Goal: Task Accomplishment & Management: Complete application form

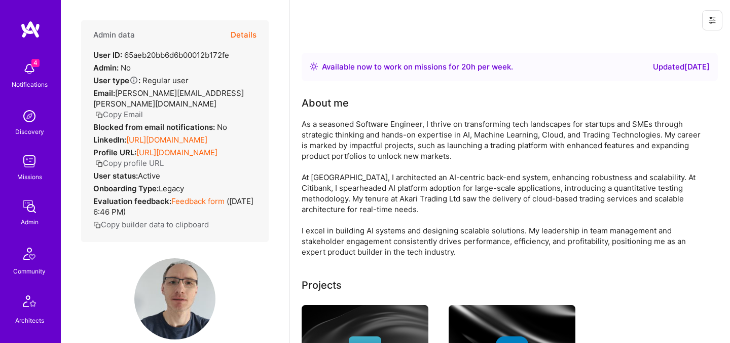
drag, startPoint x: 0, startPoint y: 0, endPoint x: 244, endPoint y: 33, distance: 246.0
click at [244, 33] on button "Details" at bounding box center [244, 34] width 26 height 29
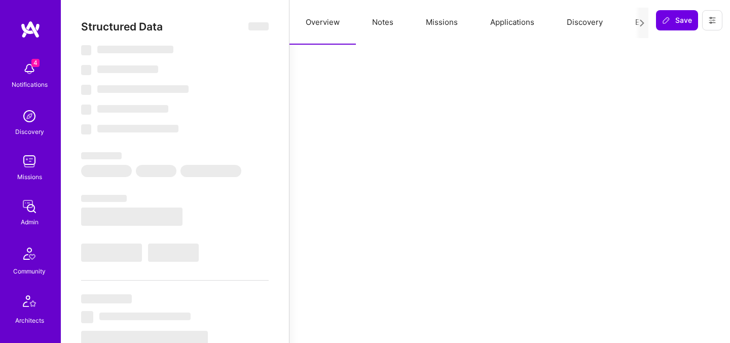
click at [630, 22] on button "Evaluation" at bounding box center [653, 22] width 69 height 45
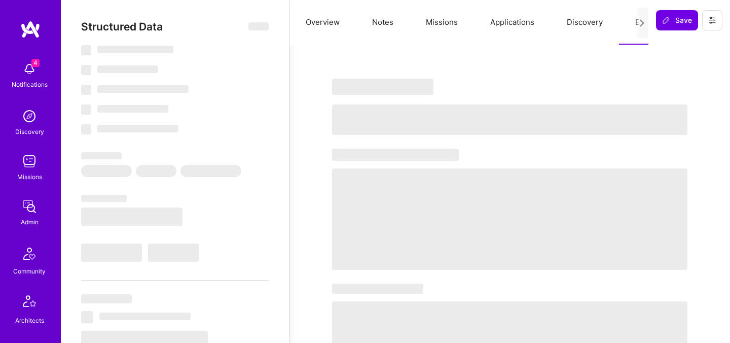
select select "Right Now"
select select "5"
select select "7"
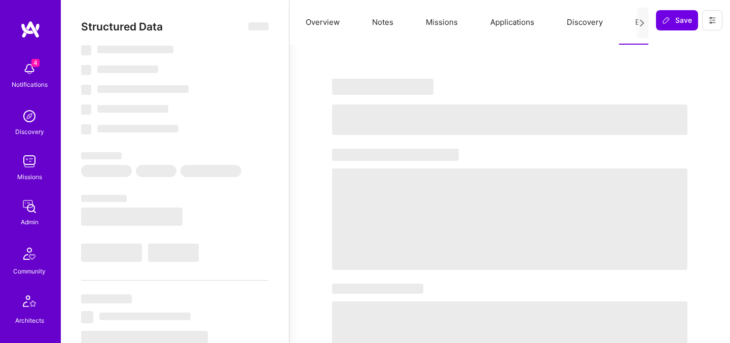
select select "GB"
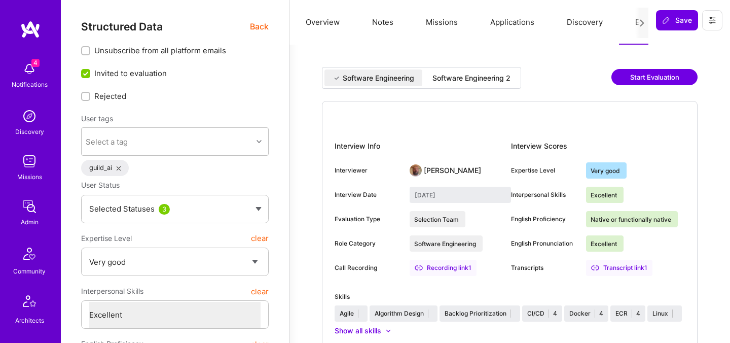
click at [371, 25] on button "Notes" at bounding box center [383, 22] width 54 height 45
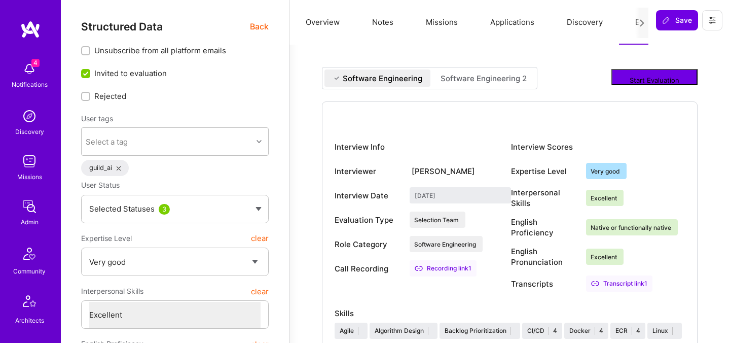
type textarea "x"
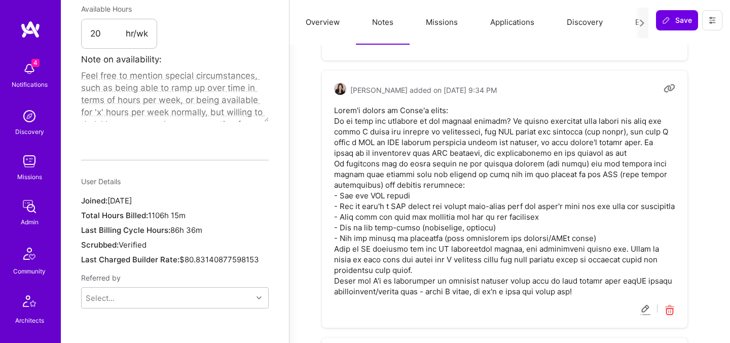
scroll to position [646, 0]
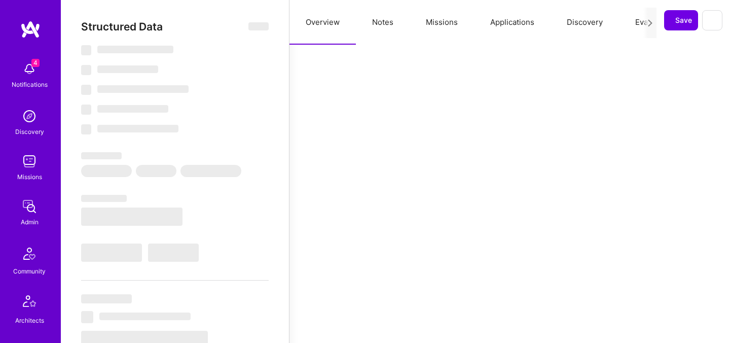
click at [375, 20] on button "Notes" at bounding box center [383, 22] width 54 height 45
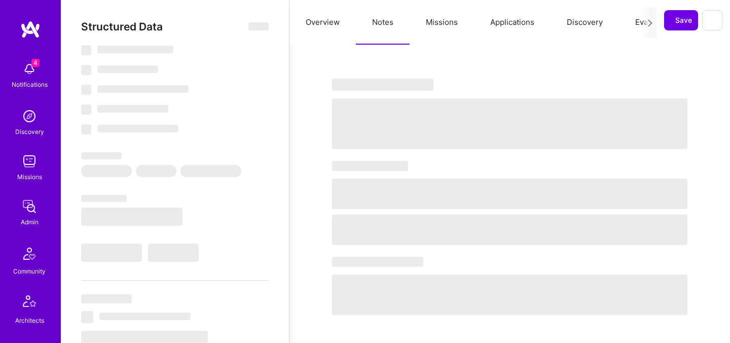
select select "Right Now"
select select "5"
select select "7"
select select "6"
select select "2"
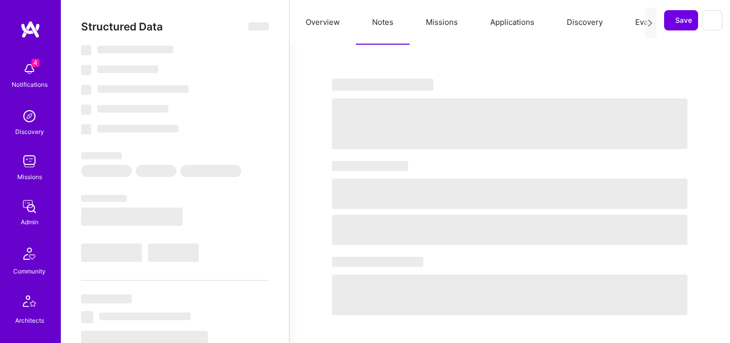
select select "IL"
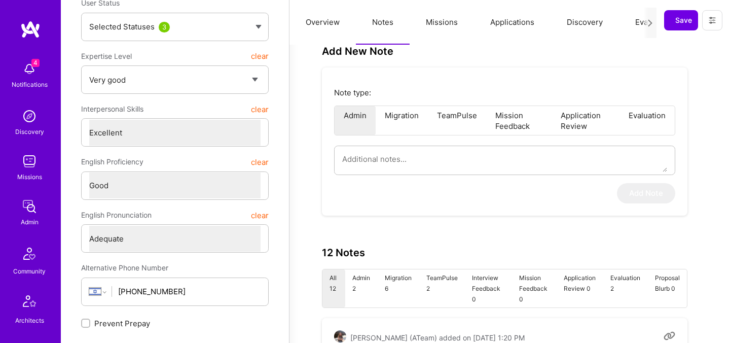
scroll to position [218, 0]
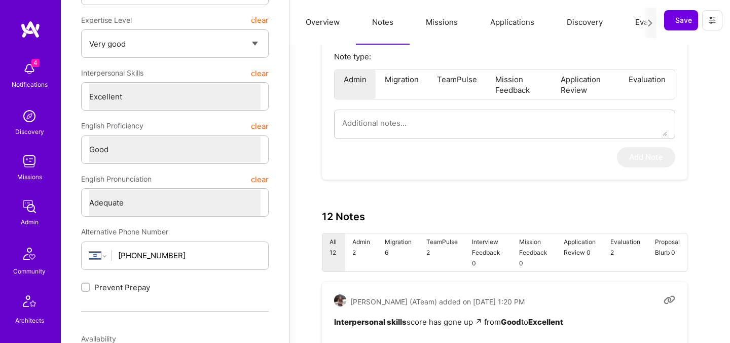
click at [641, 84] on li "Evaluation" at bounding box center [646, 84] width 55 height 29
click at [484, 122] on textarea at bounding box center [504, 123] width 325 height 26
type textarea "x"
type textarea "I"
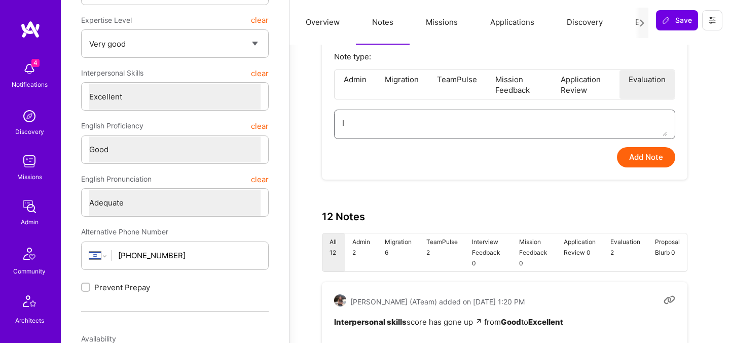
type textarea "x"
type textarea "I"
type textarea "x"
type textarea "I a"
type textarea "x"
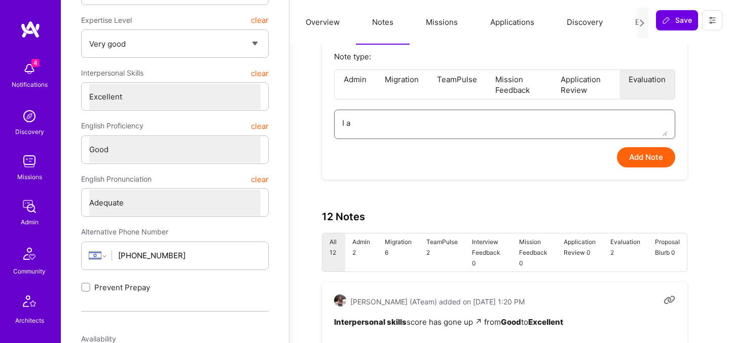
type textarea "I as"
type textarea "x"
type textarea "I ask"
type textarea "x"
type textarea "I aske"
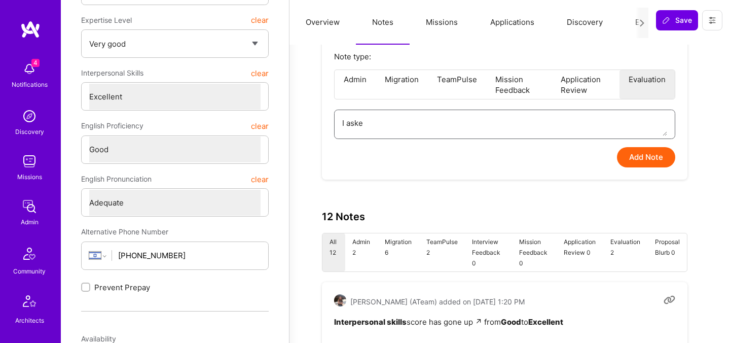
type textarea "x"
type textarea "I asked"
type textarea "x"
type textarea "I asked"
type textarea "x"
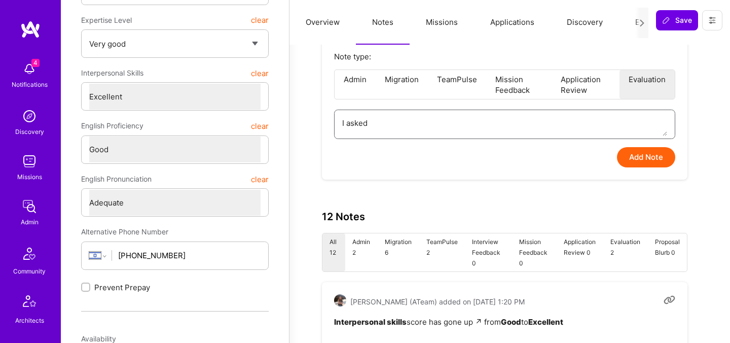
type textarea "I asked T"
type textarea "x"
type textarea "I asked To"
type textarea "x"
type textarea "I asked Tob"
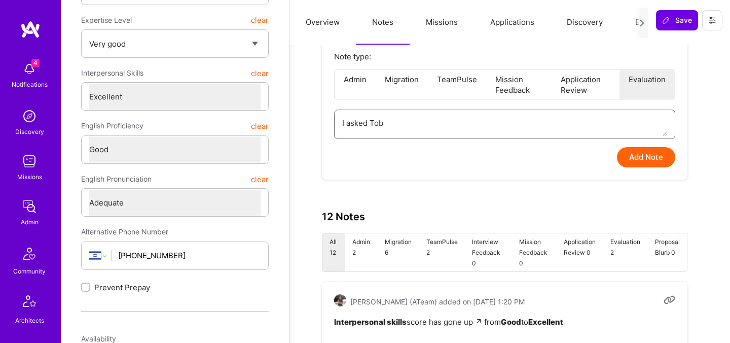
type textarea "x"
type textarea "I asked Toby"
type textarea "x"
type textarea "I asked Toby t"
type textarea "x"
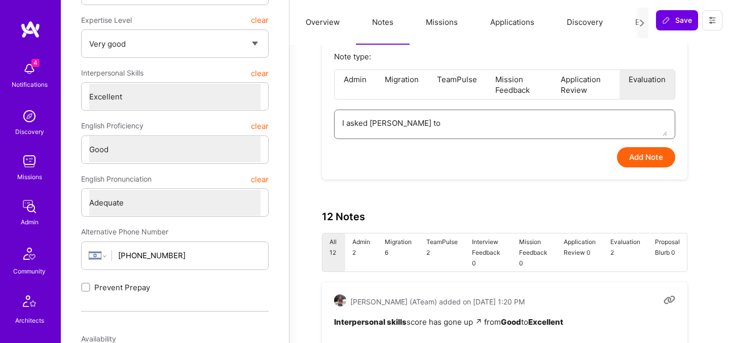
type textarea "I asked Toby to"
type textarea "x"
type textarea "I asked Toby to e"
type textarea "x"
type textarea "I asked Toby to el"
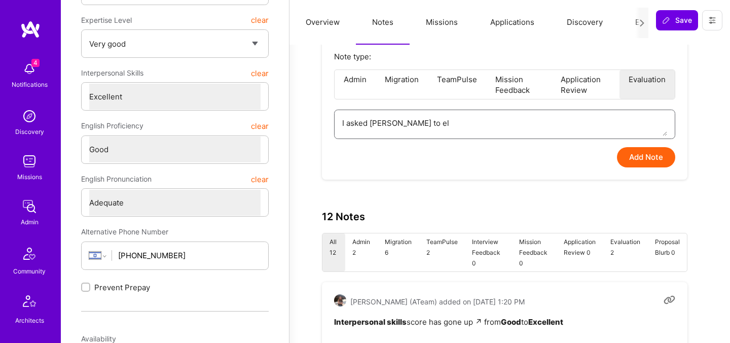
type textarea "x"
type textarea "I asked Toby to ela"
type textarea "x"
type textarea "I asked Toby to el"
type textarea "x"
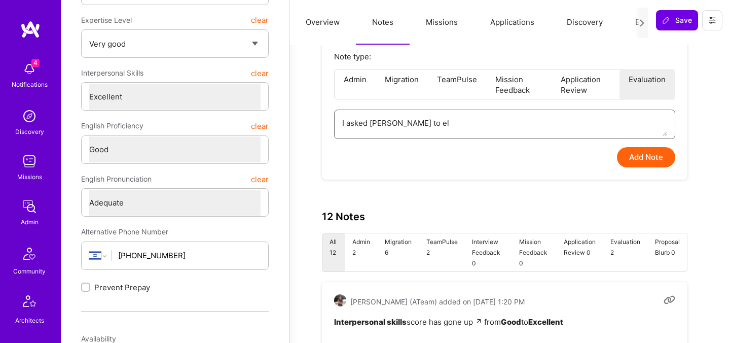
type textarea "I asked Toby to elb"
type textarea "x"
type textarea "I asked Toby to elbo"
type textarea "x"
type textarea "I asked Toby to elbor"
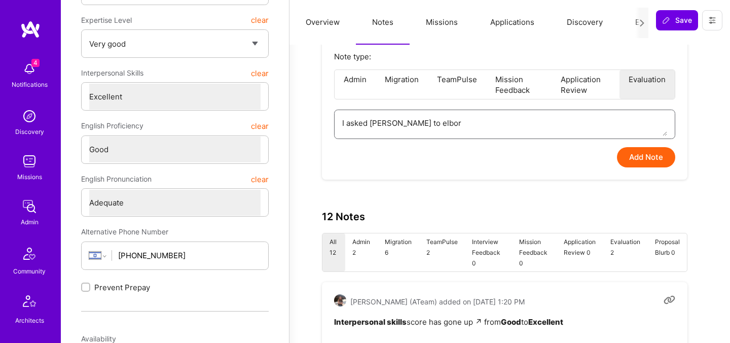
type textarea "x"
type textarea "I asked Toby to elbora"
type textarea "x"
type textarea "I asked Toby to elborat"
type textarea "x"
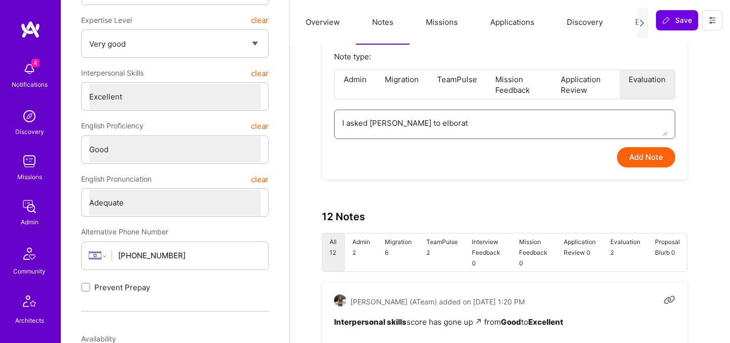
type textarea "I asked Toby to elborate"
type textarea "x"
type textarea "I asked Toby to elborate"
type textarea "x"
type textarea "I asked Toby to elborate a"
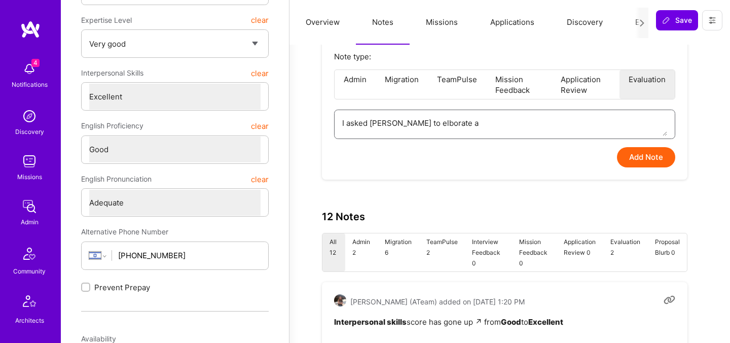
type textarea "x"
type textarea "I asked Toby to elborate abo"
type textarea "x"
type textarea "I asked Toby to elborate abou"
type textarea "x"
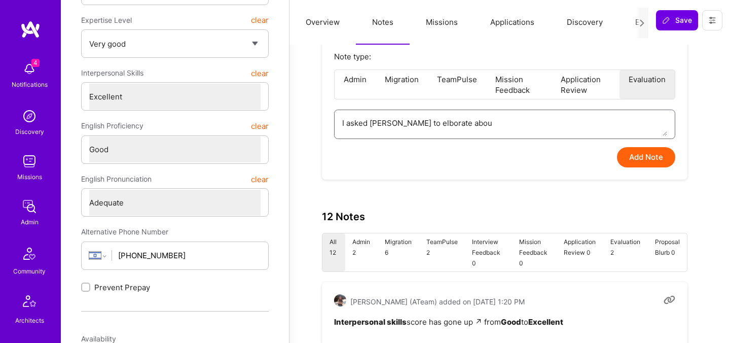
type textarea "I asked Toby to elborate about"
type textarea "x"
type textarea "I asked Toby to elborate about"
type textarea "x"
type textarea "I asked Toby to elborate about h"
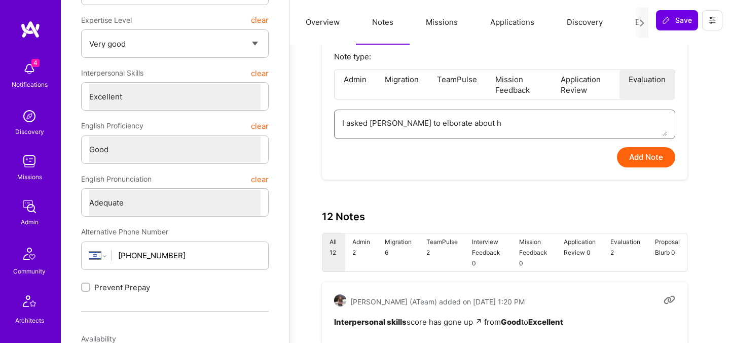
type textarea "x"
type textarea "I asked Toby to elborate about he"
type textarea "x"
type textarea "I asked Toby to elborate about her"
type textarea "x"
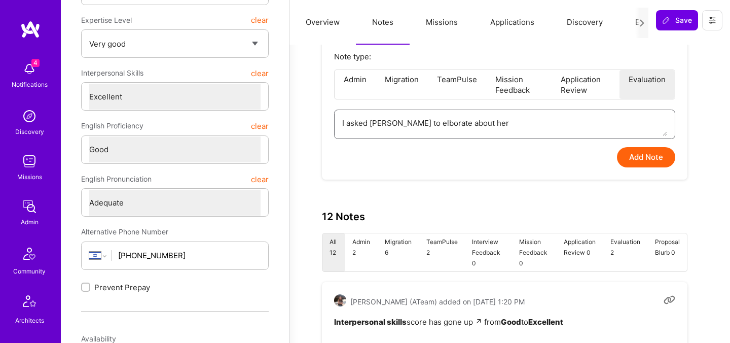
type textarea "I asked Toby to elborate about her"
type textarea "x"
type textarea "I asked Toby to elborate about her i"
type textarea "x"
type textarea "I asked Toby to elborate about her"
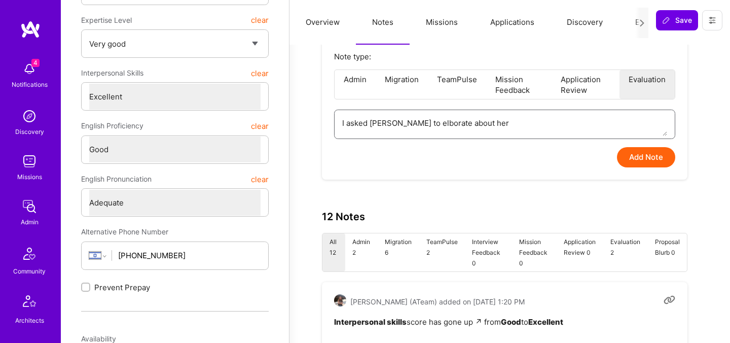
type textarea "x"
type textarea "I asked Toby to elborate about her A"
type textarea "x"
type textarea "I asked Toby to elborate about her AI"
type textarea "x"
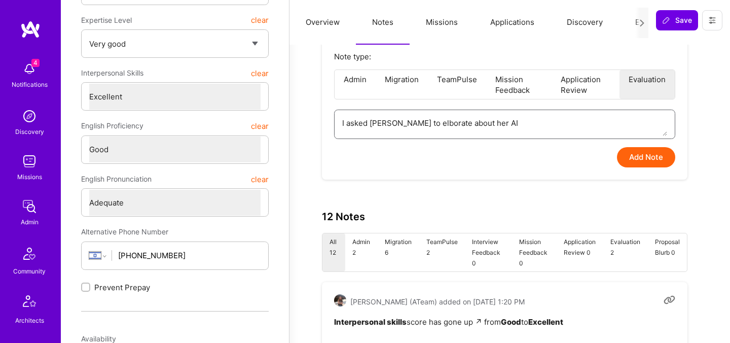
type textarea "I asked Toby to elborate about her AI E"
type textarea "x"
type textarea "I asked Toby to elborate about her AI Ev"
type textarea "x"
type textarea "I asked Toby to elborate about her AI Eva"
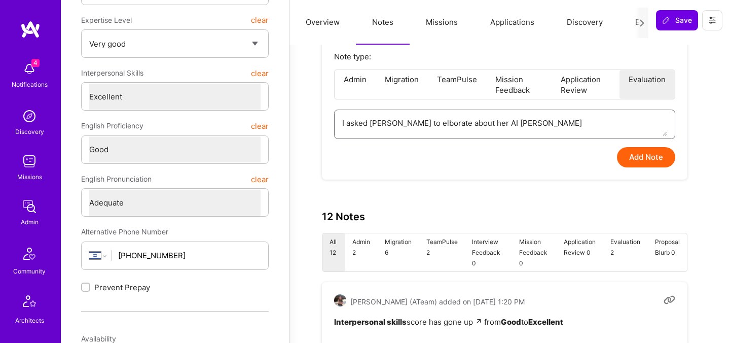
type textarea "x"
type textarea "I asked Toby to elborate about her AI Eval"
type textarea "x"
type textarea "I asked Toby to elborate about her AI Evalu"
type textarea "x"
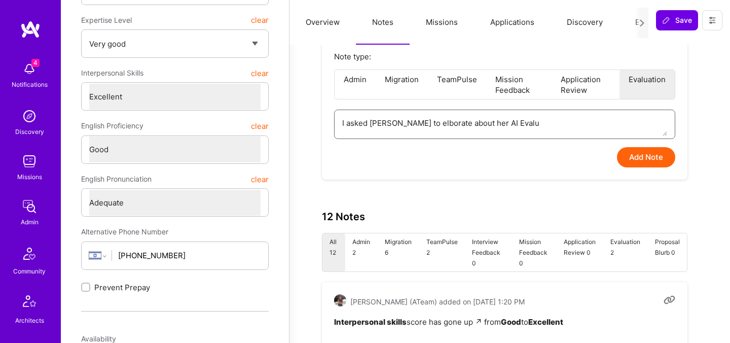
type textarea "I asked Toby to elborate about her AI Evalua"
type textarea "x"
type textarea "I asked Toby to elborate about her AI Evaluat"
type textarea "x"
type textarea "I asked Toby to elborate about her AI Evaluati"
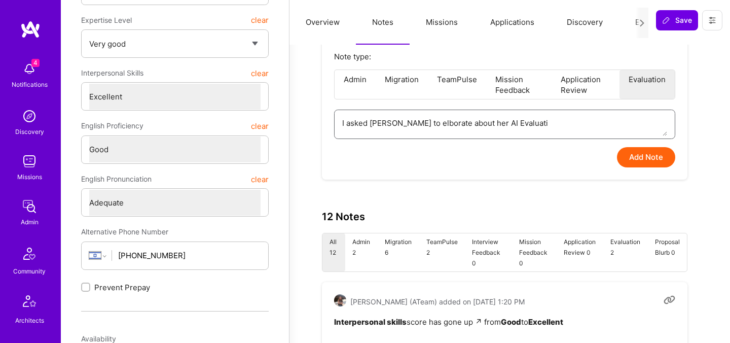
type textarea "x"
type textarea "I asked Toby to elborate about her AI Evaluatio"
type textarea "x"
type textarea "I asked Toby to elborate about her AI Evaluation"
drag, startPoint x: 410, startPoint y: 124, endPoint x: 428, endPoint y: 128, distance: 18.7
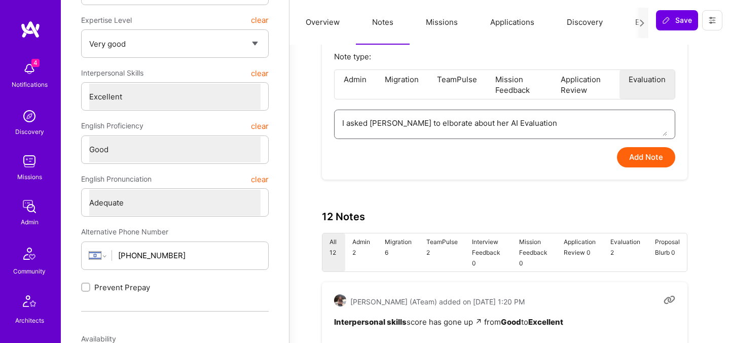
click at [411, 124] on textarea "I asked Toby to elborate about her AI Evaluation" at bounding box center [504, 123] width 325 height 26
type textarea "x"
type textarea "I asked Toby to elaborate about her AI Evaluation"
click at [529, 121] on textarea "I asked Toby to elaborate about her AI Evaluation" at bounding box center [504, 123] width 325 height 26
type textarea "x"
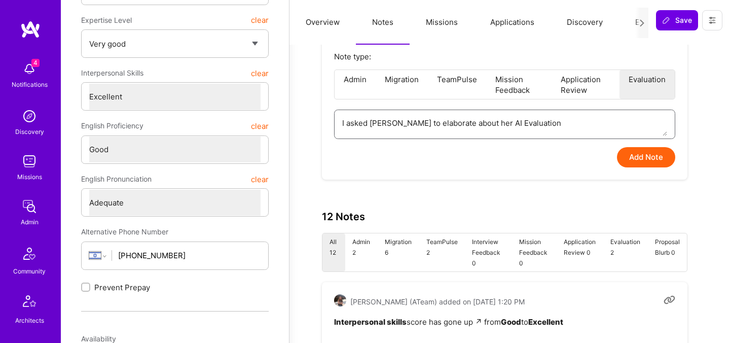
type textarea "I asked Toby to elaborate about her AI Evaluation."
type textarea "x"
type textarea "I asked Toby to elaborate about her AI Evaluation."
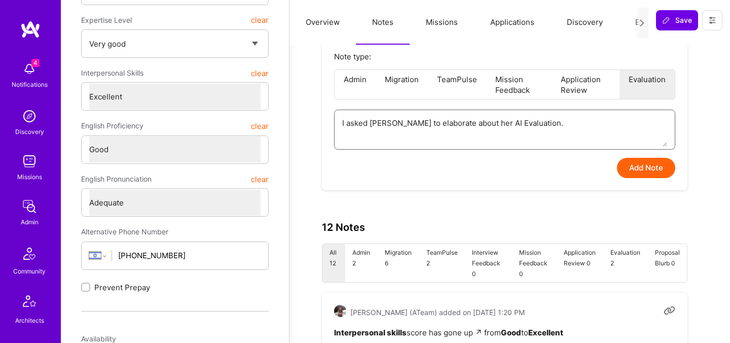
paste textarea "Hey Toby! How are you doing? Wanted to ask what about Yael Shwartzbard who you …"
type textarea "x"
type textarea "I asked Toby to elaborate about her AI Evaluation. Hey Toby! How are you doing?…"
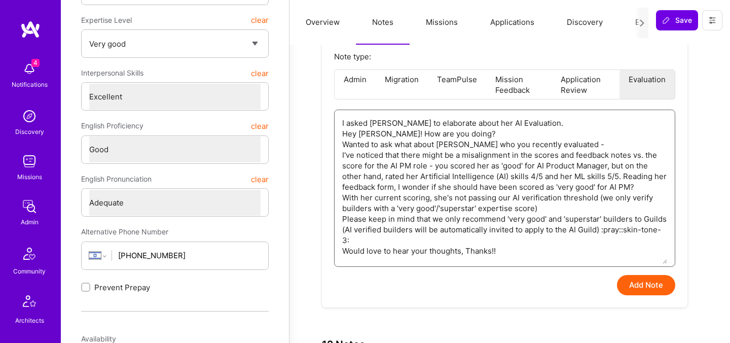
click at [402, 136] on textarea "I asked Toby to elaborate about her AI Evaluation. Hey Toby! How are you doing?…" at bounding box center [504, 187] width 325 height 154
type textarea "x"
type textarea "I asked Toby to elaborate about her AI Evaluation. Wanted to ask what about Yae…"
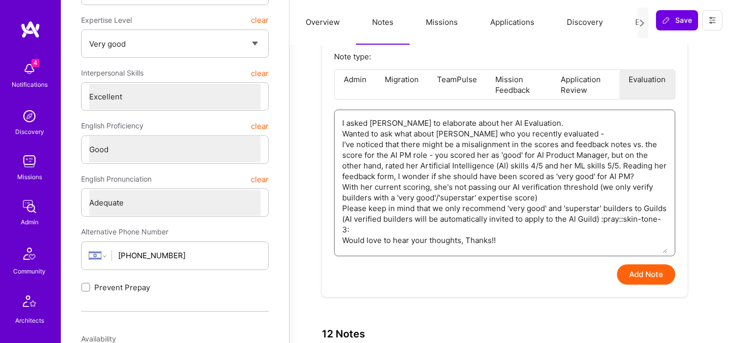
click at [420, 136] on textarea "I asked Toby to elaborate about her AI Evaluation. Wanted to ask what about Yae…" at bounding box center [504, 181] width 325 height 143
type textarea "x"
type textarea "I asked Toby to elaborate about her AI Evaluation. I've noticed that there migh…"
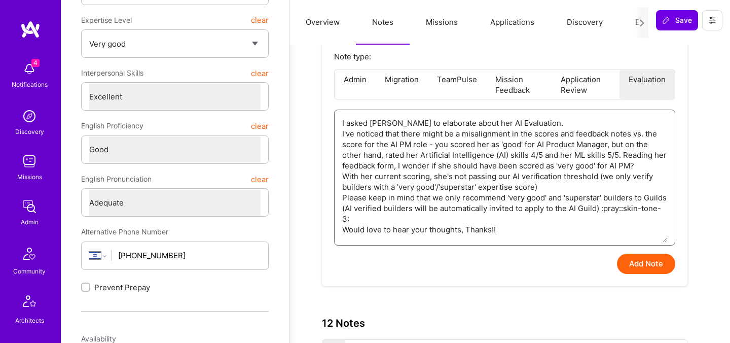
type textarea "x"
type textarea "I asked Toby to elaborate about her AI Evaluation.I've noticed that there might…"
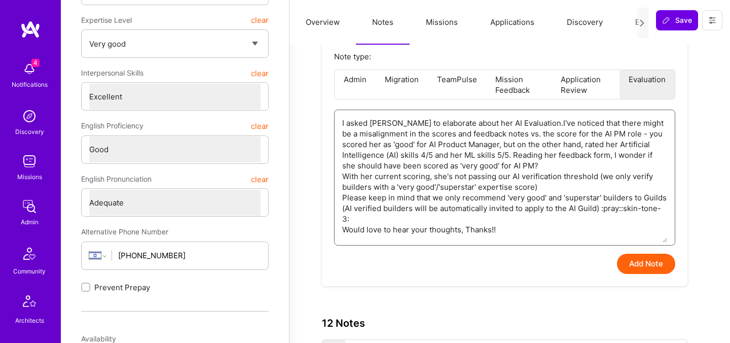
type textarea "x"
type textarea "I asked Toby to elaborate about her AI EvaluationI've noticed that there might …"
type textarea "x"
type textarea "I asked Toby to elaborate about her AI Evaluation I've noticed that there might…"
type textarea "x"
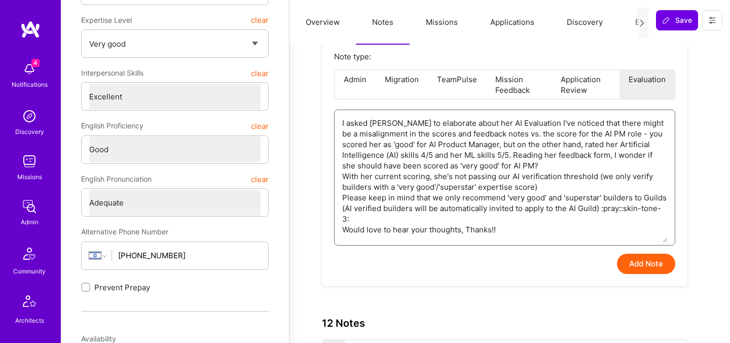
type textarea "I asked Toby to elaborate about her AI Evaluation tI've noticed that there migh…"
type textarea "x"
type textarea "I asked Toby to elaborate about her AI Evaluation to I've noticed that there mi…"
type textarea "x"
type textarea "I asked Toby to elaborate about her AI Evaluation to mI've noticed that there m…"
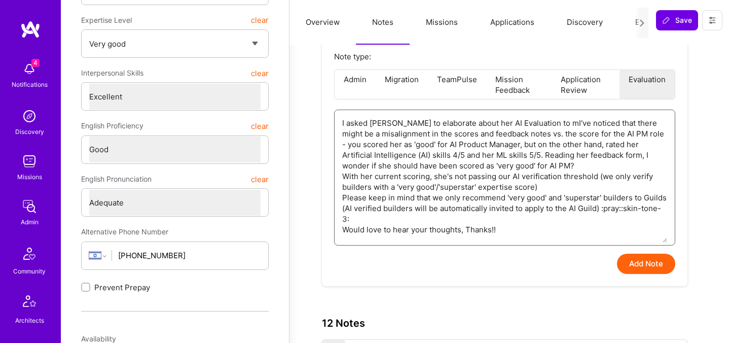
type textarea "x"
type textarea "I asked Toby to elaborate about her AI Evaluation to maI've noticed that there …"
type textarea "x"
type textarea "I asked Toby to elaborate about her AI Evaluation to makI've noticed that there…"
type textarea "x"
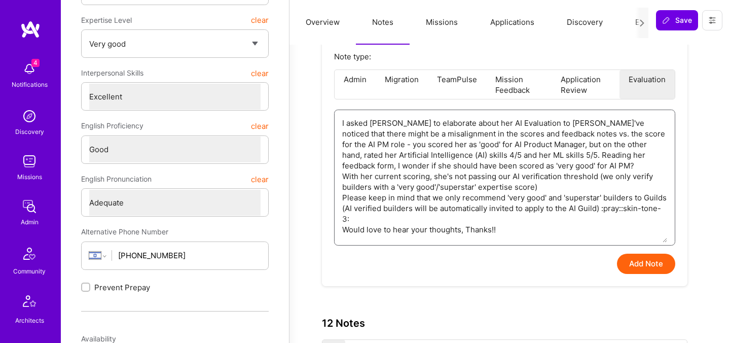
type textarea "I asked Toby to elaborate about her AI Evaluation to makeI've noticed that ther…"
type textarea "x"
type textarea "I asked Toby to elaborate about her AI Evaluation to make I've noticed that the…"
type textarea "x"
type textarea "I asked Toby to elaborate about her AI Evaluation to make sI've noticed that th…"
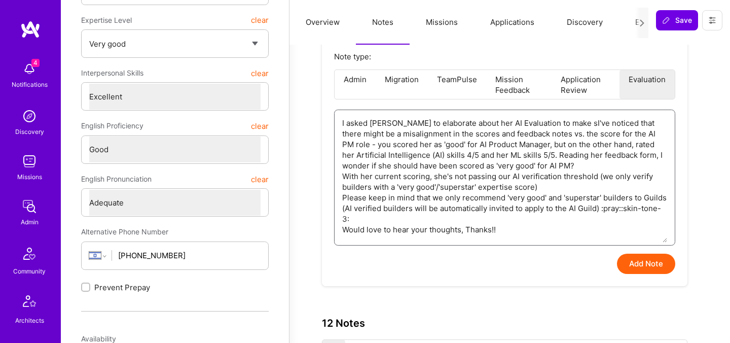
type textarea "x"
type textarea "I asked Toby to elaborate about her AI Evaluation to make suI've noticed that t…"
type textarea "x"
type textarea "I asked Toby to elaborate about her AI Evaluation to make surI've noticed that …"
type textarea "x"
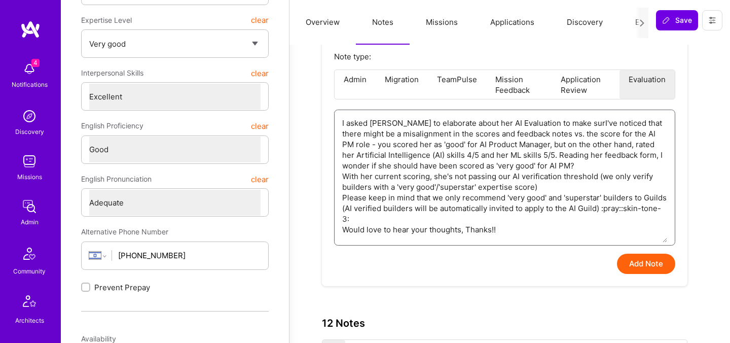
type textarea "I asked Toby to elaborate about her AI Evaluation to make sureI've noticed that…"
type textarea "x"
type textarea "I asked Toby to elaborate about her AI Evaluation to make sure I've noticed tha…"
drag, startPoint x: 384, startPoint y: 135, endPoint x: 567, endPoint y: 122, distance: 183.9
click at [567, 122] on textarea "I asked Toby to elaborate about her AI Evaluation to make sure I've noticed tha…" at bounding box center [504, 176] width 325 height 132
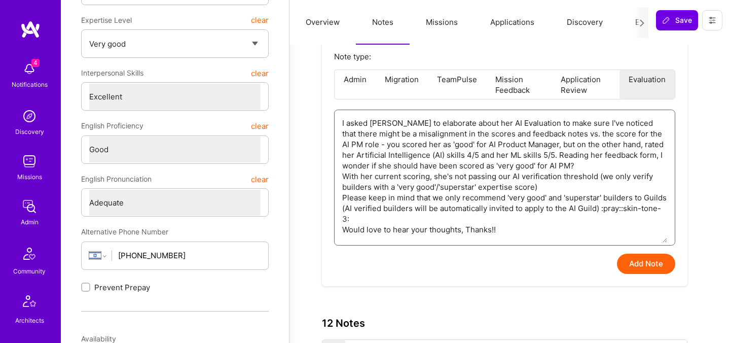
type textarea "x"
type textarea "I asked Toby to elaborate about her AI Evaluation to make sure misalignment in …"
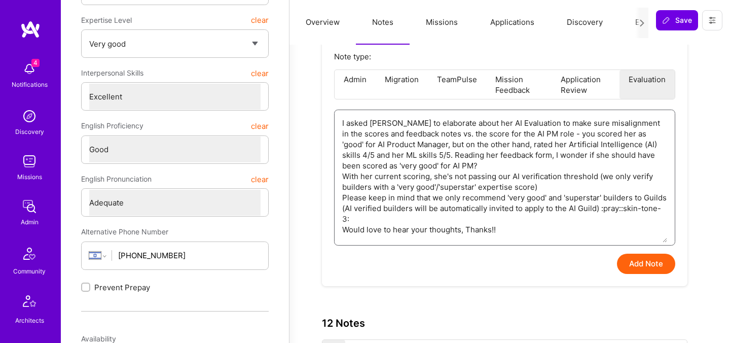
type textarea "x"
type textarea "I asked Toby to elaborate about her AI Evaluation to make sure tmisalignment in…"
type textarea "x"
type textarea "I asked Toby to elaborate about her AI Evaluation to make sure thmisalignment i…"
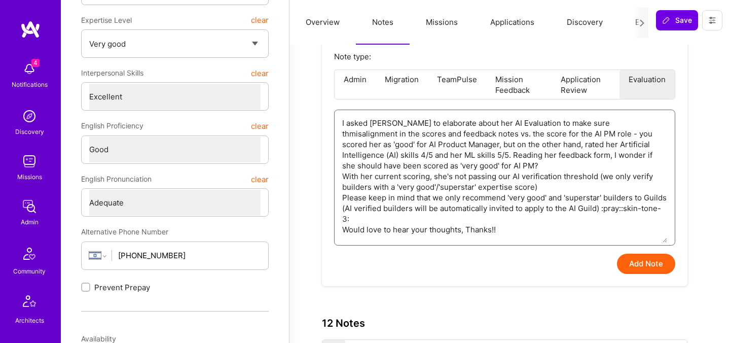
type textarea "x"
type textarea "I asked Toby to elaborate about her AI Evaluation to make sure themisalignment …"
type textarea "x"
type textarea "I asked Toby to elaborate about her AI Evaluation to make sure thermisalignment…"
type textarea "x"
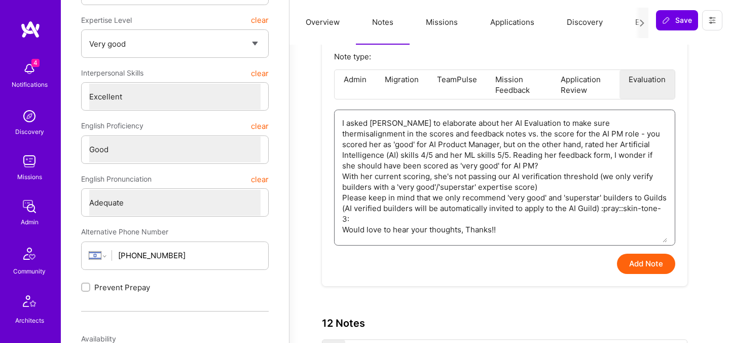
type textarea "I asked Toby to elaborate about her AI Evaluation to make sure theremisalignmen…"
type textarea "x"
type textarea "I asked Toby to elaborate about her AI Evaluation to make sure there misalignme…"
type textarea "x"
type textarea "I asked Toby to elaborate about her AI Evaluation to make sure there imisalignm…"
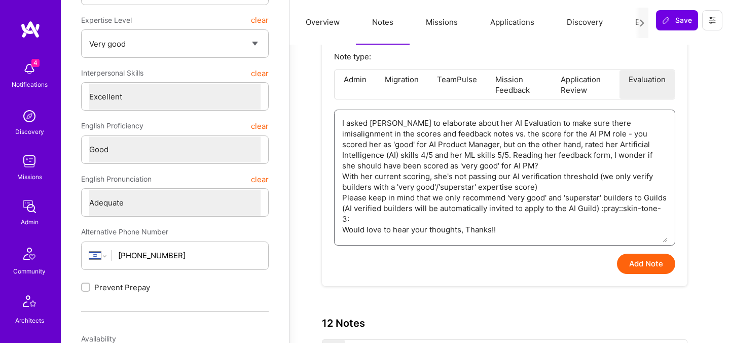
type textarea "x"
type textarea "I asked Toby to elaborate about her AI Evaluation to make sure there ismisalign…"
type textarea "x"
type textarea "I asked Toby to elaborate about her AI Evaluation to make sure there isnmisalig…"
type textarea "x"
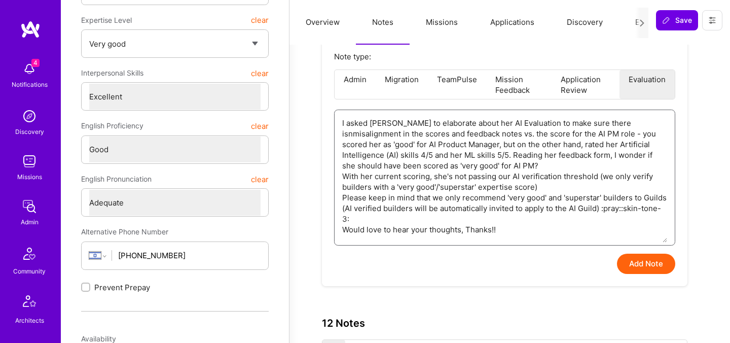
type textarea "I asked Toby to elaborate about her AI Evaluation to make sure there isn'misali…"
type textarea "x"
type textarea "I asked Toby to elaborate about her AI Evaluation to make sure there isn'tmisal…"
type textarea "x"
type textarea "I asked Toby to elaborate about her AI Evaluation to make sure there isn't misa…"
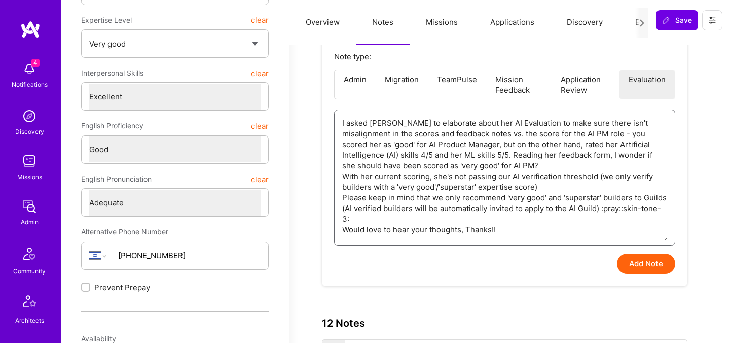
drag, startPoint x: 565, startPoint y: 134, endPoint x: 585, endPoint y: 241, distance: 109.5
click at [585, 241] on textarea "I asked Toby to elaborate about her AI Evaluation to make sure there isn't misa…" at bounding box center [504, 176] width 325 height 132
type textarea "x"
type textarea "I asked Toby to elaborate about her AI Evaluation to make sure there isn't misa…"
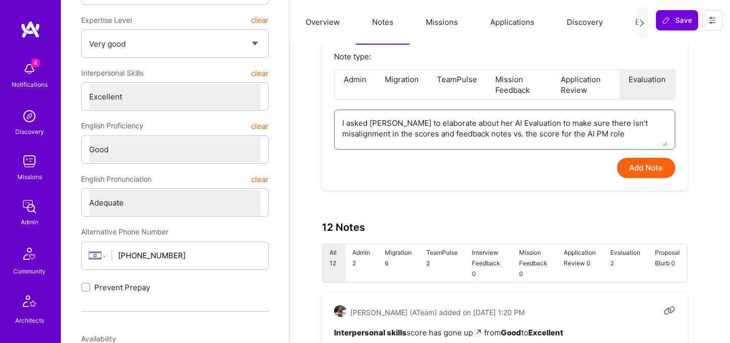
type textarea "x"
type textarea "I asked Toby to elaborate about her AI Evaluation to make sure there isn't misa…"
type textarea "x"
type textarea "I asked Toby to elaborate about her AI Evaluation to make sure there isn't misa…"
type textarea "x"
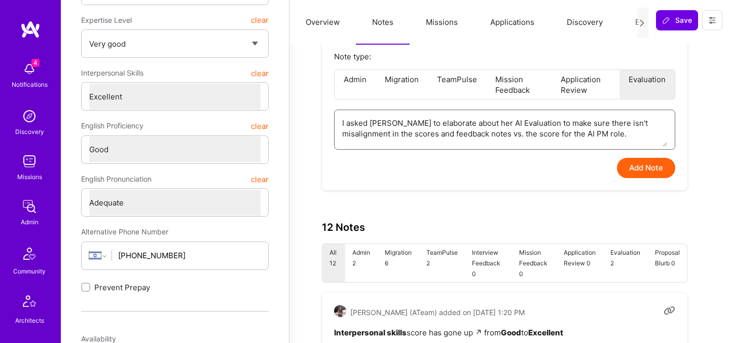
type textarea "I asked Toby to elaborate about her AI Evaluation to make sure there isn't misa…"
type textarea "x"
type textarea "I asked Toby to elaborate about her AI Evaluation to make sure there isn't misa…"
type textarea "x"
type textarea "I asked Toby to elaborate about her AI Evaluation to make sure there isn't misa…"
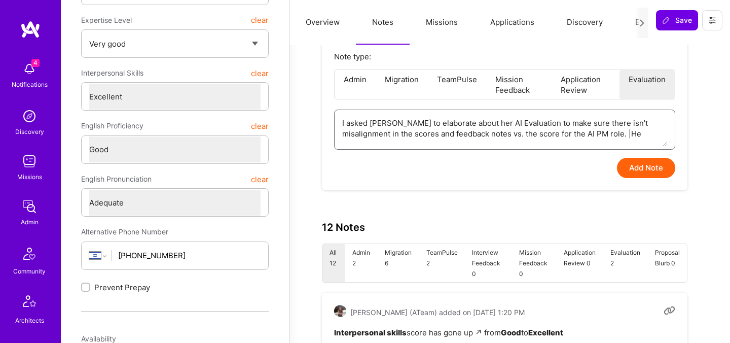
type textarea "x"
type textarea "I asked Toby to elaborate about her AI Evaluation to make sure there isn't misa…"
type textarea "x"
type textarea "I asked Toby to elaborate about her AI Evaluation to make sure there isn't misa…"
type textarea "x"
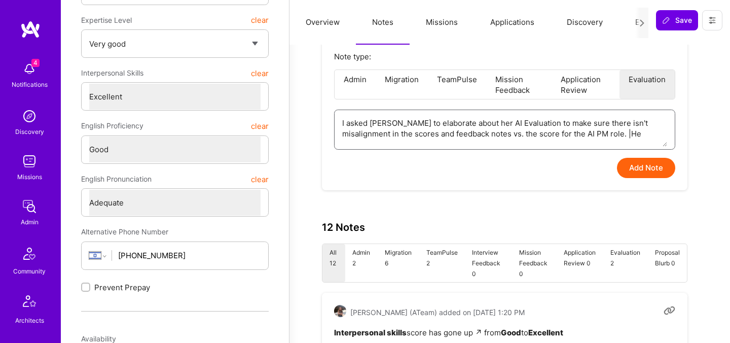
type textarea "I asked Toby to elaborate about her AI Evaluation to make sure there isn't misa…"
type textarea "x"
type textarea "I asked Toby to elaborate about her AI Evaluation to make sure there isn't misa…"
type textarea "x"
type textarea "I asked Toby to elaborate about her AI Evaluation to make sure there isn't misa…"
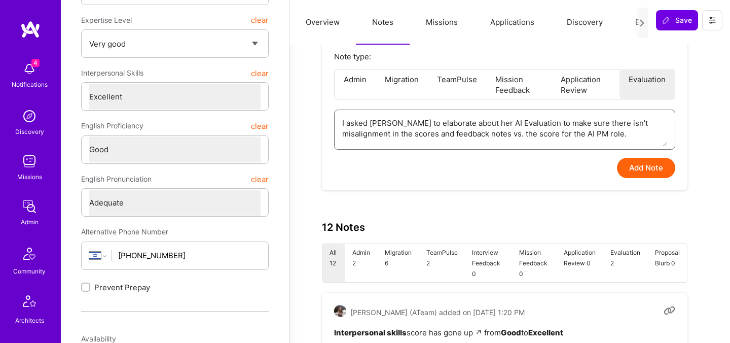
type textarea "x"
type textarea "I asked Toby to elaborate about her AI Evaluation to make sure there isn't misa…"
type textarea "x"
type textarea "I asked Toby to elaborate about her AI Evaluation to make sure there isn't misa…"
type textarea "x"
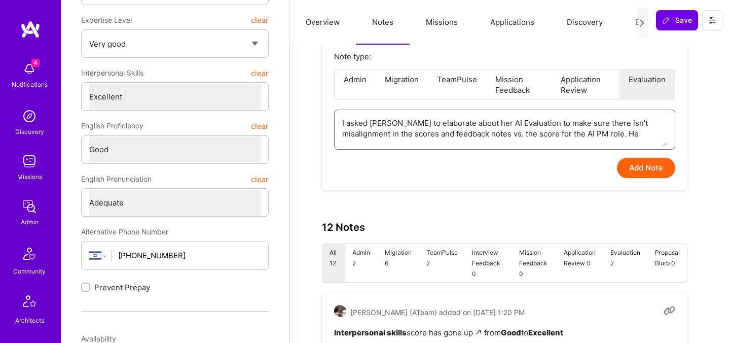
type textarea "I asked Toby to elaborate about her AI Evaluation to make sure there isn't misa…"
type textarea "x"
type textarea "I asked Toby to elaborate about her AI Evaluation to make sure there isn't misa…"
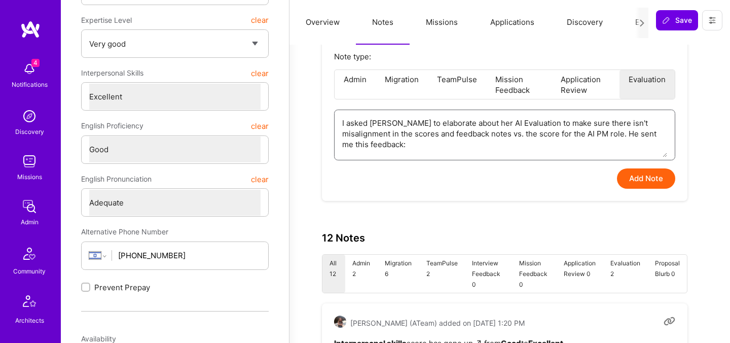
paste textarea "This was a tough one as she has a lot of AI/ML experience in computer vision sp…"
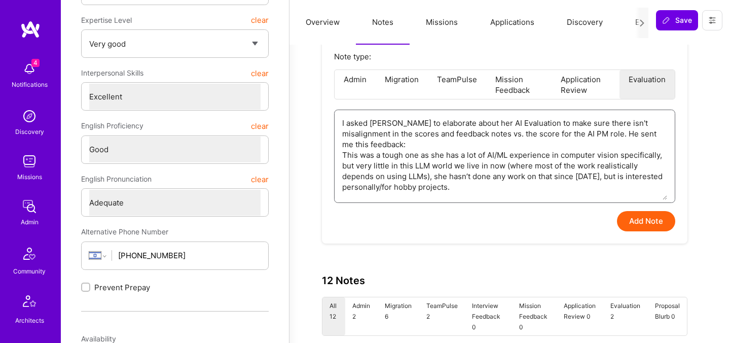
paste textarea "She also does not have significant product management experience, but leans tow…"
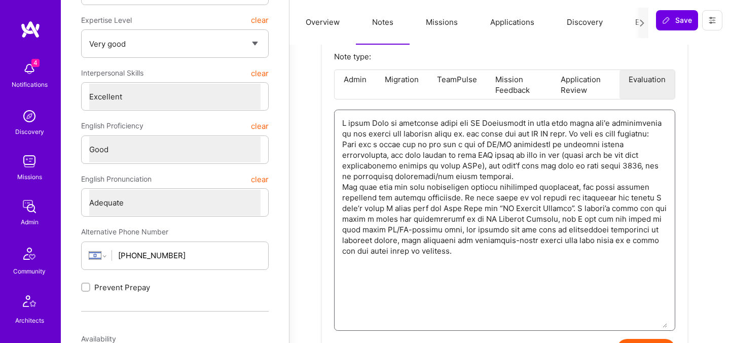
click at [365, 266] on textarea at bounding box center [504, 218] width 325 height 217
paste textarea "I hope that makes it a bit clearer, it could well be that she’d be a great AI P…"
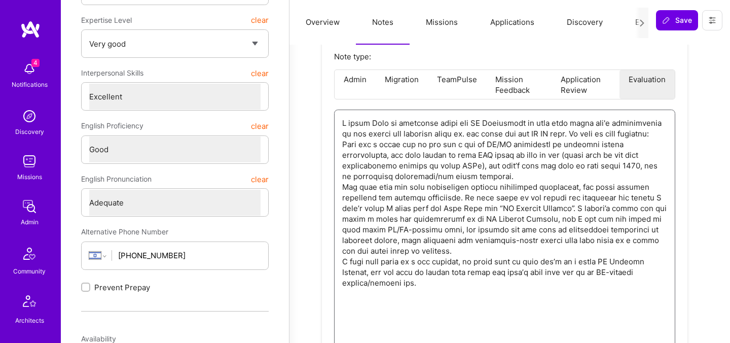
scroll to position [237, 0]
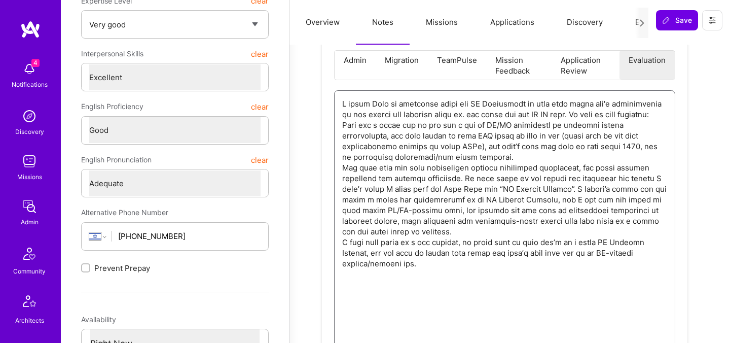
click at [366, 291] on textarea at bounding box center [504, 247] width 325 height 313
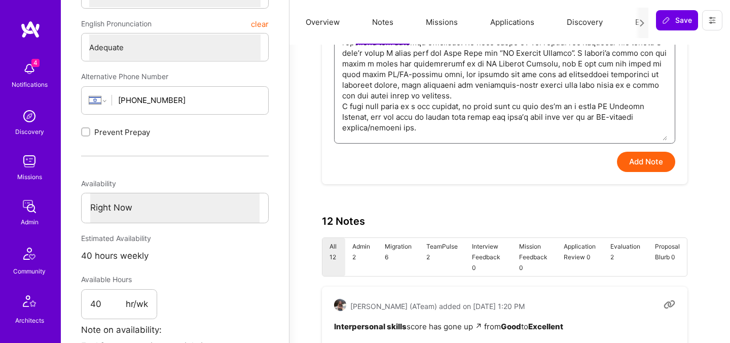
scroll to position [377, 0]
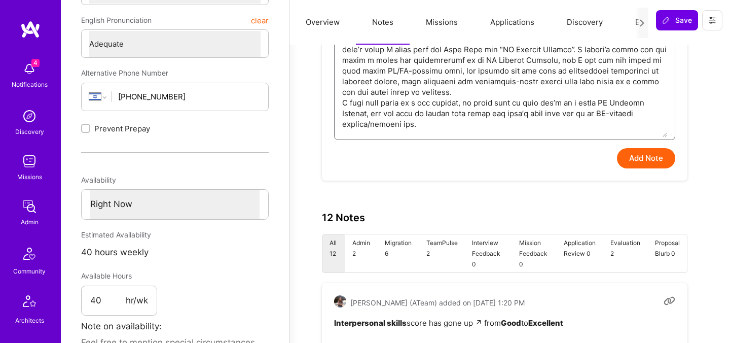
click at [381, 117] on textarea at bounding box center [504, 44] width 325 height 186
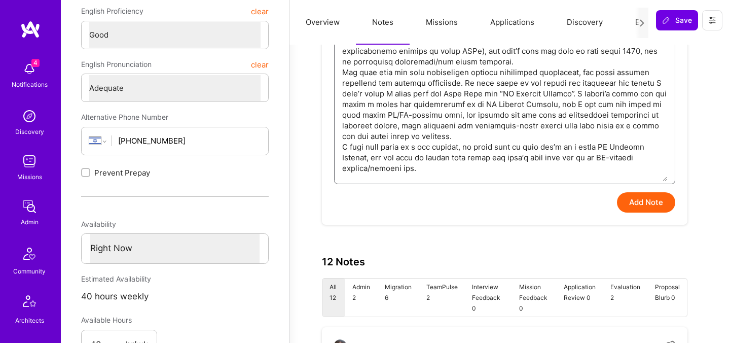
scroll to position [345, 0]
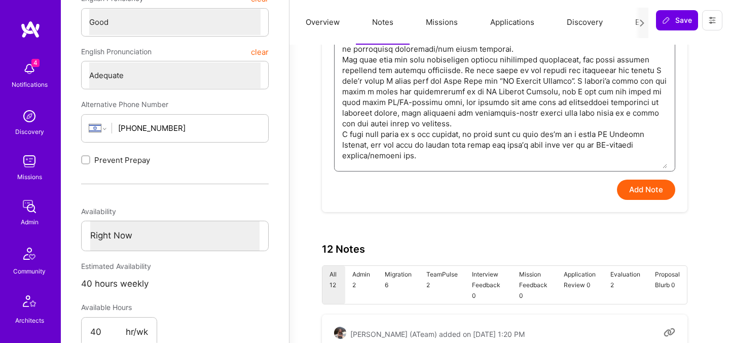
click at [425, 152] on textarea at bounding box center [504, 76] width 325 height 186
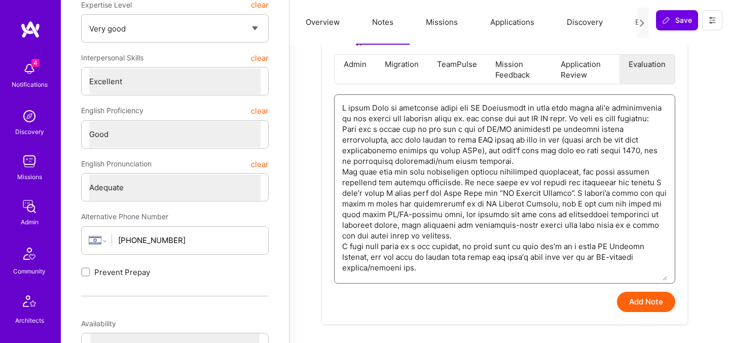
scroll to position [244, 0]
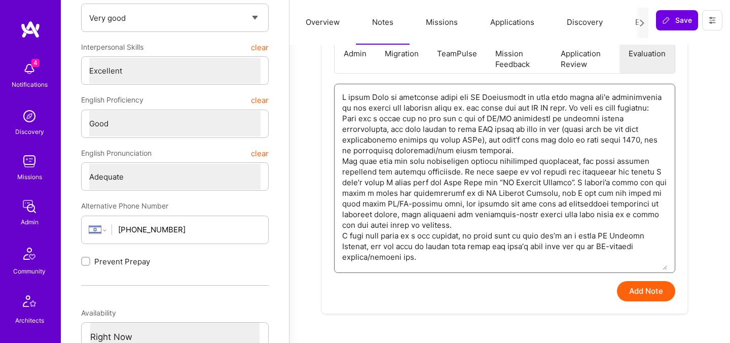
click at [342, 120] on textarea at bounding box center [504, 177] width 325 height 186
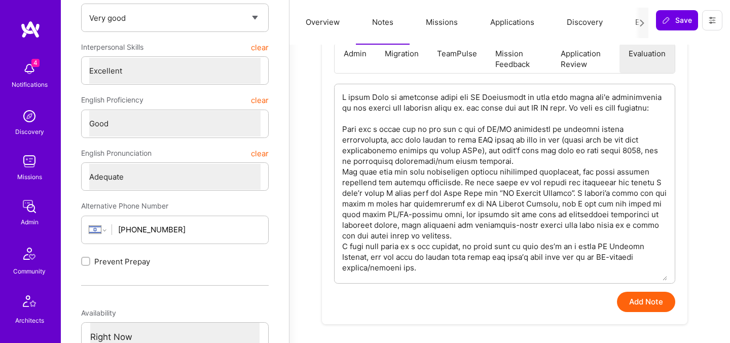
click at [652, 304] on button "Add Note" at bounding box center [646, 301] width 58 height 20
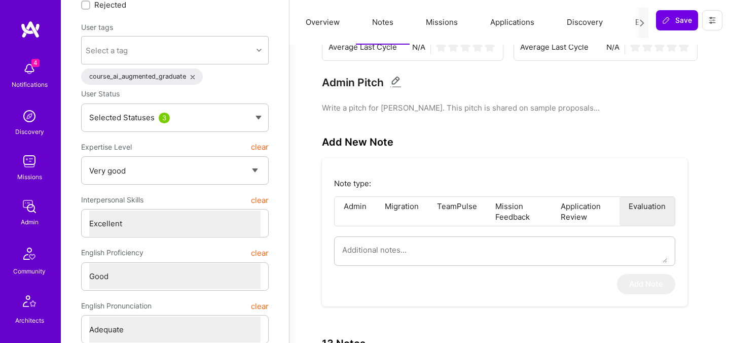
scroll to position [0, 0]
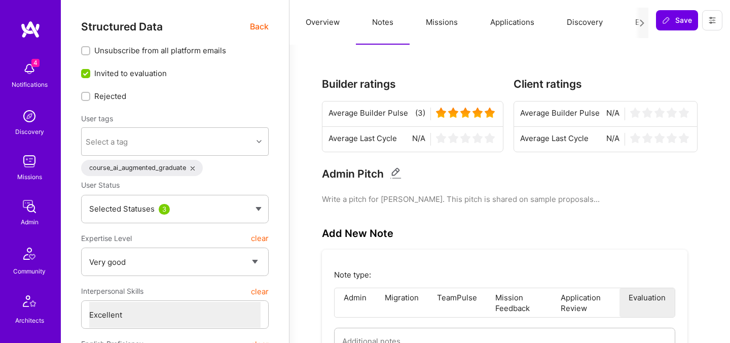
click at [260, 22] on span "Back" at bounding box center [259, 26] width 19 height 13
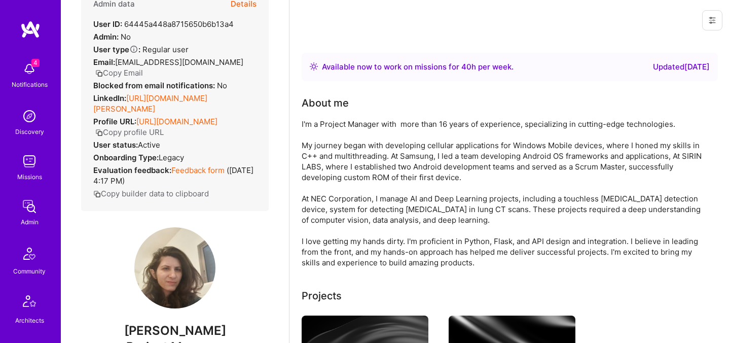
scroll to position [22, 0]
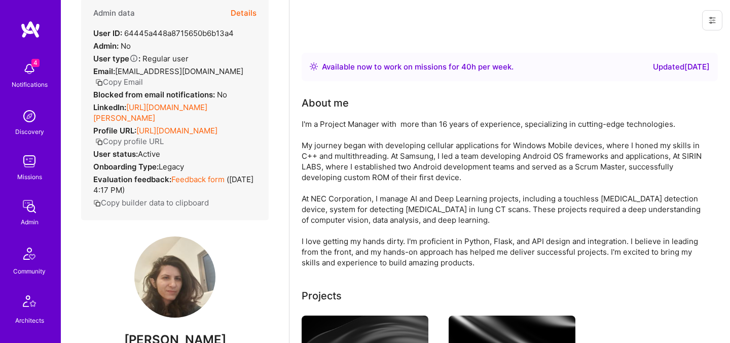
click at [136, 84] on button "Copy Email" at bounding box center [119, 82] width 48 height 11
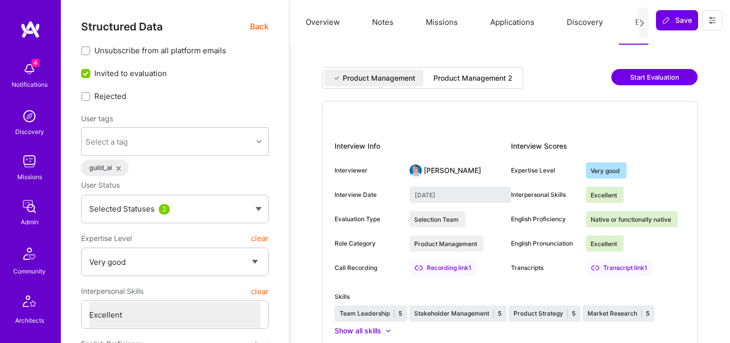
select select "5"
select select "7"
select select "US"
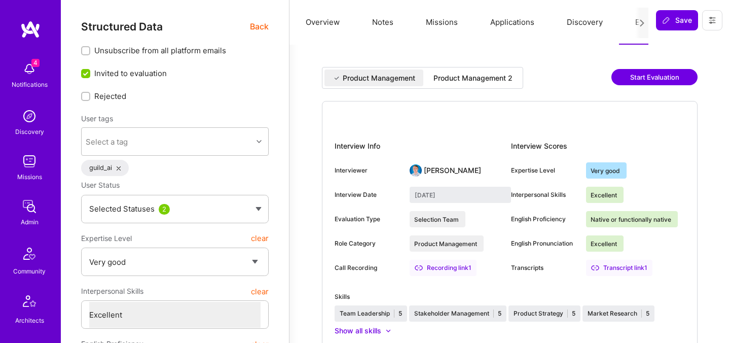
select select "Right Now"
click at [498, 68] on div "Product Management Product Management 2" at bounding box center [422, 78] width 201 height 22
click at [497, 81] on div "Product Management 2" at bounding box center [472, 78] width 79 height 10
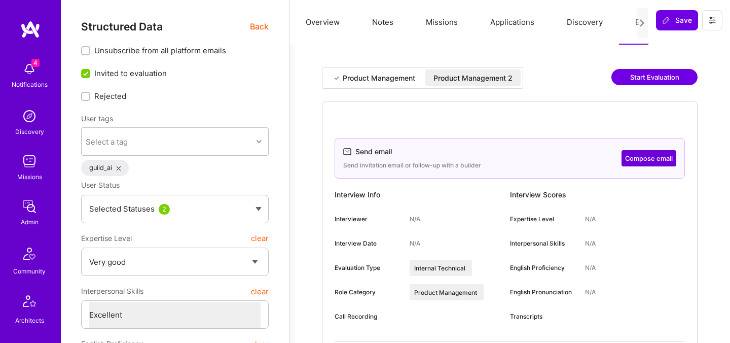
click at [493, 73] on div "Product Management 2" at bounding box center [472, 78] width 79 height 10
click at [494, 80] on div "Product Management 2" at bounding box center [472, 78] width 79 height 10
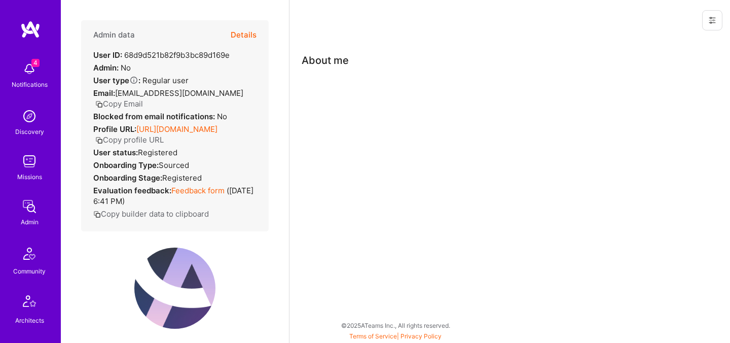
click at [246, 34] on button "Details" at bounding box center [244, 34] width 26 height 29
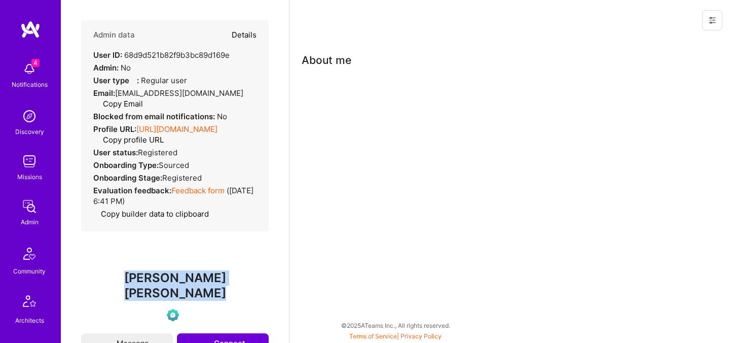
type textarea "x"
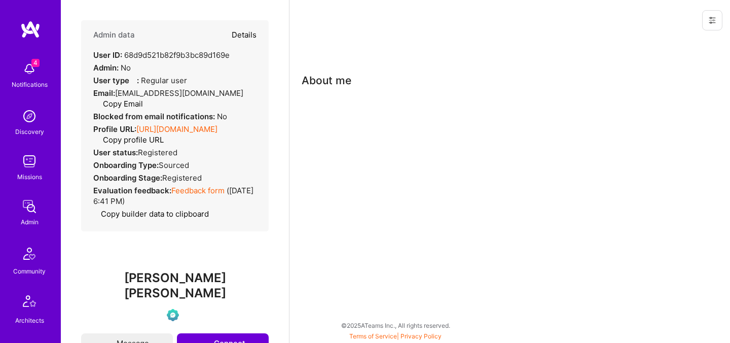
select select "Verified"
select select "US"
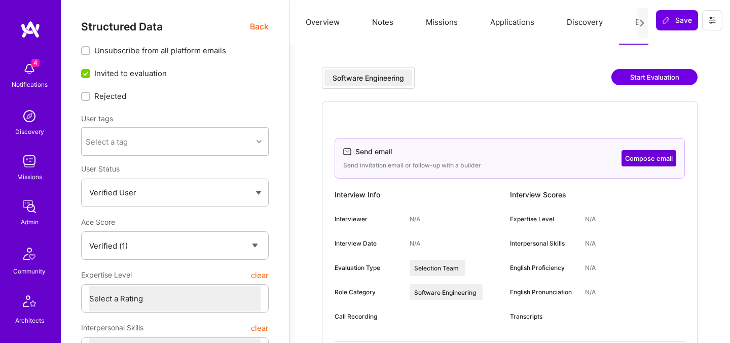
click at [260, 30] on span "Back" at bounding box center [259, 26] width 19 height 13
click at [253, 26] on span "Back" at bounding box center [259, 26] width 19 height 13
click at [255, 27] on span "Back" at bounding box center [259, 26] width 19 height 13
click at [253, 26] on span "Back" at bounding box center [259, 26] width 19 height 13
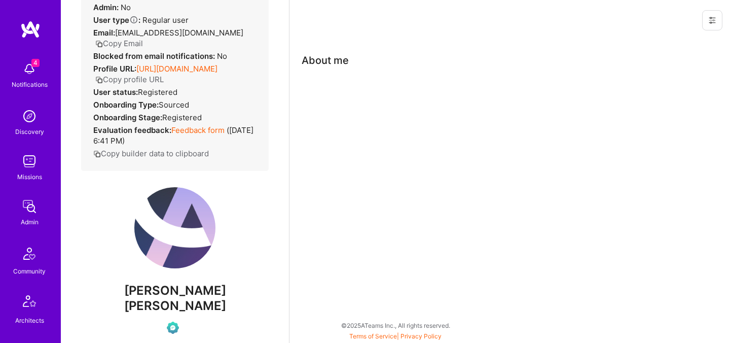
scroll to position [156, 0]
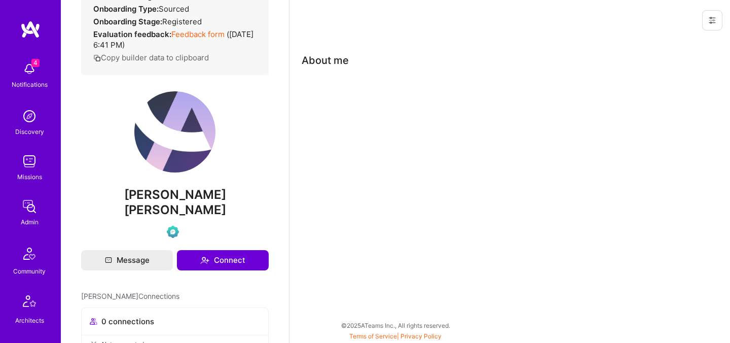
click at [161, 197] on span "Pavan Reddy Sripati" at bounding box center [175, 202] width 188 height 30
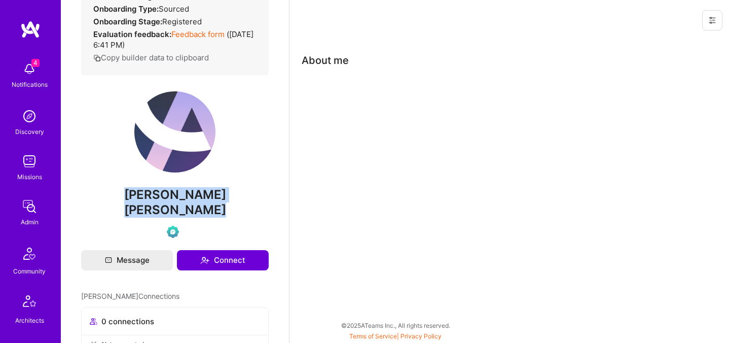
click at [161, 197] on span "Pavan Reddy Sripati" at bounding box center [175, 202] width 188 height 30
copy div "Pavan Reddy Sripati"
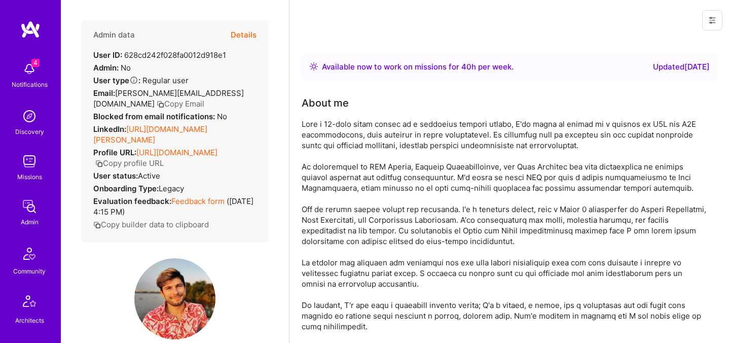
click at [246, 34] on button "Details" at bounding box center [244, 34] width 26 height 29
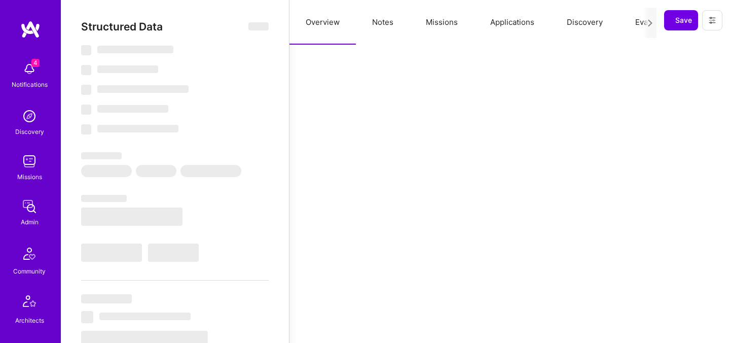
click at [627, 13] on button "Evaluation" at bounding box center [653, 22] width 69 height 45
select select "Right Now"
select select "5"
select select "7"
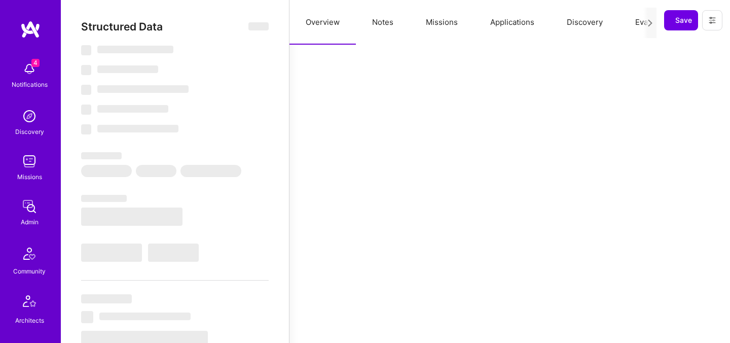
select select "7"
select select "NL"
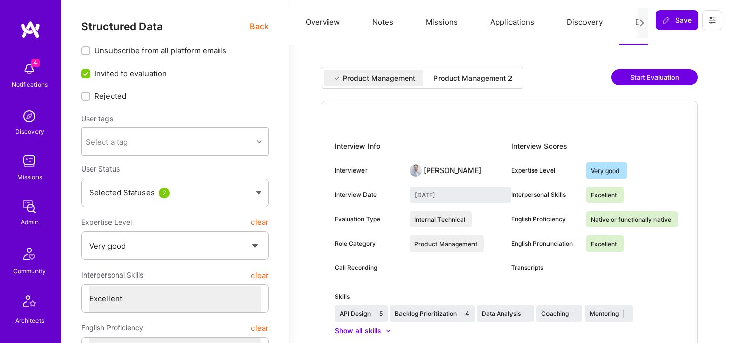
click at [480, 77] on div "Product Management 2" at bounding box center [472, 78] width 79 height 10
type input "October 6, 2025"
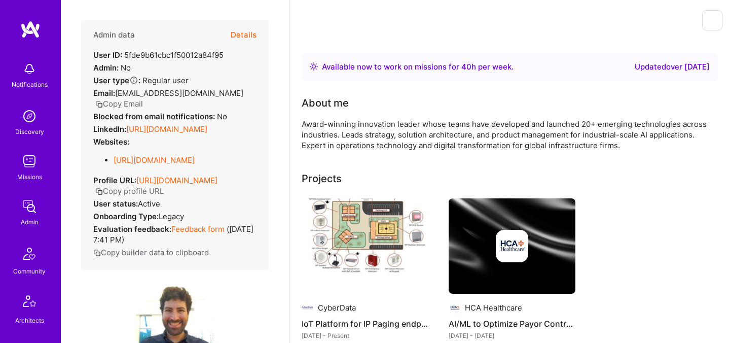
click at [246, 36] on button "Details" at bounding box center [244, 34] width 26 height 29
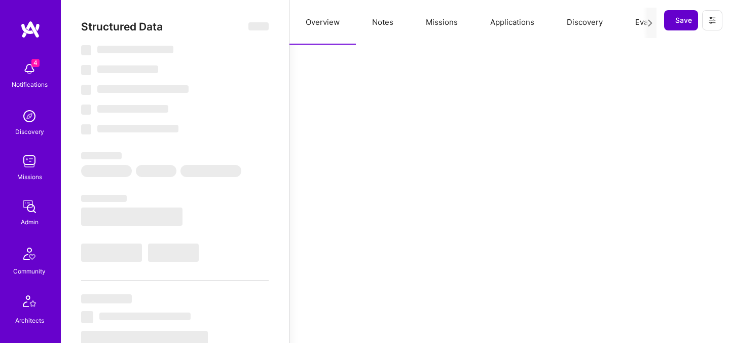
select select "Right Now"
select select "7"
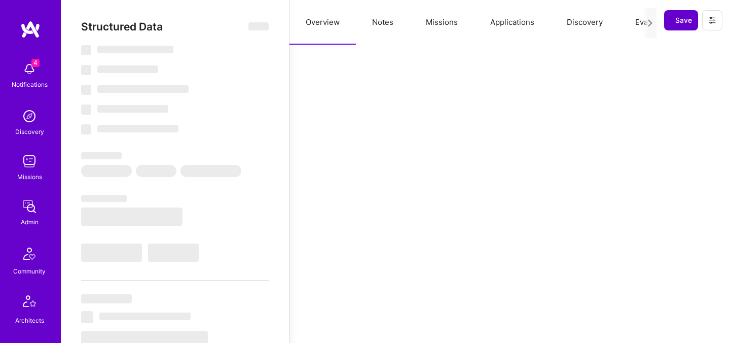
select select "US"
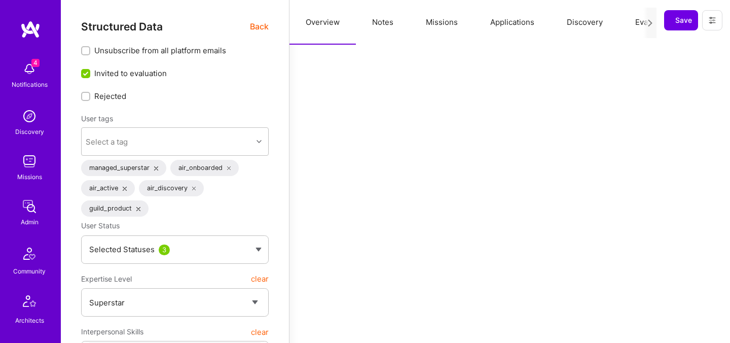
click at [637, 22] on button "Evaluation" at bounding box center [653, 22] width 69 height 45
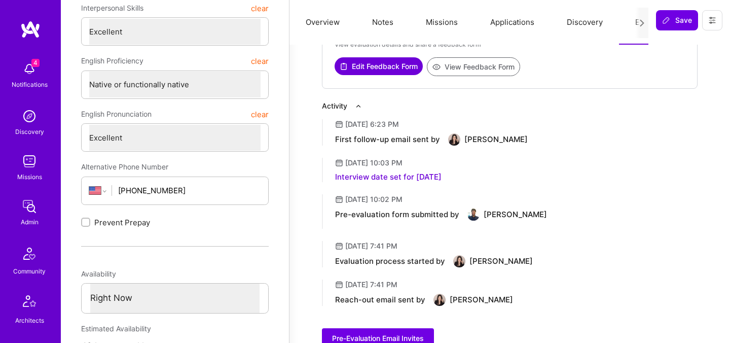
scroll to position [322, 0]
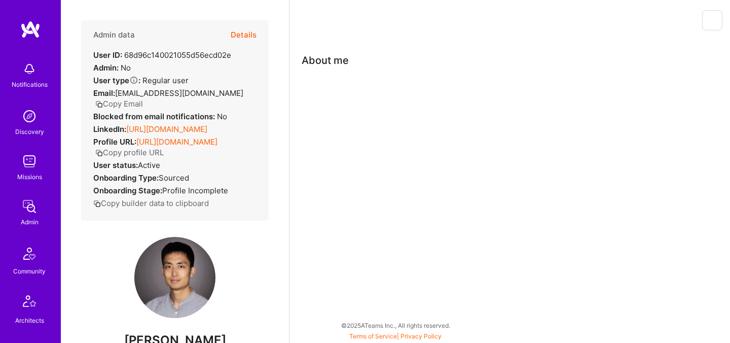
click at [254, 34] on button "Details" at bounding box center [244, 34] width 26 height 29
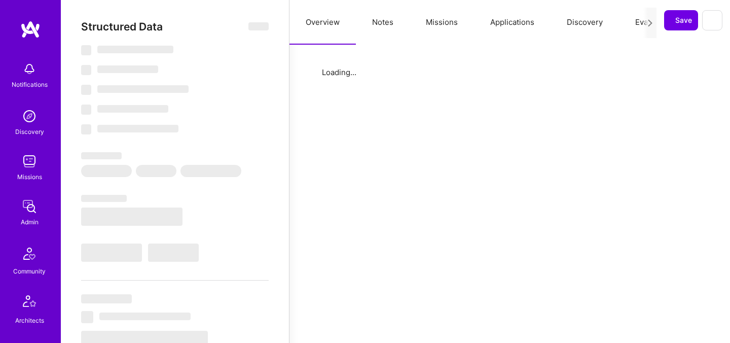
select select "Verified"
select select "US"
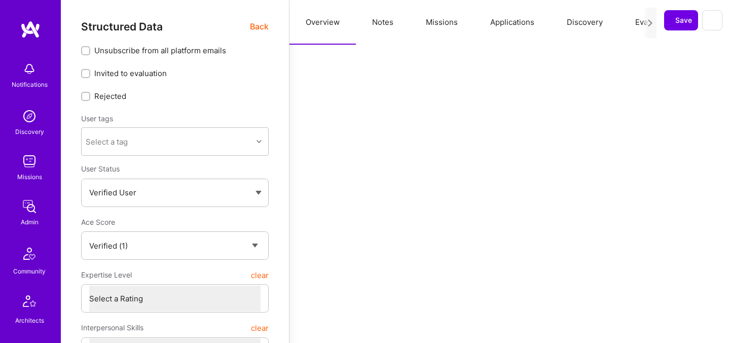
click at [627, 19] on button "Evaluation" at bounding box center [653, 22] width 69 height 45
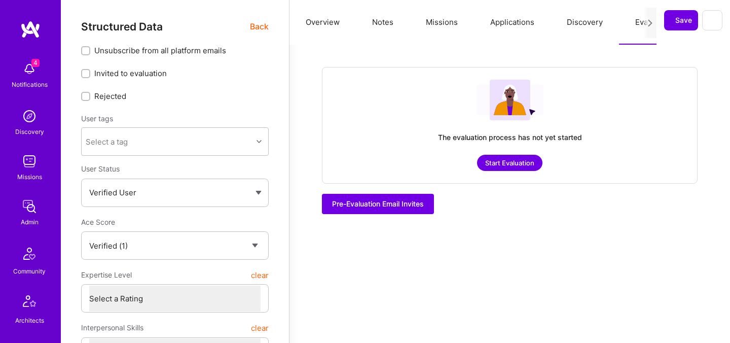
click at [504, 163] on button "Start Evaluation" at bounding box center [509, 163] width 65 height 16
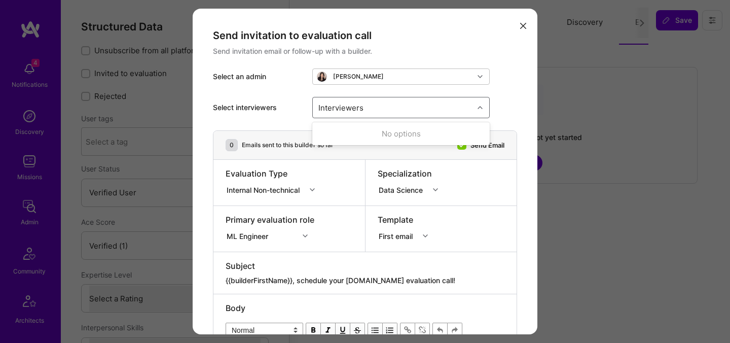
click at [408, 113] on div "Interviewers" at bounding box center [393, 107] width 161 height 20
type input "pedr"
checkbox input "true"
type input "mosta"
drag, startPoint x: 362, startPoint y: 129, endPoint x: 346, endPoint y: 149, distance: 25.2
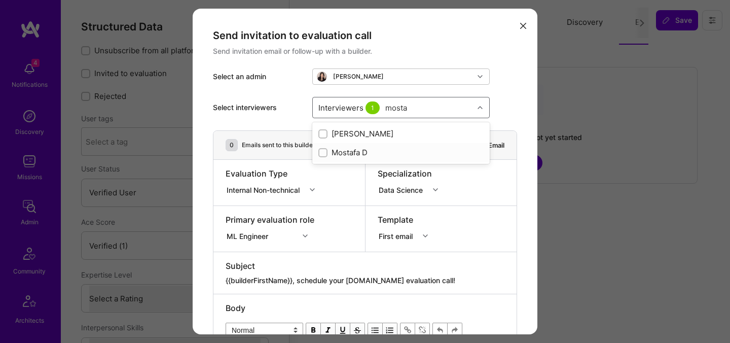
click at [346, 149] on div "Mostafa Darehzereshki Mostafa D" at bounding box center [400, 143] width 177 height 42
click at [346, 149] on div "Mostafa D" at bounding box center [400, 152] width 165 height 11
checkbox input "true"
type input "luis"
checkbox input "true"
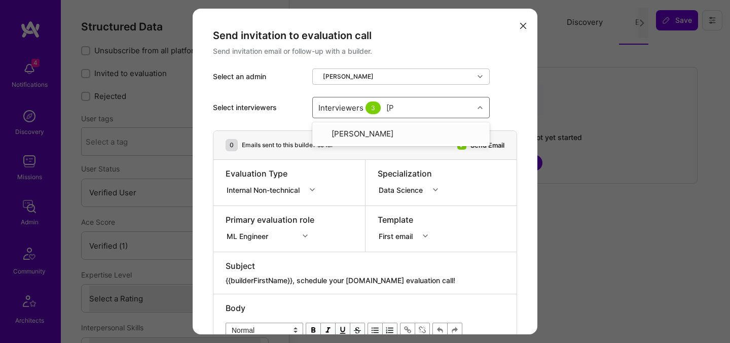
type input "tomi"
checkbox input "true"
click at [251, 190] on div "Internal Non-technical" at bounding box center [265, 189] width 77 height 11
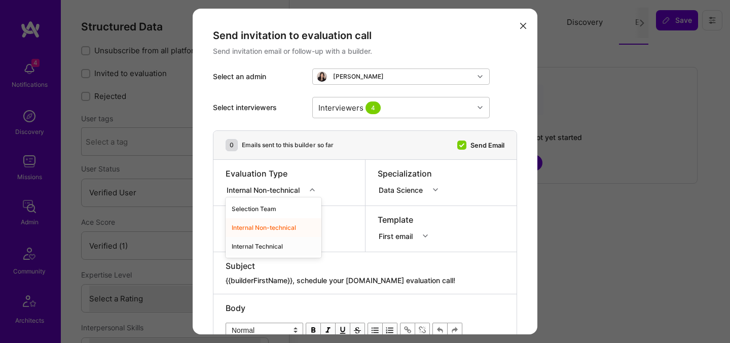
click at [248, 244] on div "Internal Technical" at bounding box center [274, 246] width 96 height 19
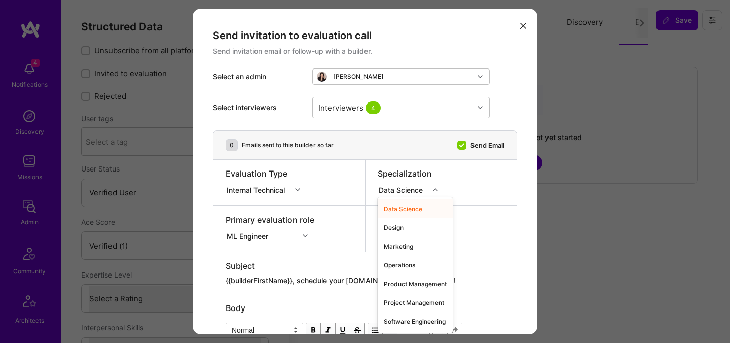
click at [389, 183] on div "Data Science" at bounding box center [403, 189] width 51 height 13
click at [352, 218] on div "Primary evaluation role ML Engineer" at bounding box center [289, 229] width 152 height 46
click at [416, 186] on div "Data Science" at bounding box center [403, 189] width 48 height 11
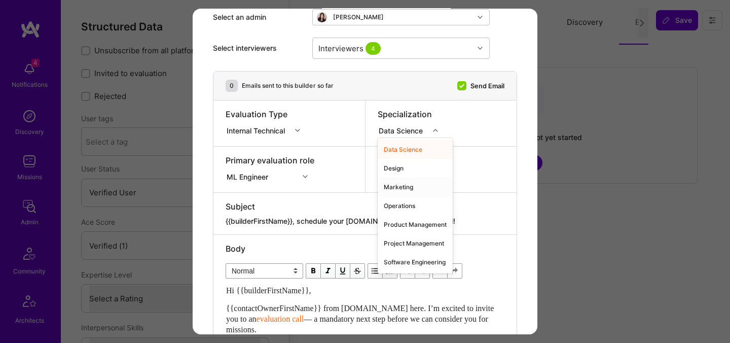
scroll to position [58, 0]
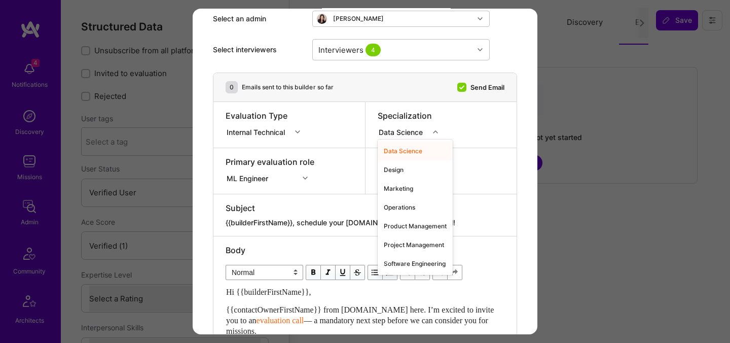
click at [479, 162] on div "Template First email" at bounding box center [441, 171] width 152 height 46
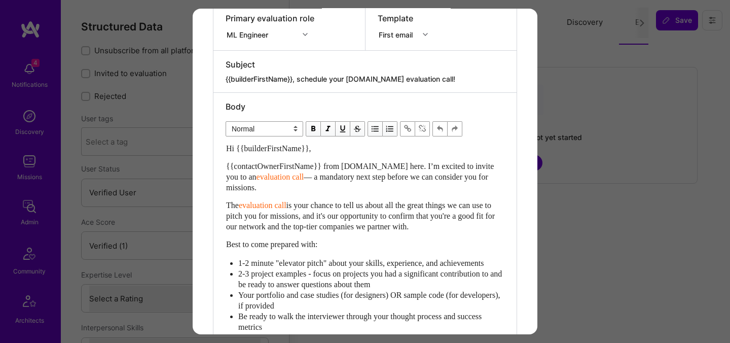
scroll to position [219, 0]
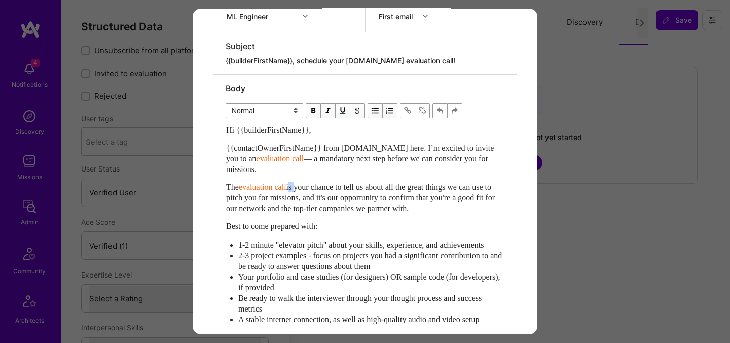
drag, startPoint x: 297, startPoint y: 187, endPoint x: 303, endPoint y: 192, distance: 8.3
click at [303, 192] on div "The evaluation call is your chance to tell us about all the great things we can…" at bounding box center [365, 197] width 278 height 32
click at [317, 195] on span "is your chance to tell us about all the great things we can use to pitch you fo…" at bounding box center [361, 197] width 271 height 30
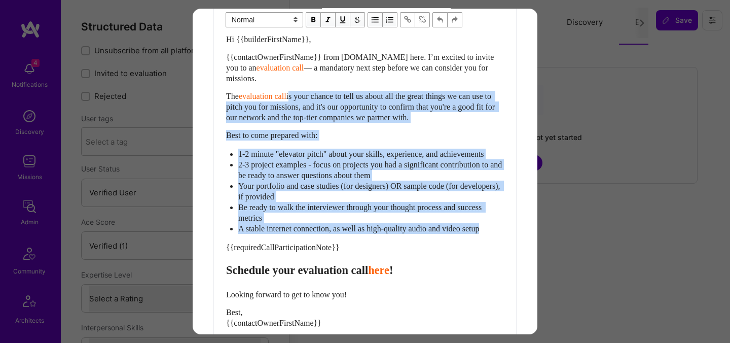
scroll to position [437, 0]
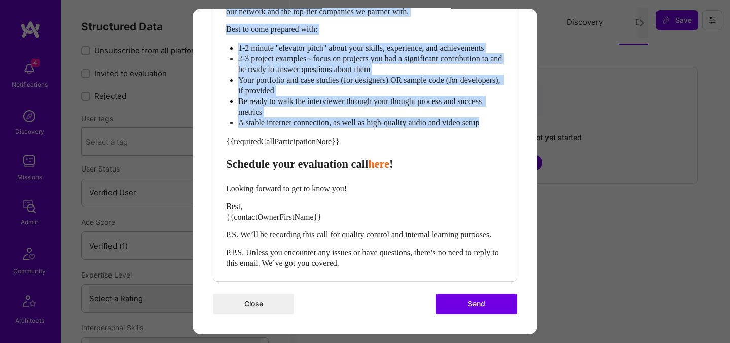
drag, startPoint x: 297, startPoint y: 188, endPoint x: 367, endPoint y: 124, distance: 94.8
click at [367, 124] on div "Hi {{builderFirstName}}, {{contactOwnerFirstName}} from A.Team here. I’m excite…" at bounding box center [365, 98] width 278 height 340
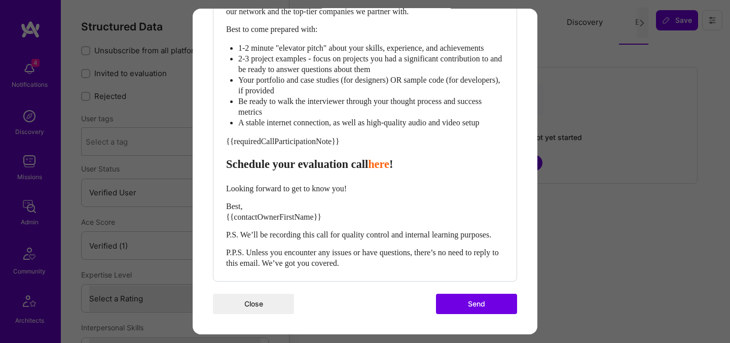
click at [457, 118] on div "Hi {{builderFirstName}}, {{contactOwnerFirstName}} from A.Team here. I’m excite…" at bounding box center [365, 98] width 278 height 340
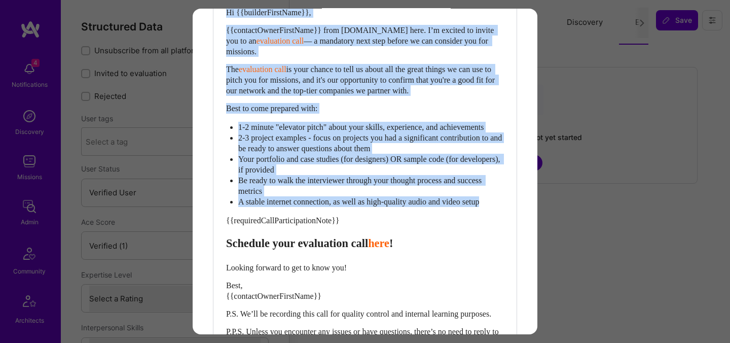
scroll to position [96, 0]
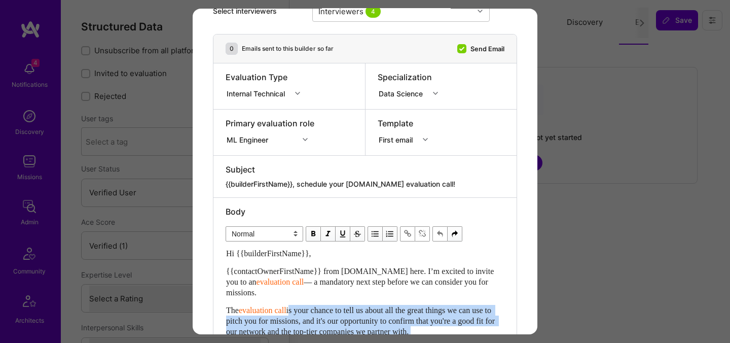
drag, startPoint x: 503, startPoint y: 111, endPoint x: 296, endPoint y: 313, distance: 288.9
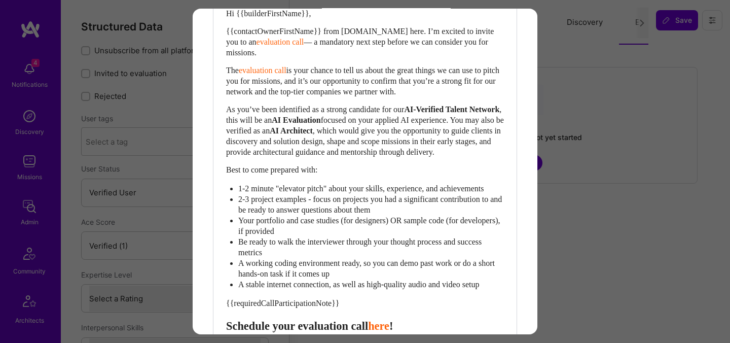
scroll to position [329, 0]
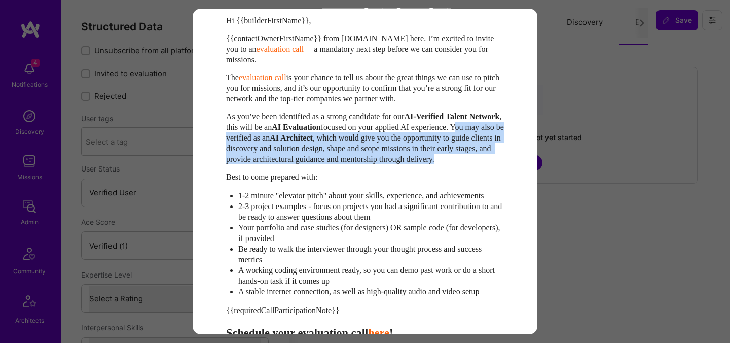
drag, startPoint x: 270, startPoint y: 136, endPoint x: 351, endPoint y: 166, distance: 86.3
click at [351, 164] on div "As you’ve been identified as a strong candidate for our AI-Verified Talent Netw…" at bounding box center [365, 137] width 278 height 53
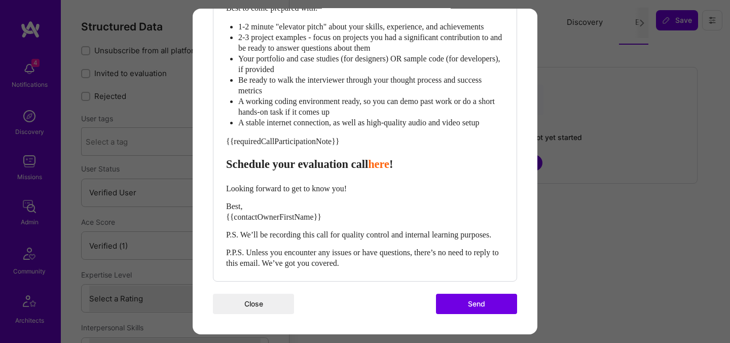
scroll to position [497, 0]
click at [318, 159] on span "Schedule your evaluation call" at bounding box center [297, 164] width 142 height 13
select select "header-three"
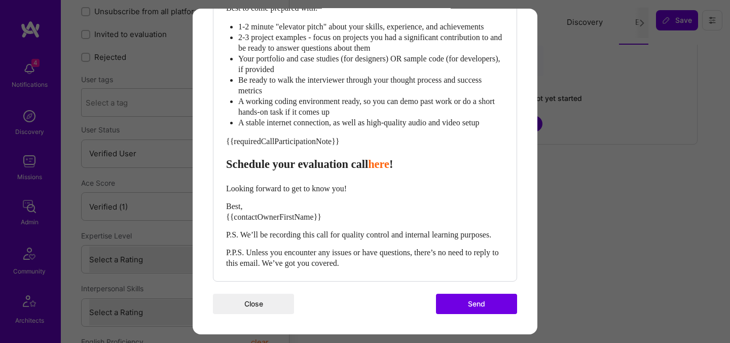
click at [454, 299] on button "Send" at bounding box center [476, 304] width 81 height 20
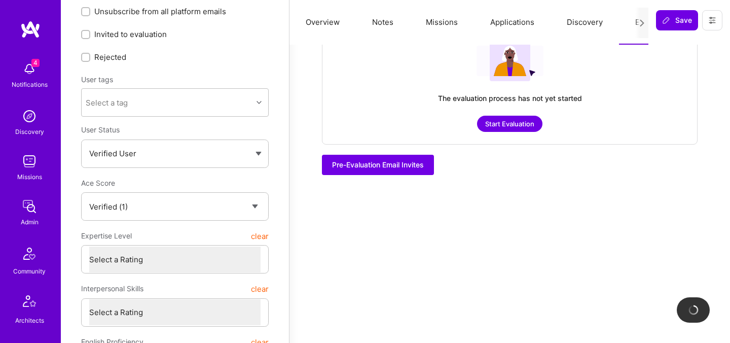
checkbox input "true"
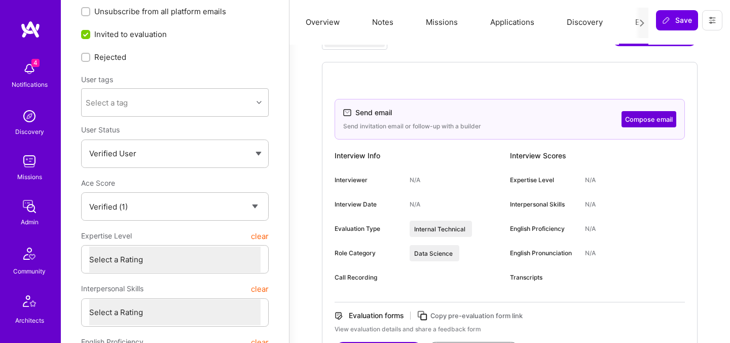
scroll to position [0, 0]
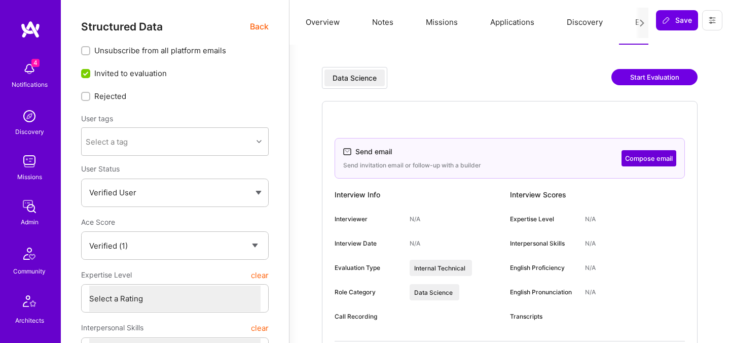
click at [262, 27] on span "Back" at bounding box center [259, 26] width 19 height 13
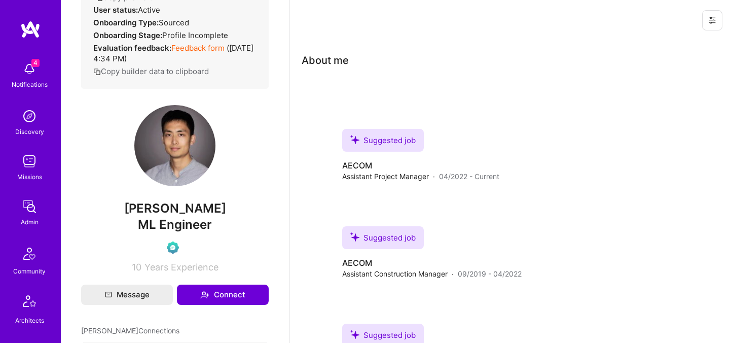
scroll to position [180, 0]
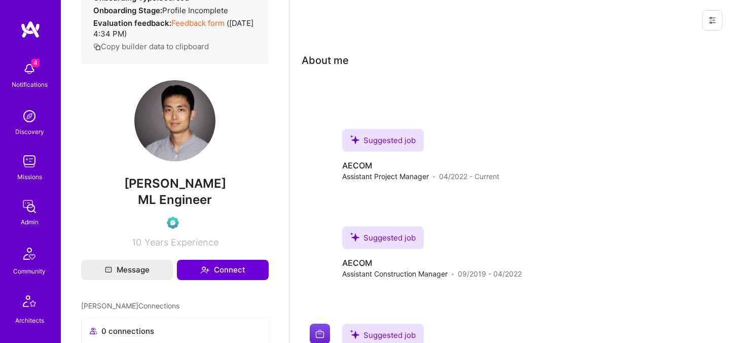
click at [178, 185] on div "Admin data Details User ID: 68d96c140021055d56ecd02e Admin: No User type Regula…" at bounding box center [175, 43] width 188 height 407
copy span "Cheng Hou"
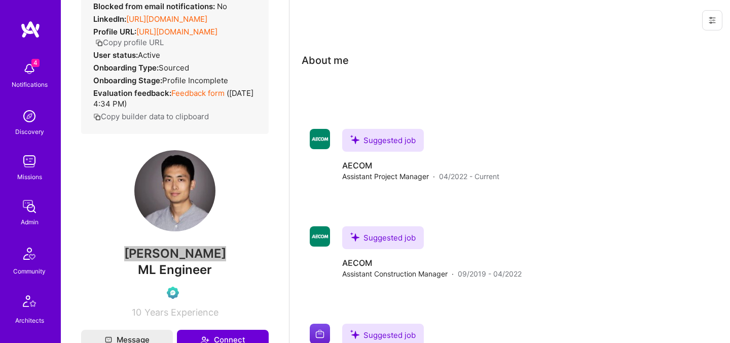
scroll to position [52, 0]
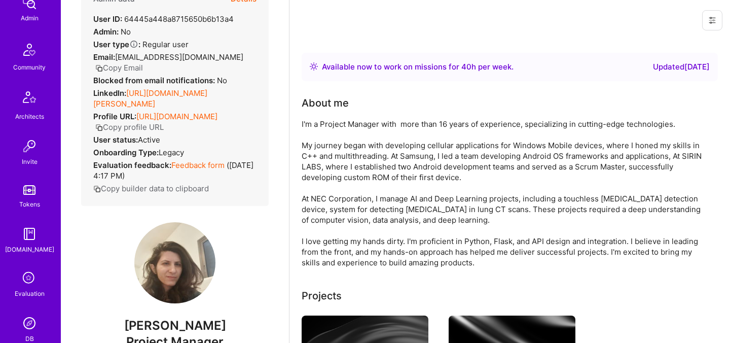
scroll to position [304, 0]
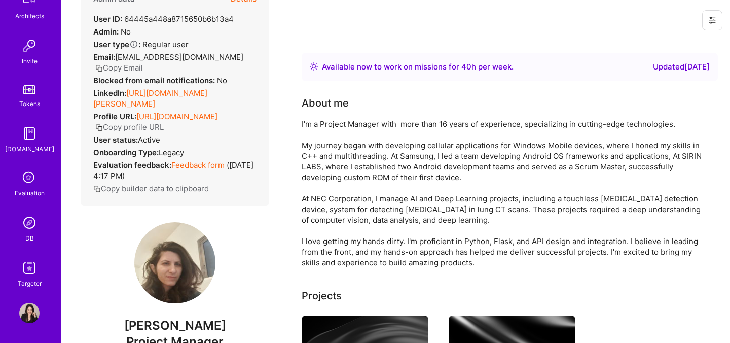
click at [31, 175] on icon at bounding box center [29, 177] width 19 height 19
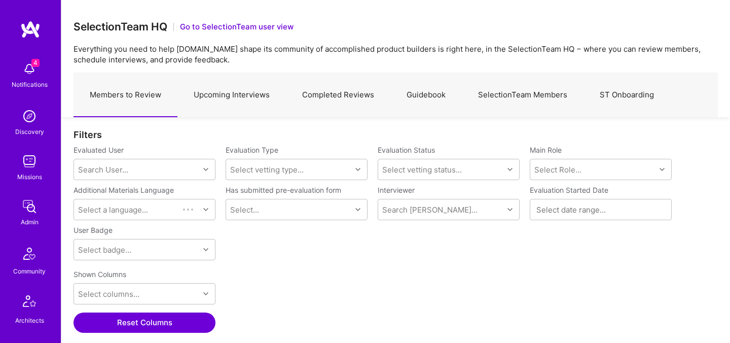
scroll to position [236, 644]
click at [254, 101] on link "Upcoming Interviews" at bounding box center [231, 95] width 108 height 44
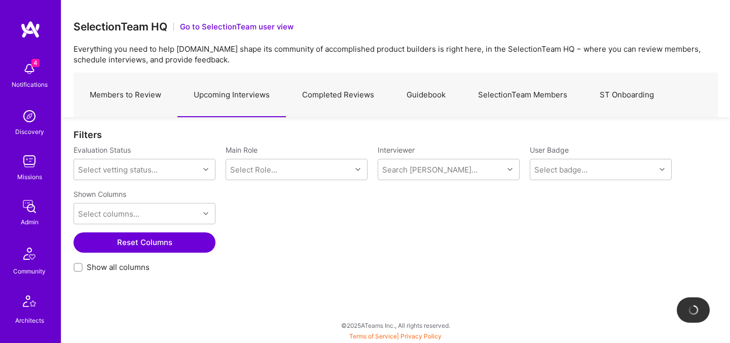
click at [156, 100] on link "Members to Review" at bounding box center [126, 95] width 104 height 44
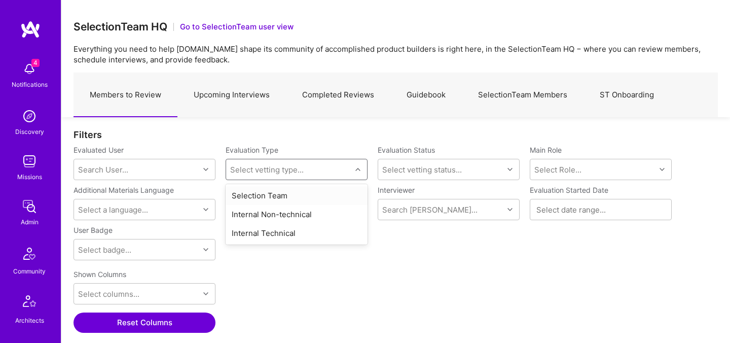
click at [313, 176] on div "Select vetting type..." at bounding box center [288, 169] width 125 height 20
click at [423, 272] on div "Shown Columns Select columns... Reset Columns Show all columns" at bounding box center [396, 311] width 644 height 92
click at [375, 175] on div "Evaluated User Search User... Evaluation Type Select vetting type... Evaluation…" at bounding box center [396, 205] width 644 height 120
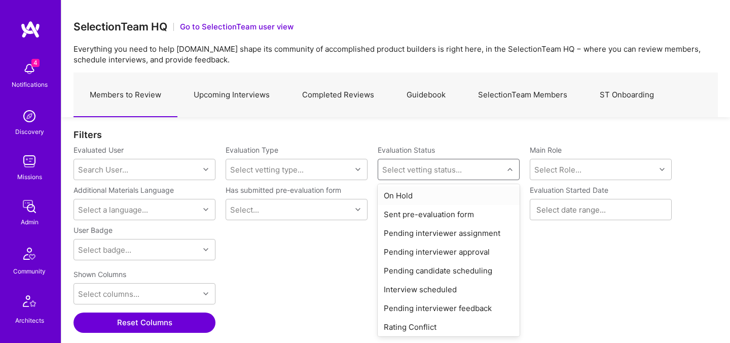
click at [395, 174] on div "Select vetting status..." at bounding box center [422, 169] width 80 height 11
click at [400, 192] on div "On Hold" at bounding box center [449, 195] width 142 height 19
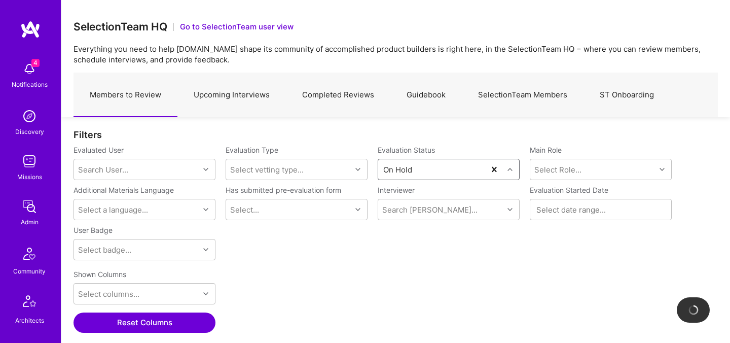
click at [420, 124] on div "Filters Evaluated User Search User... Evaluation Type Select vetting type... Ev…" at bounding box center [395, 249] width 669 height 265
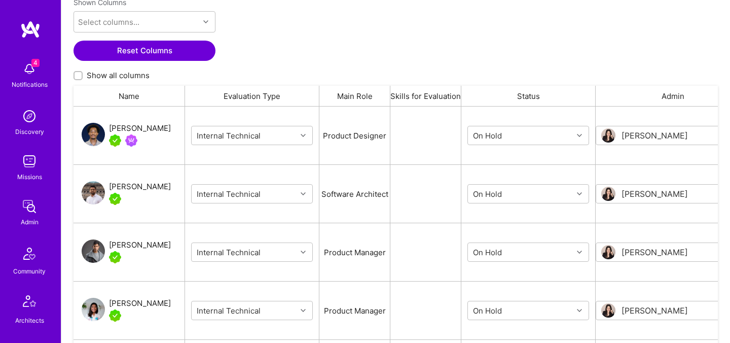
click at [383, 78] on label "Show all columns" at bounding box center [396, 75] width 644 height 11
click at [83, 78] on input "Show all columns" at bounding box center [79, 75] width 7 height 7
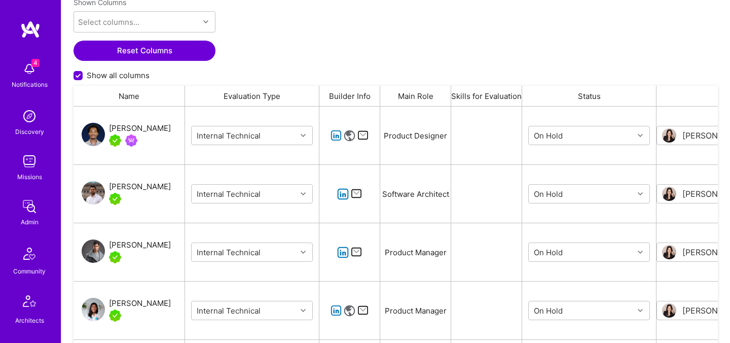
click at [140, 76] on span "Show all columns" at bounding box center [118, 75] width 63 height 11
click at [84, 76] on input "Show all columns" at bounding box center [79, 75] width 9 height 9
checkbox input "false"
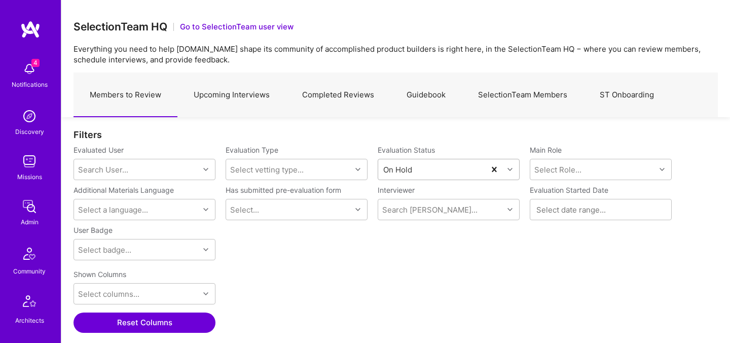
click at [430, 170] on div "On Hold" at bounding box center [431, 169] width 107 height 20
click at [477, 135] on div "Filters" at bounding box center [396, 134] width 644 height 11
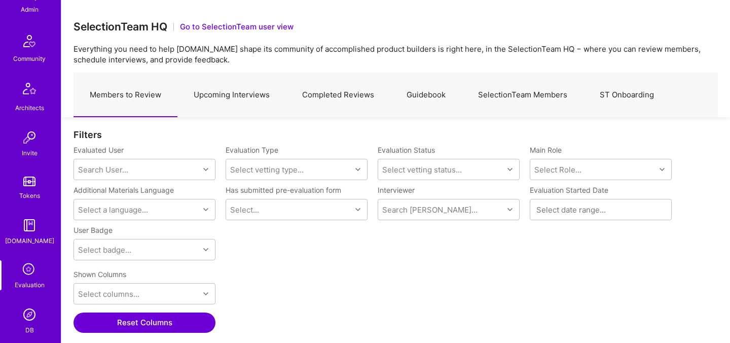
scroll to position [219, 0]
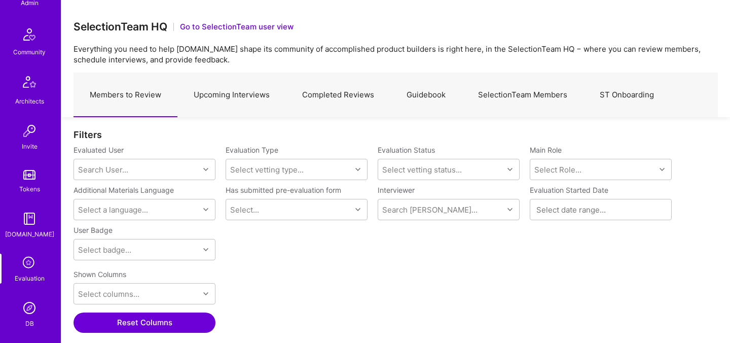
click at [30, 271] on icon at bounding box center [29, 262] width 19 height 19
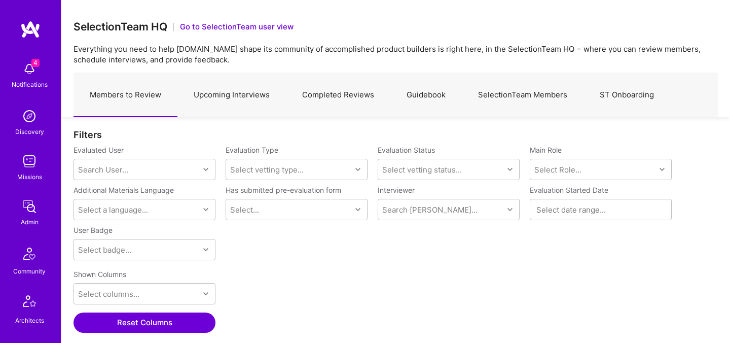
scroll to position [1, 1]
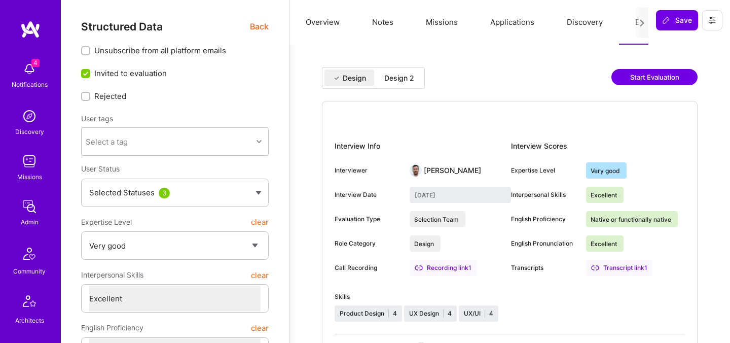
select select "5"
select select "7"
select select "US"
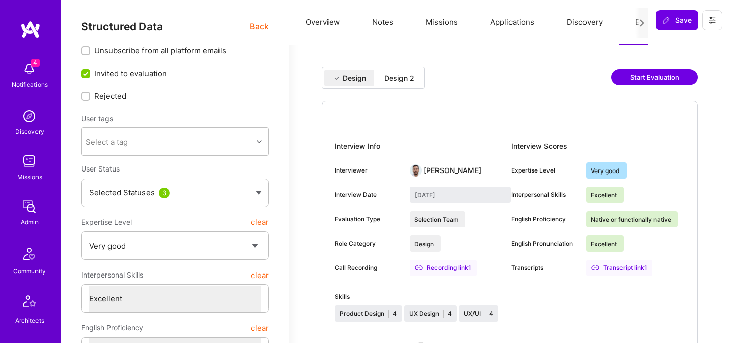
select select "Right Now"
click at [401, 78] on div "Design 2" at bounding box center [399, 78] width 30 height 10
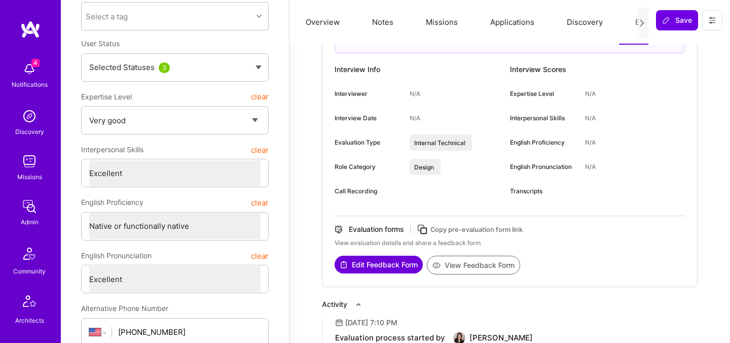
scroll to position [128, 0]
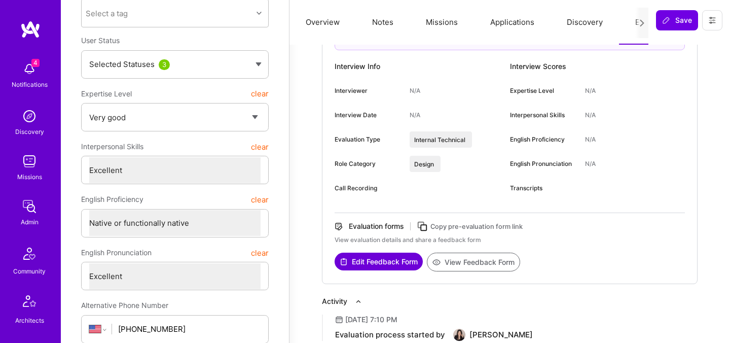
click at [483, 271] on button "View Feedback Form" at bounding box center [473, 261] width 93 height 19
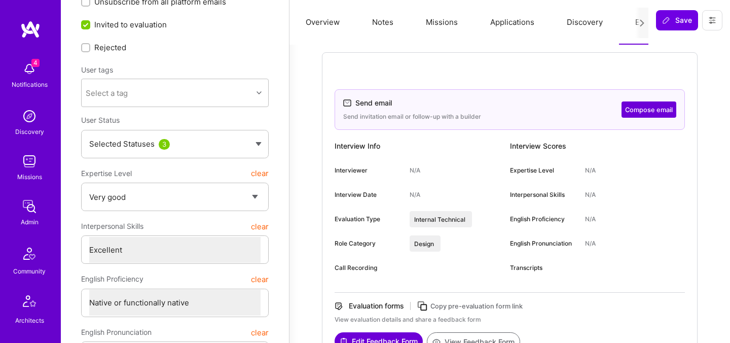
scroll to position [0, 0]
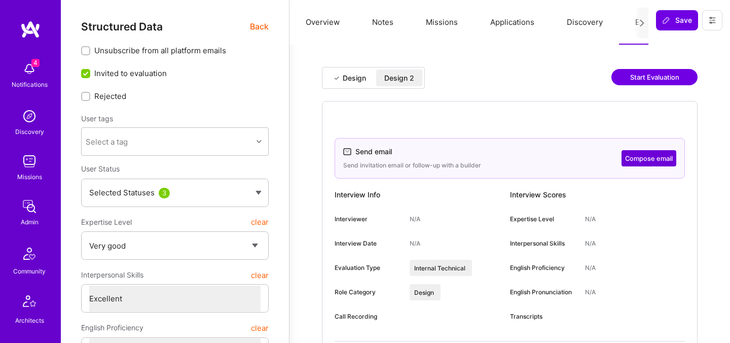
click at [633, 156] on button "Compose email" at bounding box center [648, 158] width 55 height 16
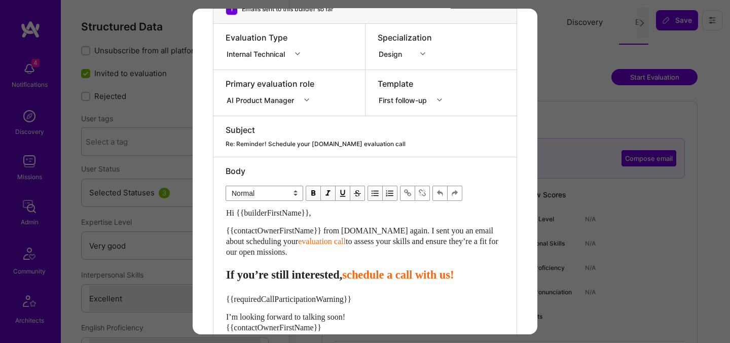
scroll to position [140, 0]
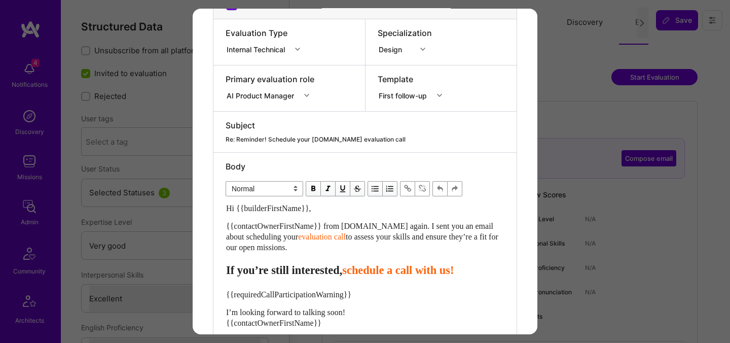
click at [370, 131] on div "modal" at bounding box center [365, 133] width 279 height 4
click at [353, 134] on div "modal" at bounding box center [365, 133] width 279 height 4
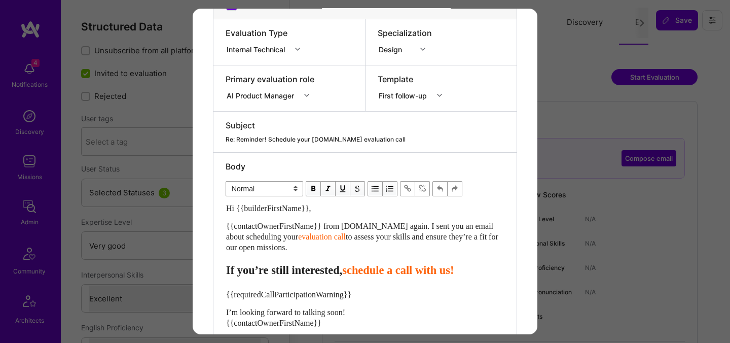
click at [353, 134] on div "modal" at bounding box center [365, 133] width 279 height 4
click at [352, 135] on div "Re: Reminder! Schedule your [DOMAIN_NAME] evaluation call" at bounding box center [365, 139] width 279 height 9
click at [351, 133] on div "modal" at bounding box center [365, 133] width 279 height 4
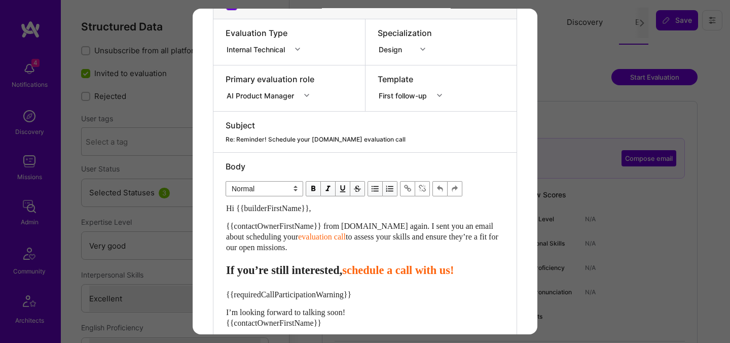
click at [351, 133] on div "modal" at bounding box center [365, 133] width 279 height 4
click at [355, 136] on div "Re: Reminder! Schedule your [DOMAIN_NAME] evaluation call" at bounding box center [365, 139] width 279 height 9
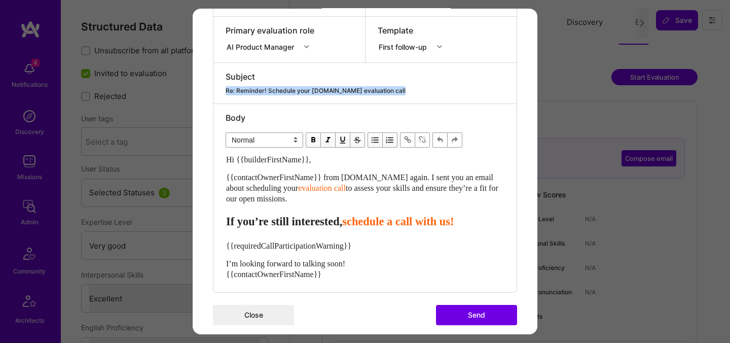
scroll to position [200, 0]
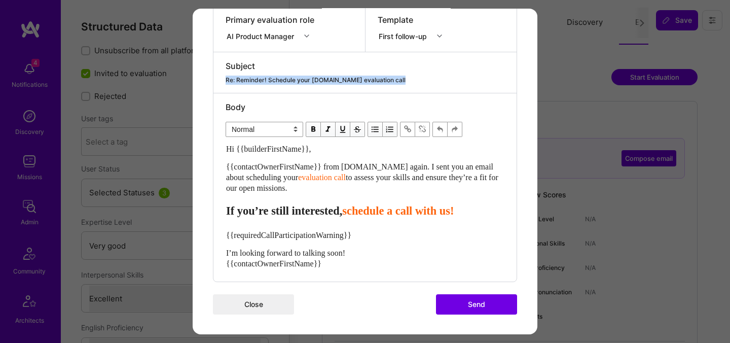
drag, startPoint x: 370, startPoint y: 214, endPoint x: 223, endPoint y: 145, distance: 162.4
click at [223, 145] on div "Body Normal Heading Large Heading Medium Heading Small Normal Hi {{builderFirst…" at bounding box center [364, 187] width 303 height 188
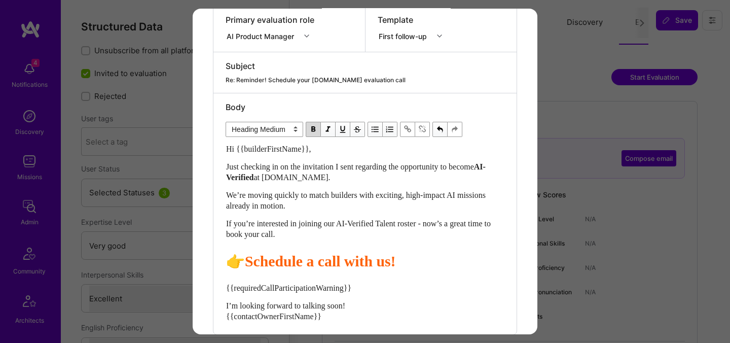
click at [321, 258] on span "Schedule a call with us!" at bounding box center [320, 260] width 151 height 17
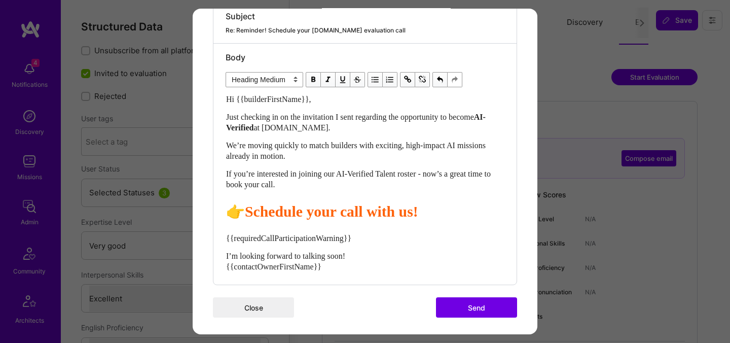
scroll to position [252, 0]
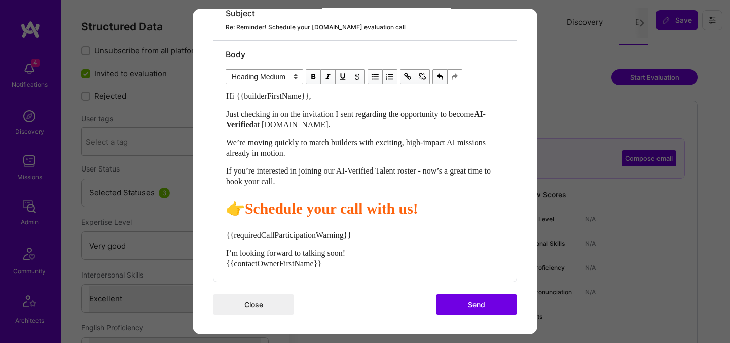
click at [314, 228] on div "Hi {{builderFirstName}}, Just checking in on the invitation I sent regarding th…" at bounding box center [365, 180] width 278 height 178
select select "unstyled"
click at [317, 237] on span "{{requiredCallParticipationWarning}}" at bounding box center [288, 235] width 125 height 9
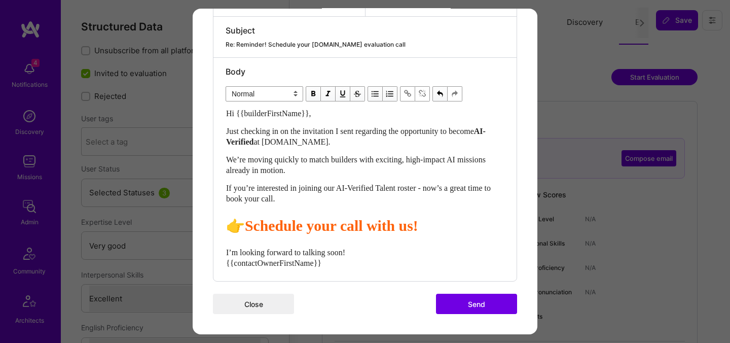
scroll to position [235, 0]
drag, startPoint x: 245, startPoint y: 249, endPoint x: 219, endPoint y: 249, distance: 26.4
click at [219, 249] on div "Body Normal Heading Large Heading Medium Heading Small Normal Hi {{builderFirst…" at bounding box center [364, 169] width 303 height 223
click at [291, 265] on span "Looking forward to talking soon! {{contactOwnerFirstName}}" at bounding box center [280, 257] width 108 height 19
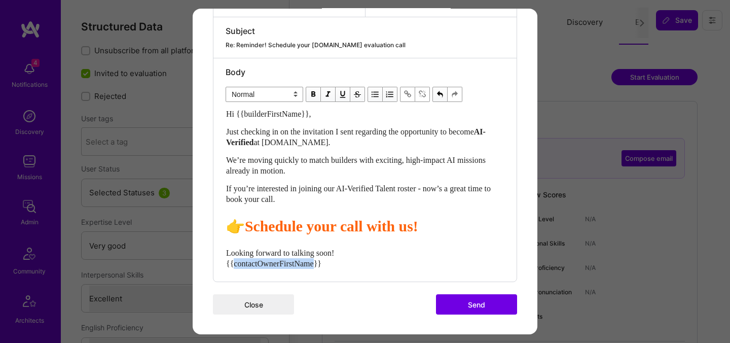
click at [291, 265] on span "Looking forward to talking soon! {{contactOwnerFirstName}}" at bounding box center [280, 257] width 108 height 19
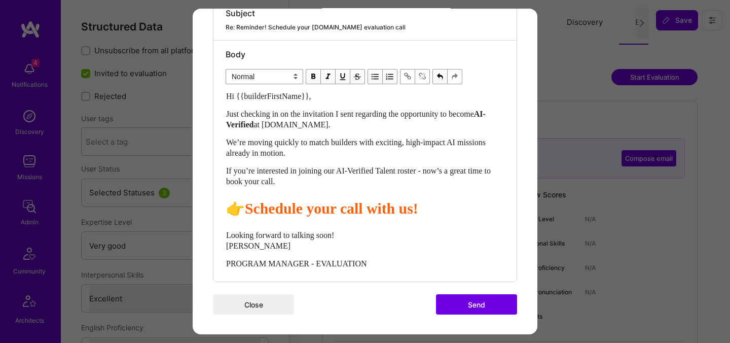
click at [355, 240] on div "Looking forward to talking soon! [PERSON_NAME]" at bounding box center [365, 240] width 278 height 21
click at [348, 235] on div "Looking forward to talking soon! [PERSON_NAME]" at bounding box center [365, 240] width 278 height 21
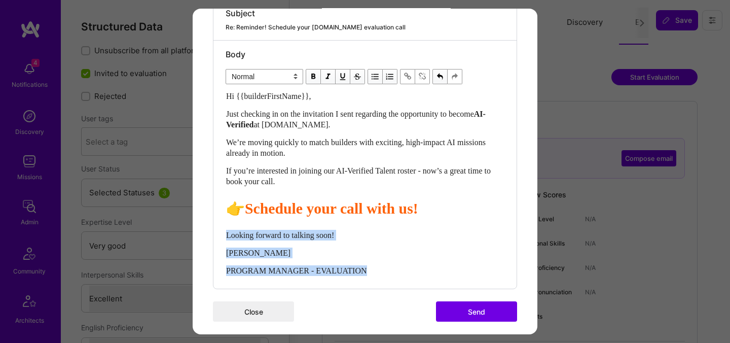
drag, startPoint x: 374, startPoint y: 271, endPoint x: 226, endPoint y: 236, distance: 152.0
click at [226, 237] on div "Hi {{builderFirstName}}, Just checking in on the invitation I sent regarding th…" at bounding box center [365, 183] width 278 height 185
copy div "Looking forward to talking soon! [PERSON_NAME] PROGRAM MANAGER - EVALUATION"
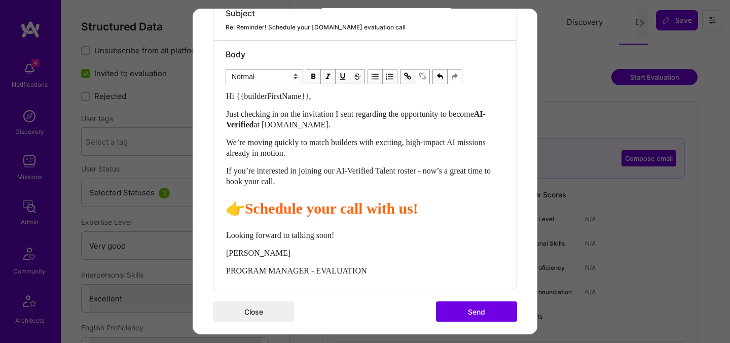
click at [454, 306] on button "Send" at bounding box center [476, 311] width 81 height 20
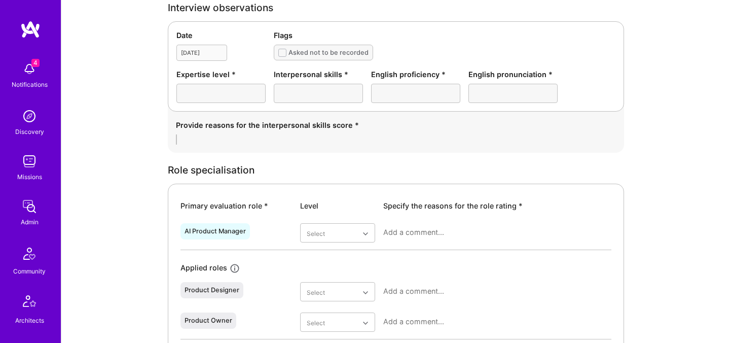
scroll to position [139, 0]
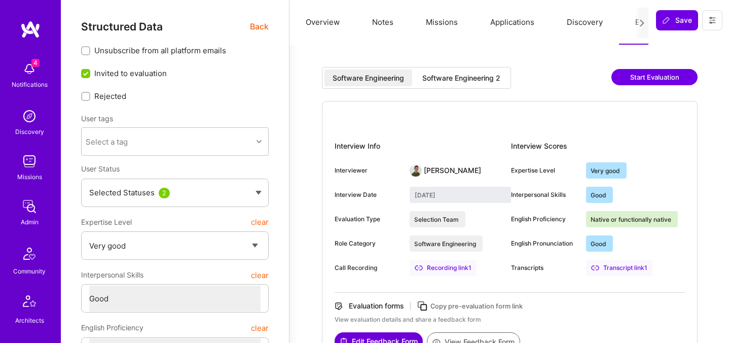
select select "5"
select select "4"
select select "7"
select select "6"
select select "AM"
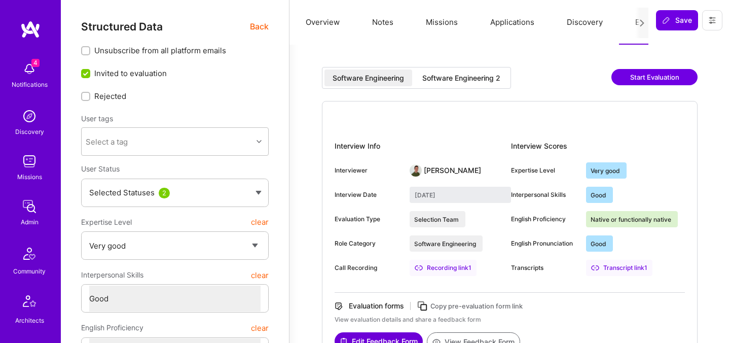
select select "Right Now"
click at [470, 78] on div "Software Engineering 2" at bounding box center [461, 78] width 78 height 10
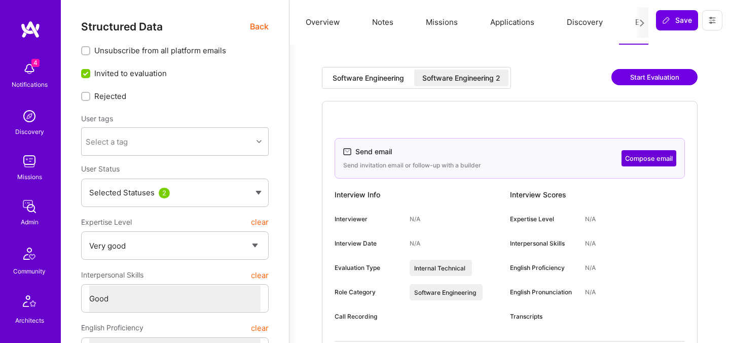
click at [650, 152] on button "Compose email" at bounding box center [648, 158] width 55 height 16
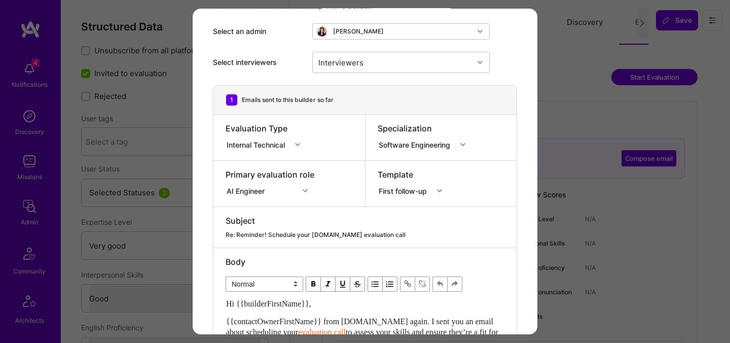
scroll to position [66, 0]
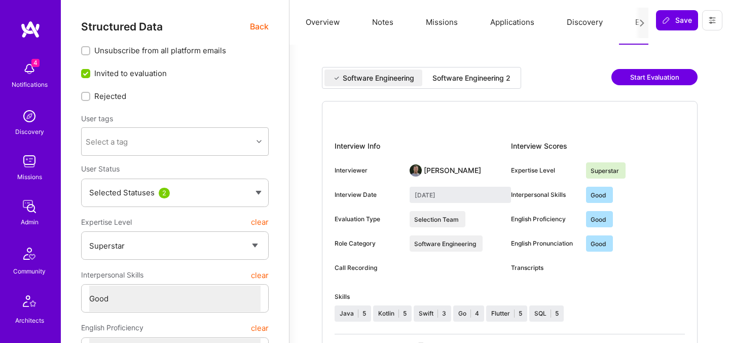
select select "7"
select select "4"
select select "6"
select select "US"
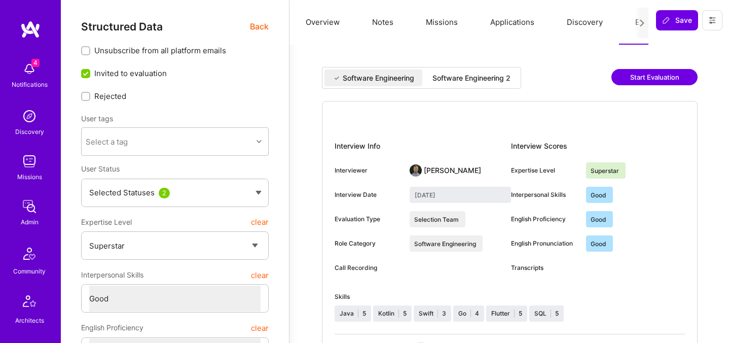
select select "Right Now"
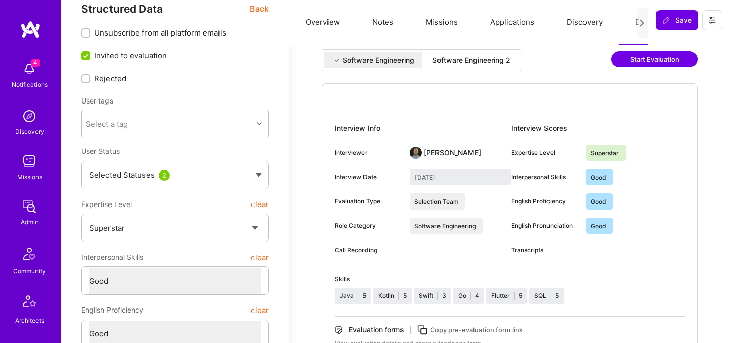
click at [457, 61] on div "Software Engineering 2" at bounding box center [471, 60] width 78 height 10
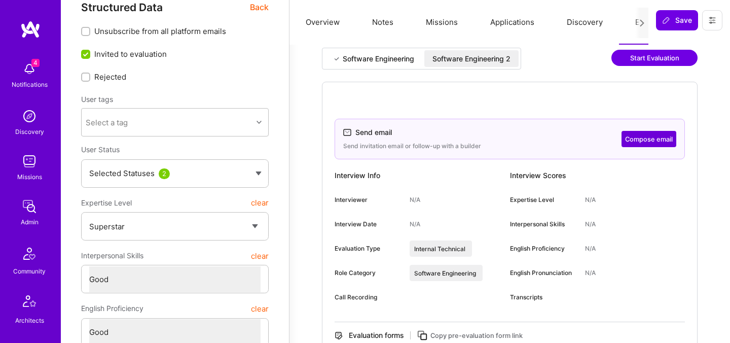
scroll to position [0, 0]
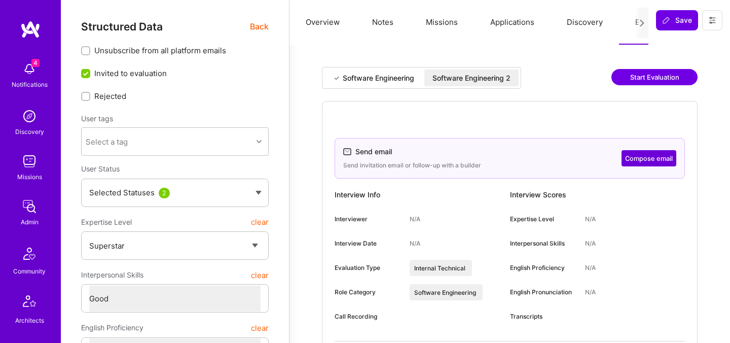
click at [636, 158] on button "Compose email" at bounding box center [648, 158] width 55 height 16
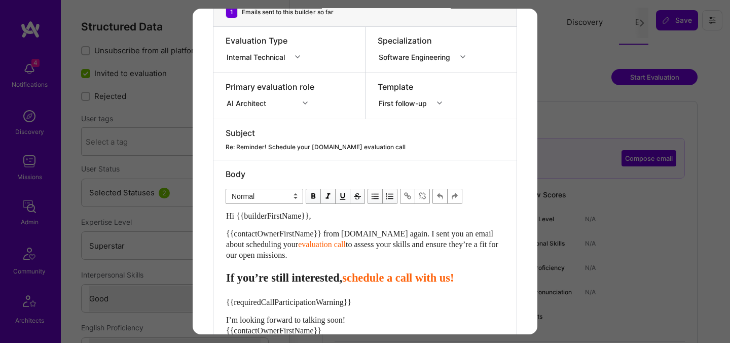
scroll to position [200, 0]
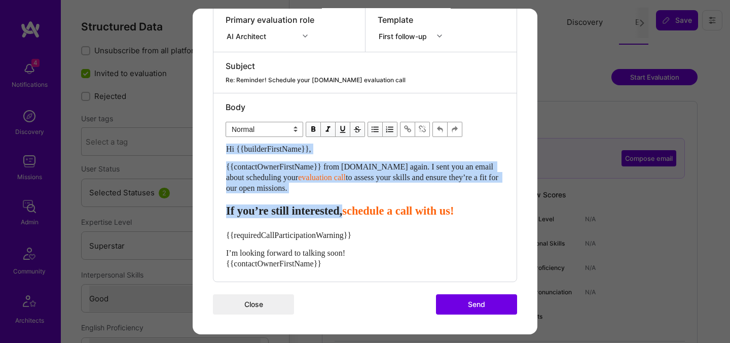
drag, startPoint x: 227, startPoint y: 152, endPoint x: 365, endPoint y: 216, distance: 152.4
click at [365, 216] on div "Hi {{builderFirstName}}, {{contactOwnerFirstName}} from A.Team again. I sent yo…" at bounding box center [365, 205] width 278 height 125
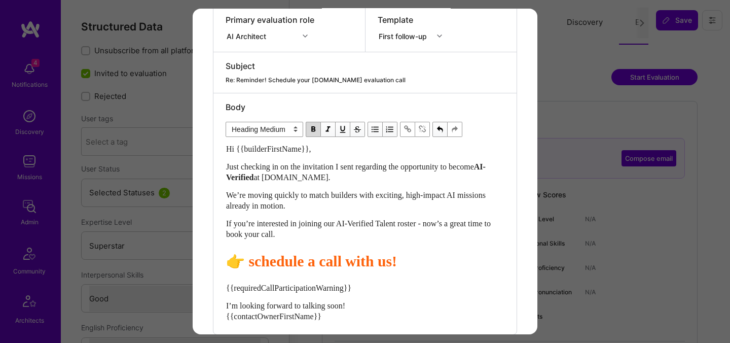
click at [253, 260] on span "schedule a call with us!" at bounding box center [322, 260] width 149 height 17
click at [326, 259] on span "Schedule a call with us!" at bounding box center [323, 260] width 151 height 17
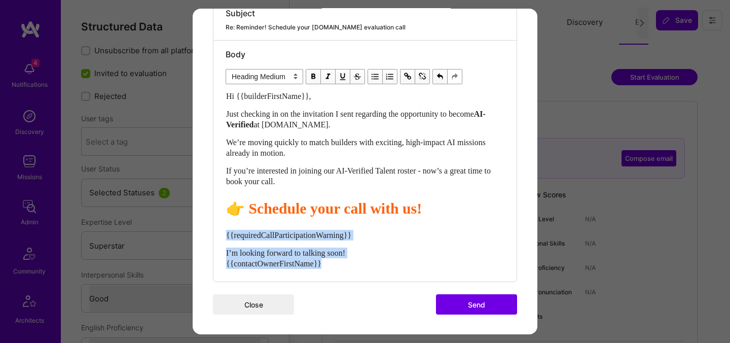
drag, startPoint x: 339, startPoint y: 268, endPoint x: 218, endPoint y: 237, distance: 124.1
click at [218, 237] on div "Body Normal Heading Large Heading Medium Heading Small Heading Medium Hi {{buil…" at bounding box center [364, 161] width 303 height 241
select select "unstyled"
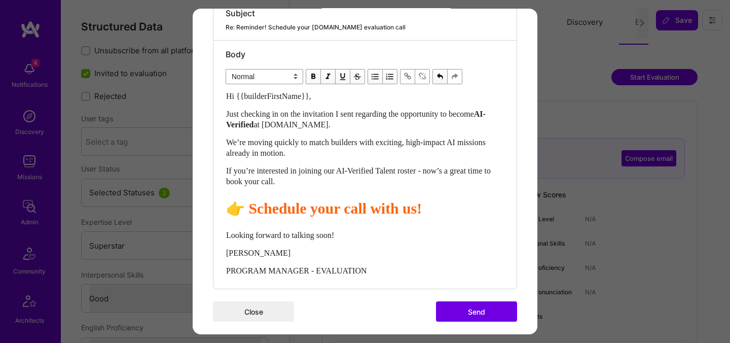
click at [460, 312] on button "Send" at bounding box center [476, 311] width 81 height 20
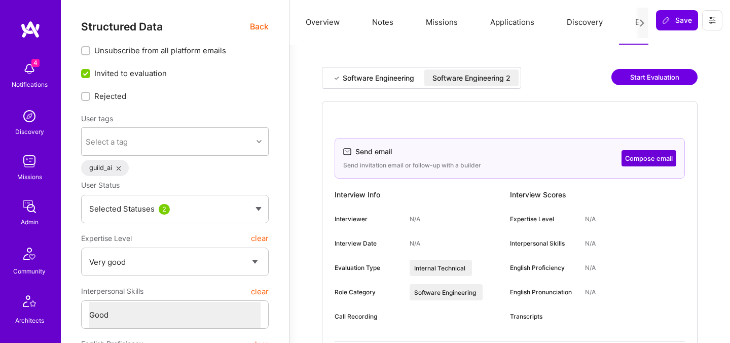
select select "5"
select select "4"
select select "7"
select select "US"
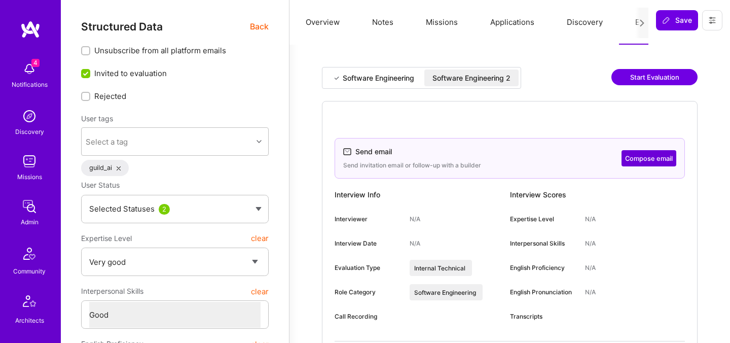
select select "Future Date"
click at [490, 78] on div "Software Engineering 2" at bounding box center [471, 78] width 78 height 10
click at [664, 158] on button "Compose email" at bounding box center [648, 158] width 55 height 16
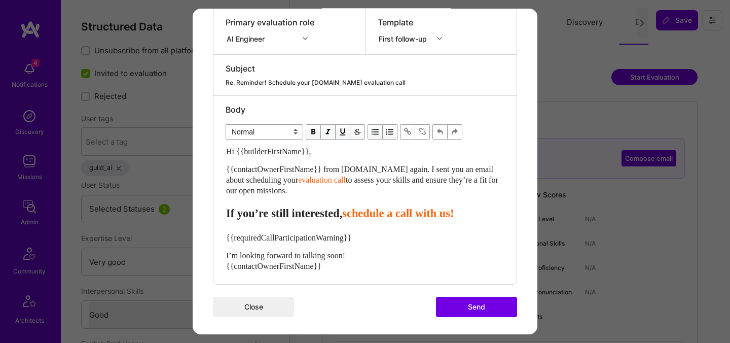
scroll to position [200, 0]
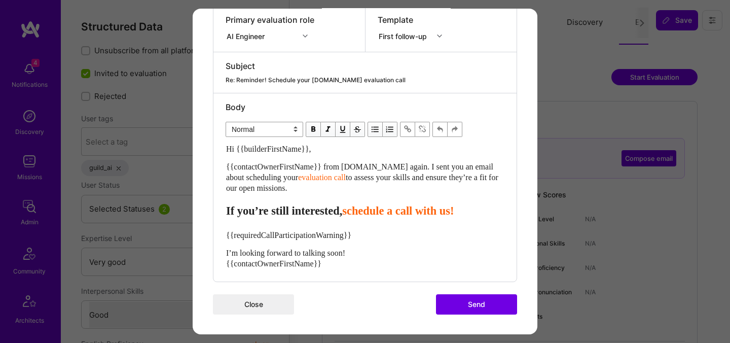
click at [375, 215] on span "schedule a call with us!" at bounding box center [398, 210] width 112 height 13
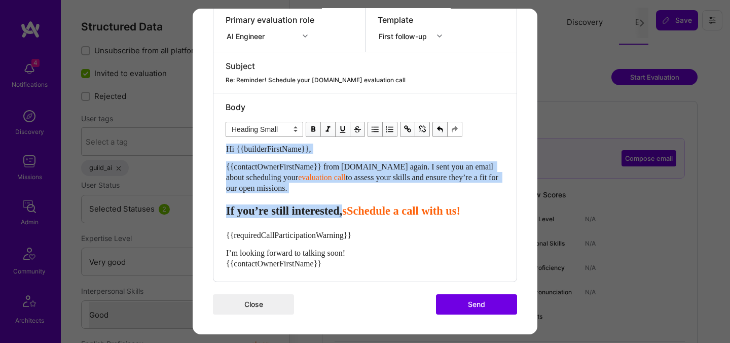
drag, startPoint x: 368, startPoint y: 212, endPoint x: 221, endPoint y: 150, distance: 159.9
click at [221, 150] on div "Body Normal Heading Large Heading Medium Heading Small Heading Small Hi {{build…" at bounding box center [364, 187] width 303 height 188
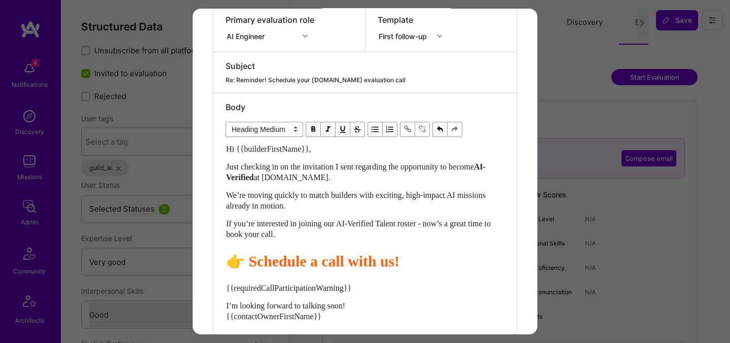
click at [323, 266] on span "Schedule a call with us!" at bounding box center [323, 260] width 151 height 17
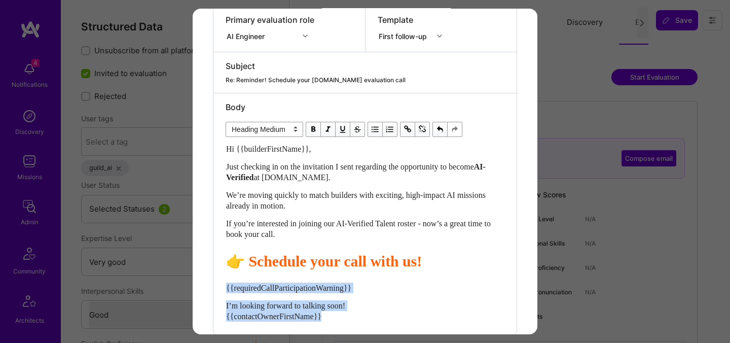
drag, startPoint x: 346, startPoint y: 313, endPoint x: 198, endPoint y: 281, distance: 151.4
click at [198, 281] on div "Send invitation to evaluation call Send invitation email or follow-up with a bu…" at bounding box center [365, 98] width 345 height 578
select select "unstyled"
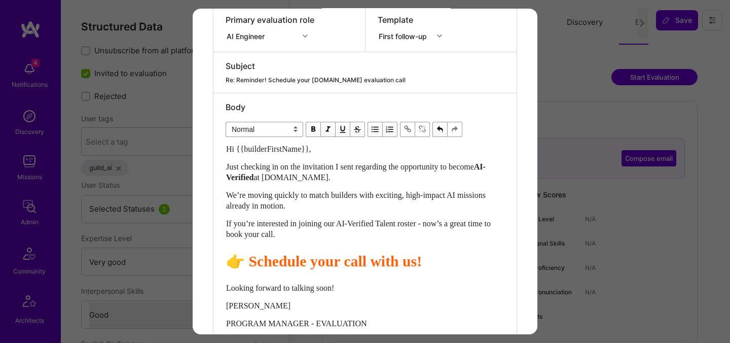
scroll to position [260, 0]
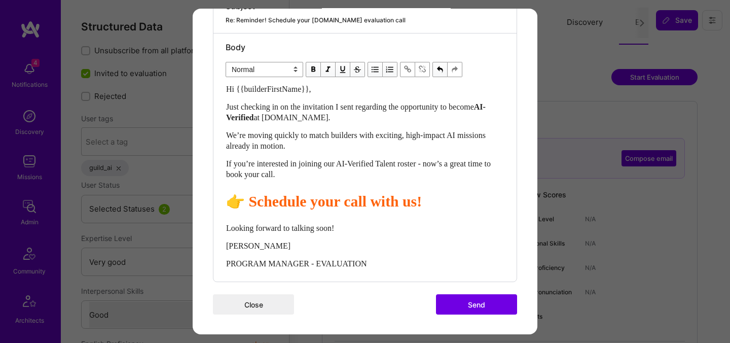
click at [447, 298] on button "Send" at bounding box center [476, 304] width 81 height 20
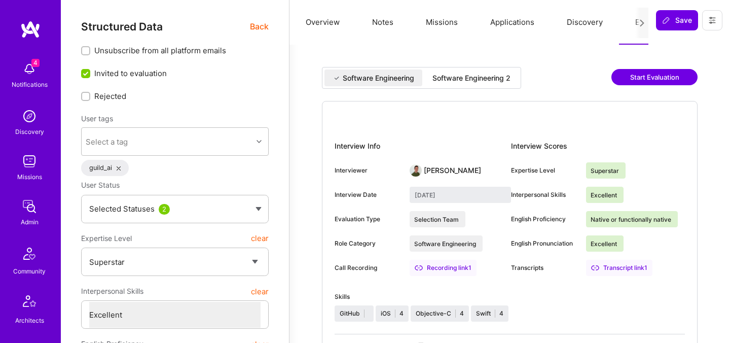
select select "7"
select select "US"
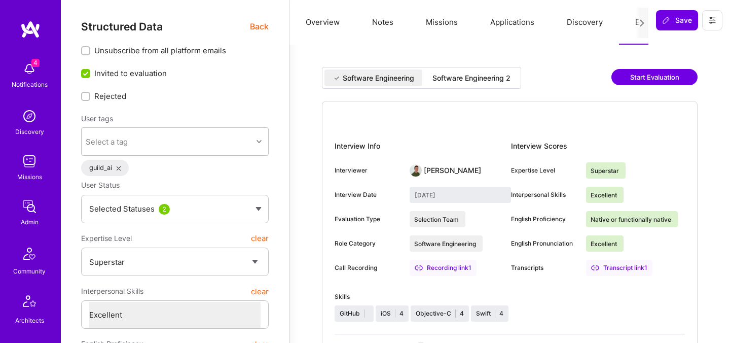
select select "Right Now"
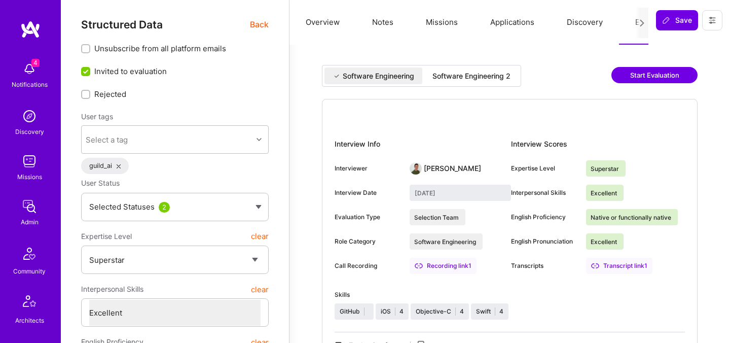
click at [502, 77] on div "Software Engineering 2" at bounding box center [471, 76] width 78 height 10
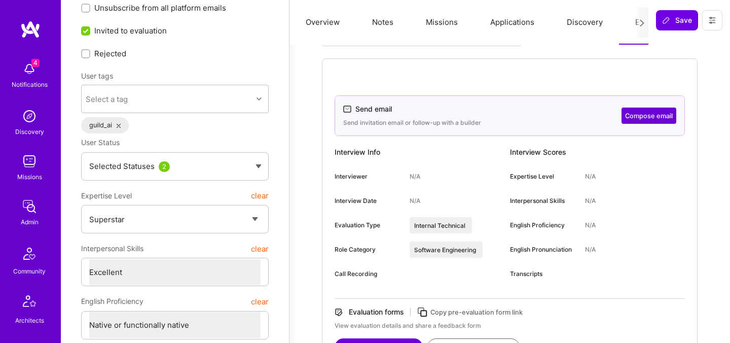
scroll to position [63, 0]
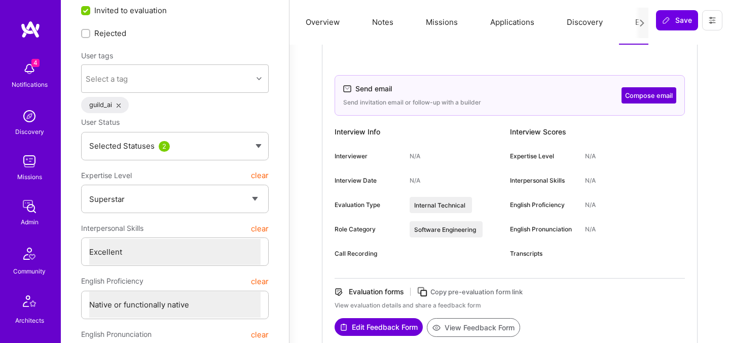
click at [653, 103] on button "Compose email" at bounding box center [648, 95] width 55 height 16
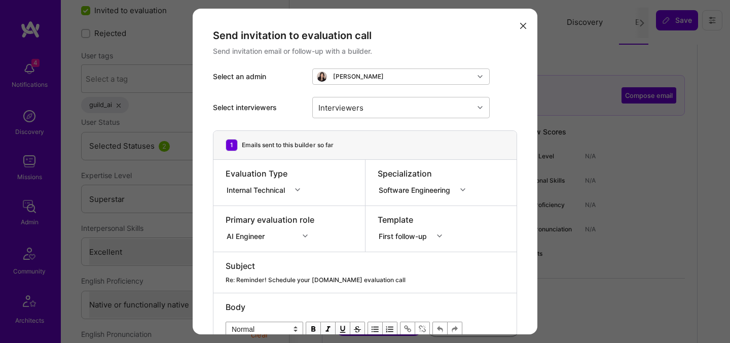
click at [528, 28] on button "modal" at bounding box center [523, 25] width 12 height 17
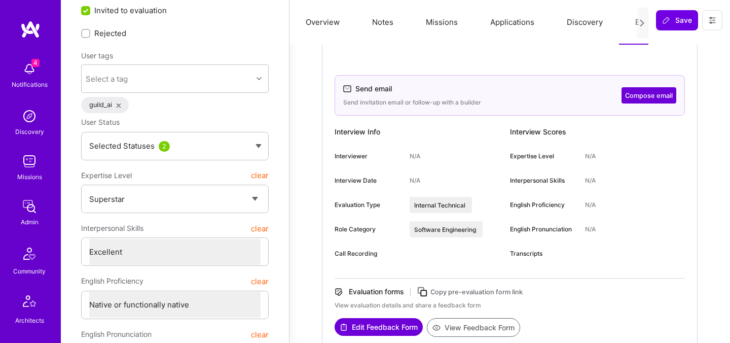
scroll to position [0, 0]
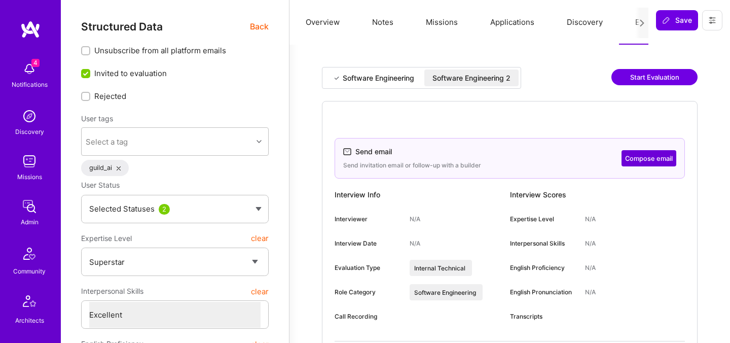
click at [480, 77] on div "Software Engineering 2" at bounding box center [471, 78] width 78 height 10
click at [633, 156] on button "Compose email" at bounding box center [648, 158] width 55 height 16
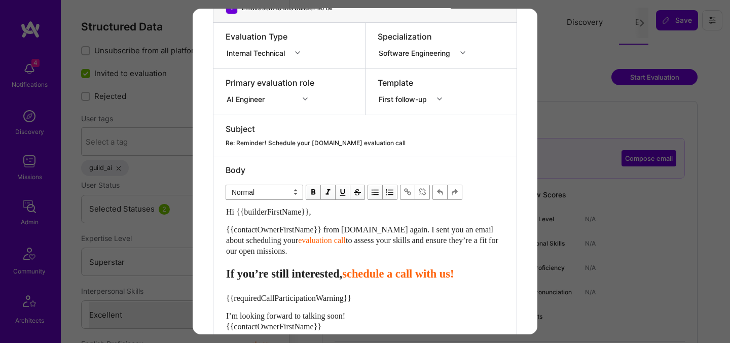
scroll to position [200, 0]
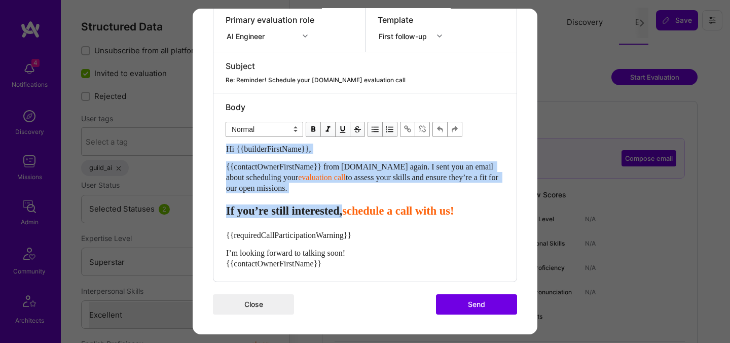
drag, startPoint x: 367, startPoint y: 214, endPoint x: 221, endPoint y: 147, distance: 161.0
click at [221, 147] on div "Body Normal Heading Large Heading Medium Heading Small Normal Hi {{builderFirst…" at bounding box center [364, 187] width 303 height 188
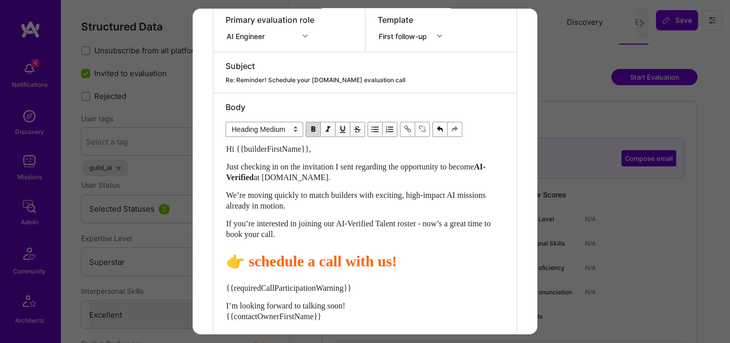
click at [261, 254] on span "schedule a call with us!" at bounding box center [322, 260] width 149 height 17
click at [325, 266] on span "Schedule a call with us!" at bounding box center [323, 260] width 151 height 17
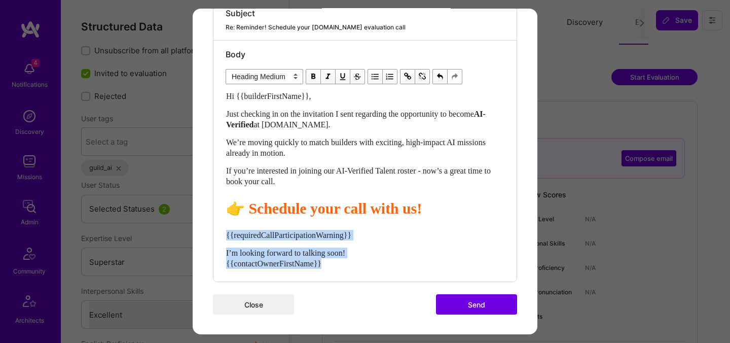
drag, startPoint x: 340, startPoint y: 260, endPoint x: 219, endPoint y: 236, distance: 123.5
click at [219, 236] on div "Body Normal Heading Large Heading Medium Heading Small Heading Medium Hi {{buil…" at bounding box center [364, 161] width 303 height 241
select select "unstyled"
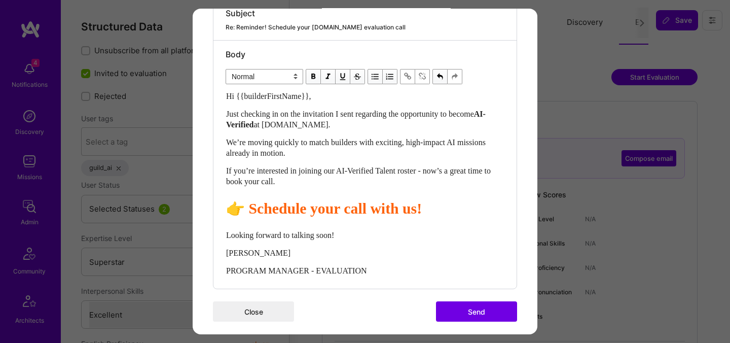
click at [458, 307] on button "Send" at bounding box center [476, 311] width 81 height 20
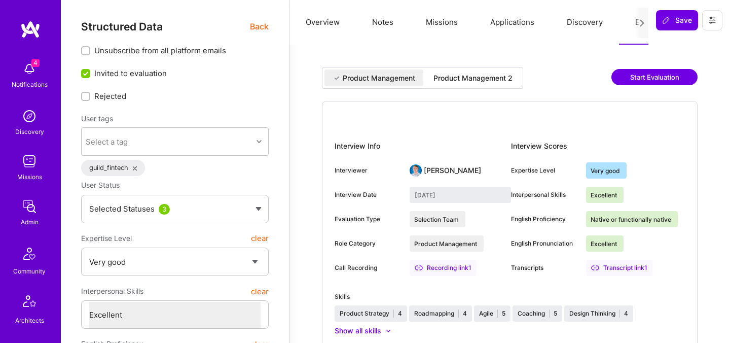
select select "5"
select select "7"
select select "CA"
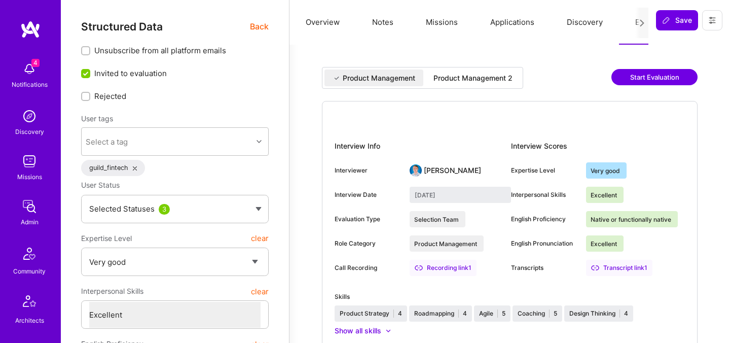
select select "Right Now"
click at [485, 81] on div "Product Management 2" at bounding box center [472, 78] width 79 height 10
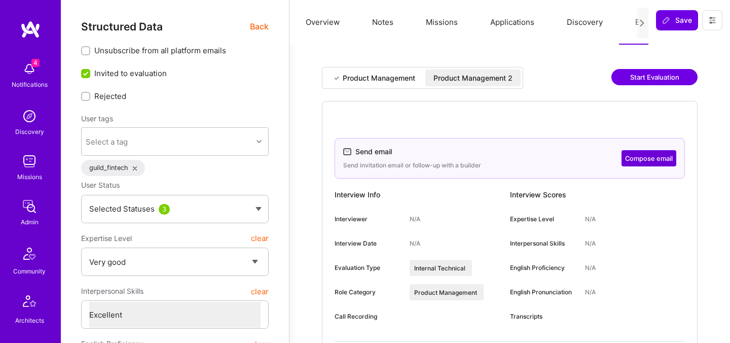
click at [633, 160] on button "Compose email" at bounding box center [648, 158] width 55 height 16
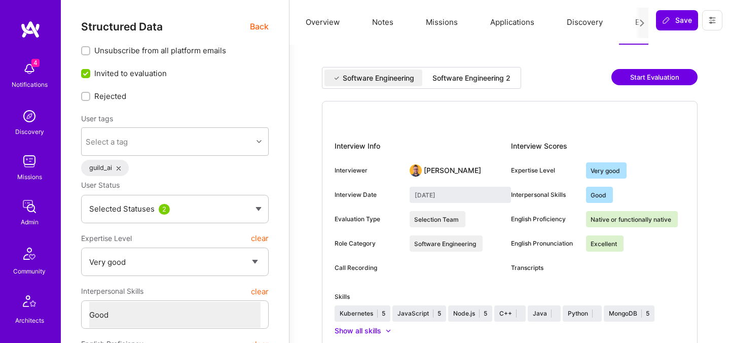
select select "5"
select select "4"
select select "7"
select select "CA"
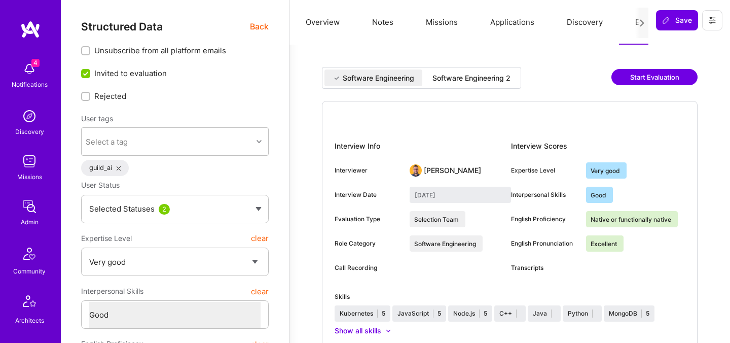
select select "Right Now"
click at [481, 86] on div "Software Engineering Software Engineering 2" at bounding box center [421, 78] width 199 height 22
click at [481, 67] on div "Software Engineering Software Engineering 2" at bounding box center [421, 78] width 199 height 22
click at [481, 75] on div "Software Engineering 2" at bounding box center [471, 78] width 78 height 10
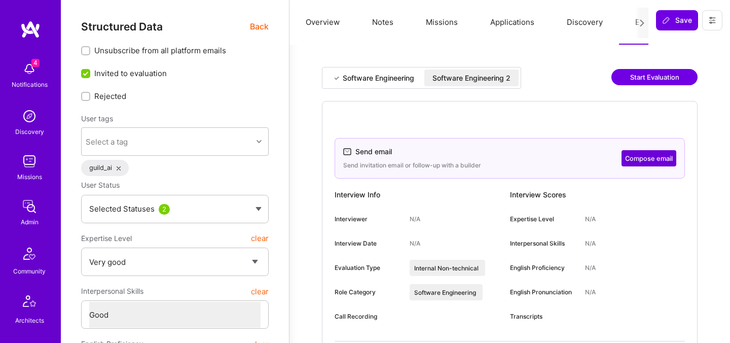
click at [639, 154] on button "Compose email" at bounding box center [648, 158] width 55 height 16
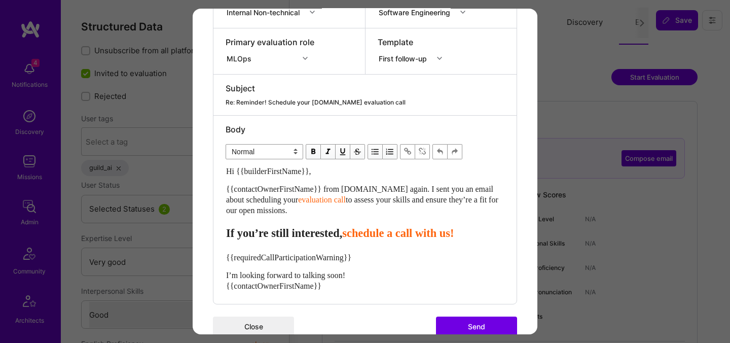
scroll to position [181, 0]
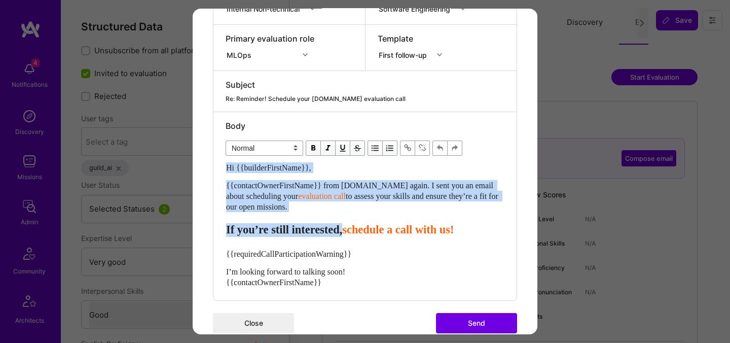
drag, startPoint x: 368, startPoint y: 233, endPoint x: 203, endPoint y: 156, distance: 181.7
click at [203, 156] on div "Send invitation to evaluation call Send invitation email or follow-up with a bu…" at bounding box center [365, 91] width 345 height 526
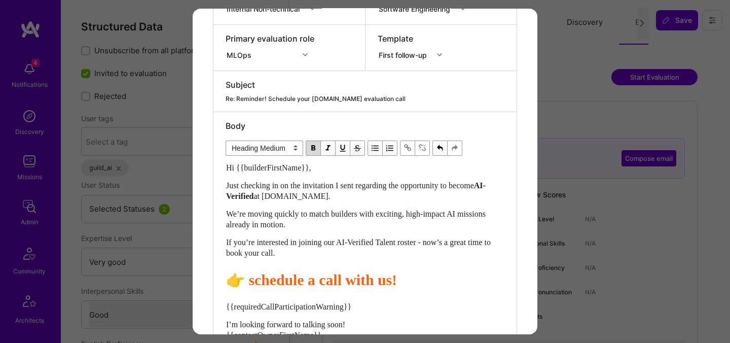
click at [324, 286] on span "schedule a call with us!" at bounding box center [322, 279] width 149 height 17
click at [250, 284] on span "schedule your call with us!" at bounding box center [333, 279] width 171 height 17
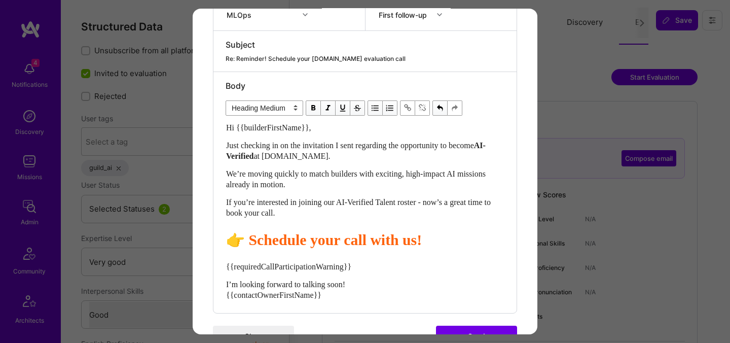
scroll to position [252, 0]
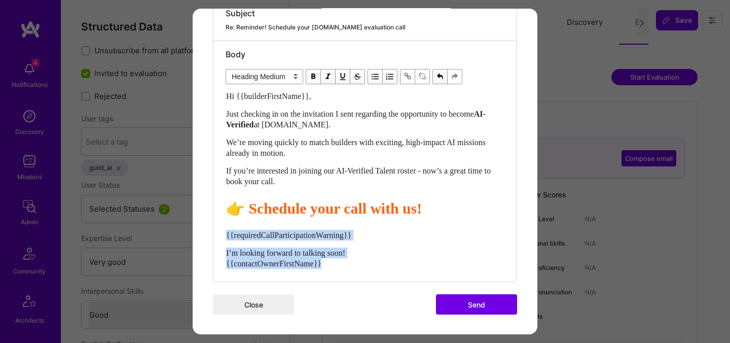
drag, startPoint x: 334, startPoint y: 266, endPoint x: 226, endPoint y: 234, distance: 112.9
click at [226, 234] on div "Hi {{builderFirstName}}, Just checking in on the invitation I sent regarding th…" at bounding box center [365, 180] width 278 height 178
select select "unstyled"
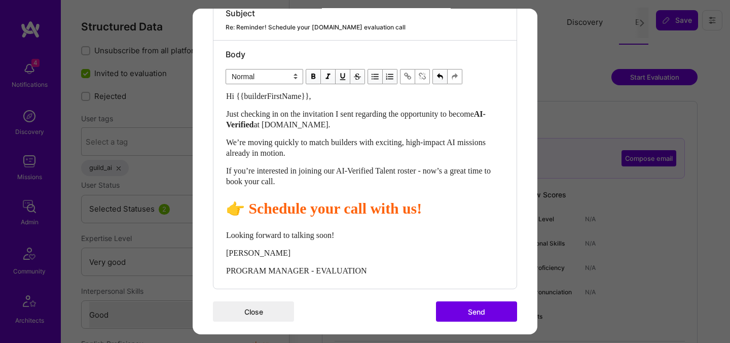
click at [454, 304] on button "Send" at bounding box center [476, 311] width 81 height 20
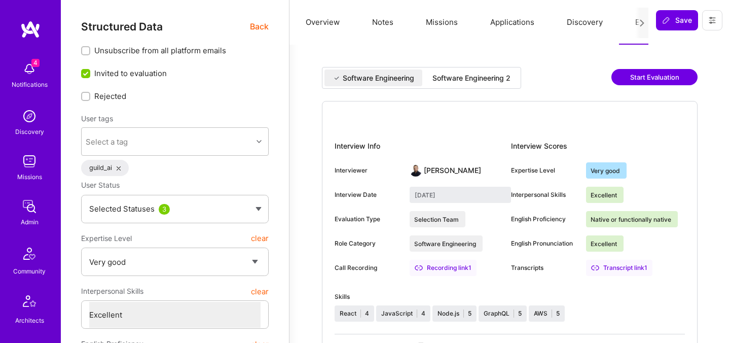
select select "5"
select select "7"
select select "US"
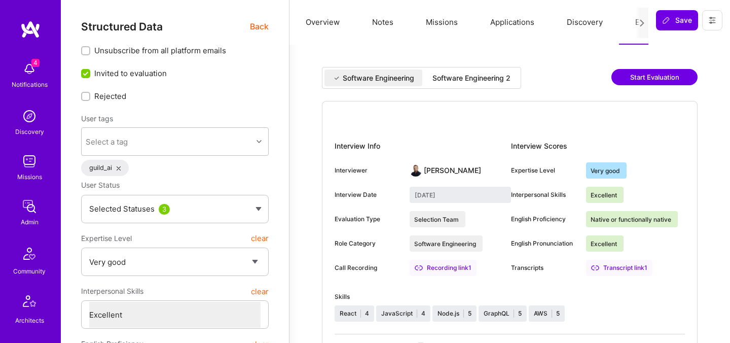
select select "Not Available"
select select "1 Month"
click at [510, 79] on div "Software Engineering 2" at bounding box center [471, 78] width 78 height 10
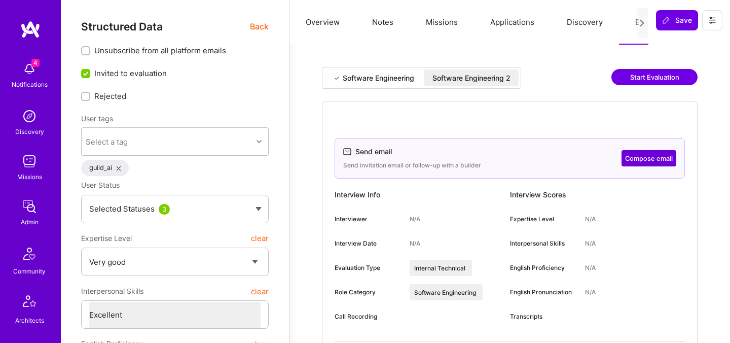
click at [626, 152] on button "Compose email" at bounding box center [648, 158] width 55 height 16
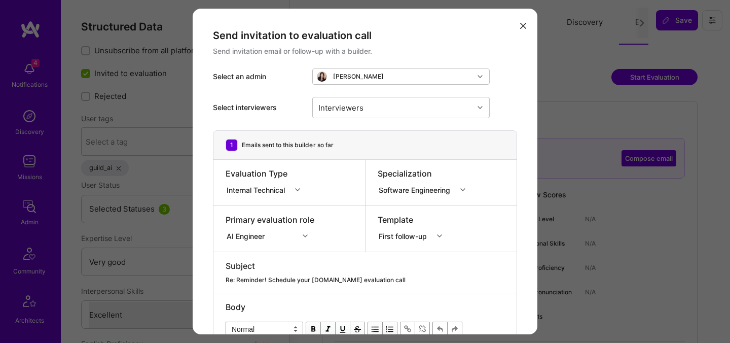
click at [518, 22] on button "modal" at bounding box center [523, 25] width 12 height 17
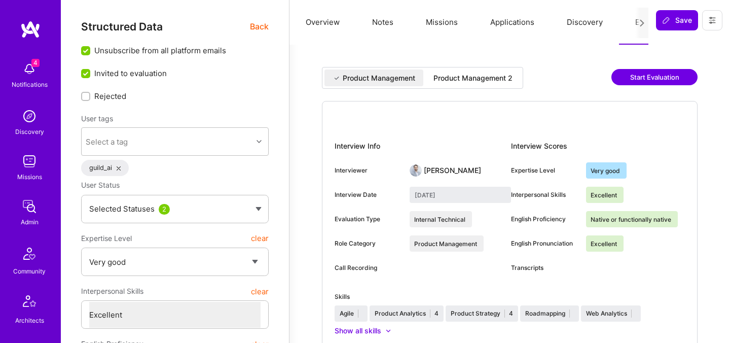
select select "5"
select select "7"
select select "US"
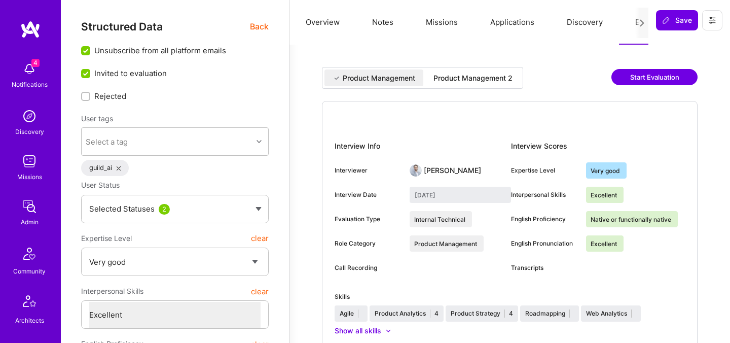
select select "Right Now"
click at [485, 75] on div "Product Management 2" at bounding box center [472, 78] width 79 height 10
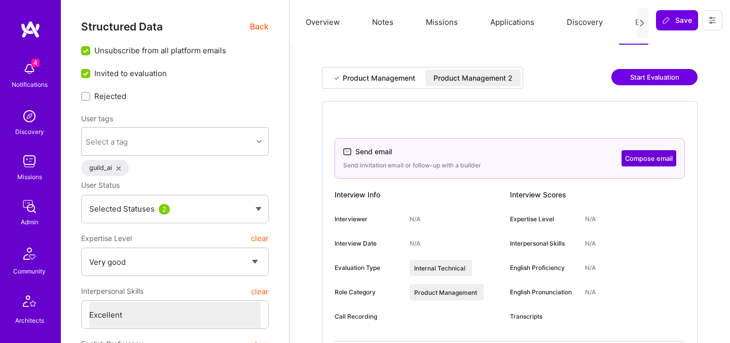
click at [655, 154] on button "Compose email" at bounding box center [648, 158] width 55 height 16
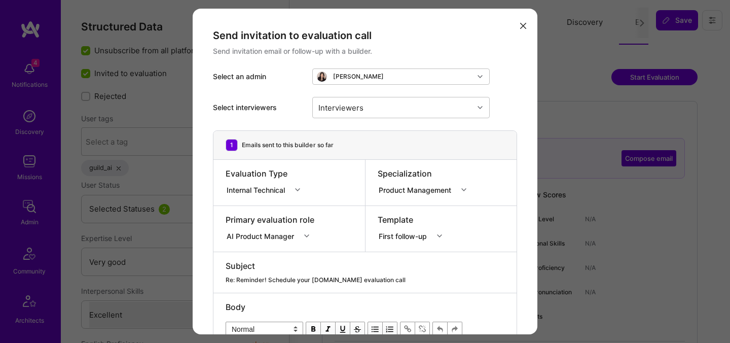
click at [531, 24] on div "Send invitation to evaluation call Send invitation email or follow-up with a bu…" at bounding box center [365, 272] width 345 height 526
click at [525, 24] on icon "modal" at bounding box center [523, 26] width 6 height 6
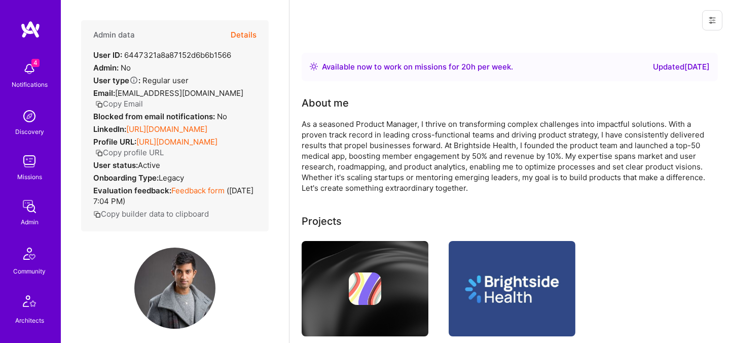
click at [247, 34] on button "Details" at bounding box center [244, 34] width 26 height 29
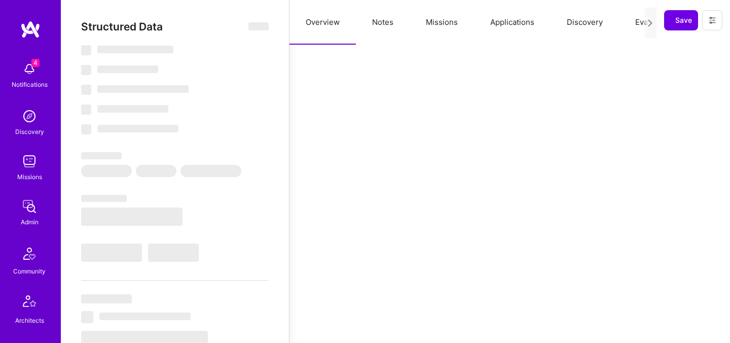
click at [639, 25] on div "Overview Notes Missions Applications Discovery Evaluation Imported Data" at bounding box center [472, 22] width 367 height 45
click at [627, 25] on button "Evaluation" at bounding box center [653, 22] width 69 height 45
select select "Right Now"
select select "5"
select select "7"
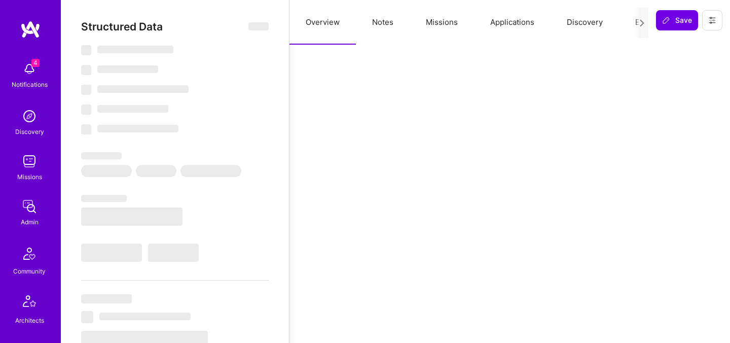
select select "7"
select select "US"
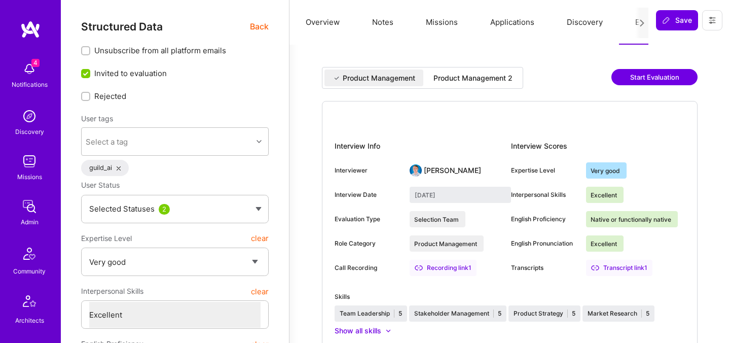
click at [504, 69] on div "Product Management 2" at bounding box center [472, 77] width 95 height 17
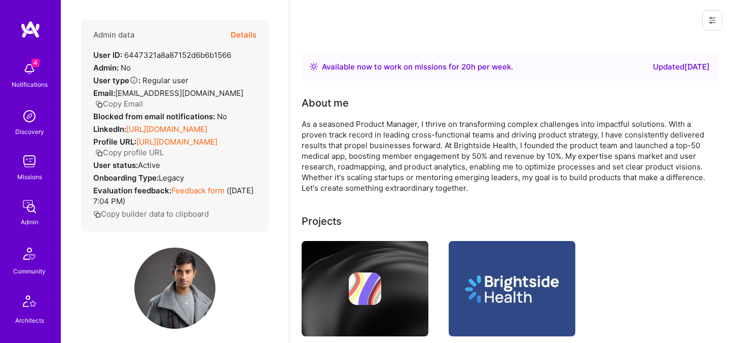
click at [247, 33] on button "Details" at bounding box center [244, 34] width 26 height 29
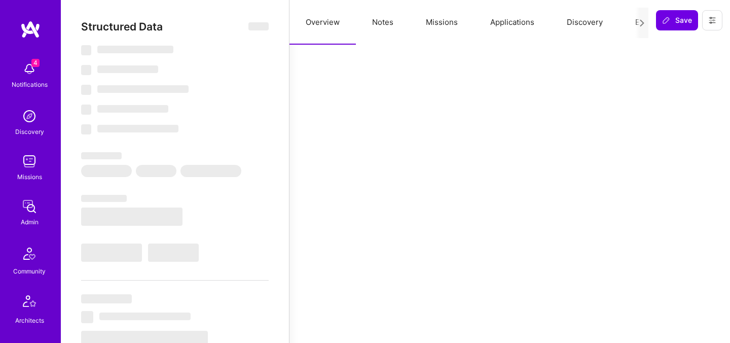
click at [635, 24] on button "Evaluation" at bounding box center [653, 22] width 69 height 45
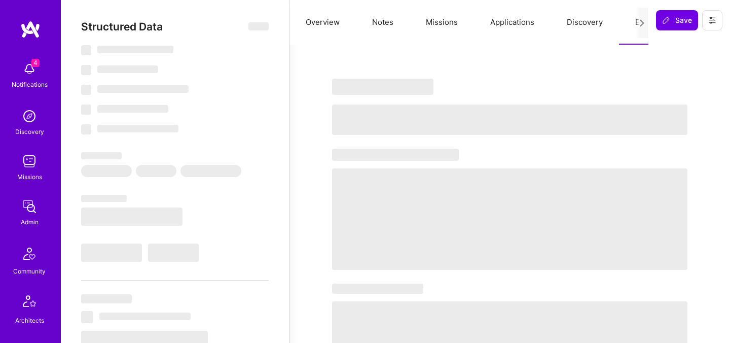
select select "Right Now"
select select "5"
select select "7"
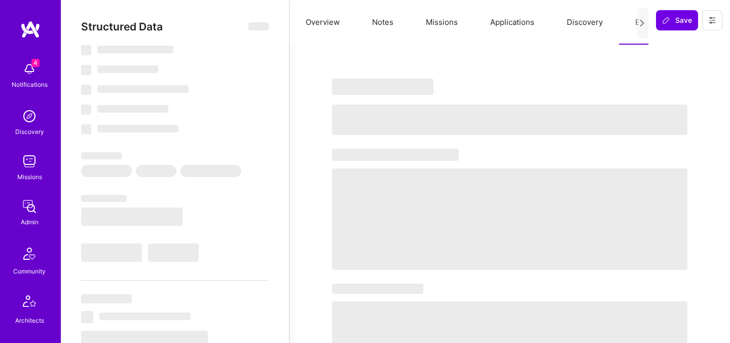
select select "US"
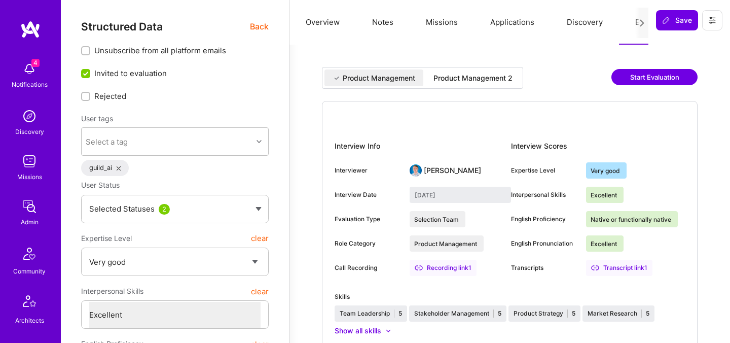
click at [475, 78] on div "Product Management 2" at bounding box center [472, 78] width 79 height 10
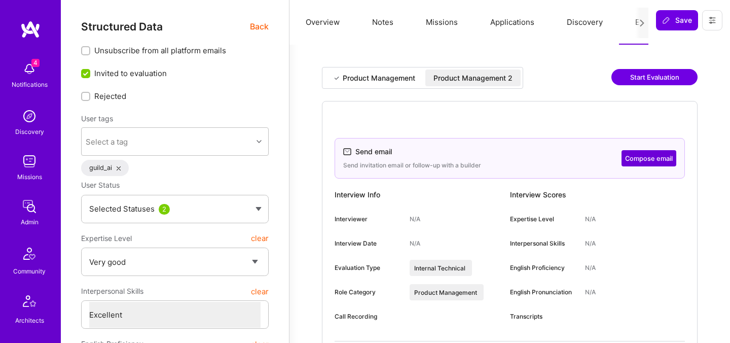
click at [646, 161] on button "Compose email" at bounding box center [648, 158] width 55 height 16
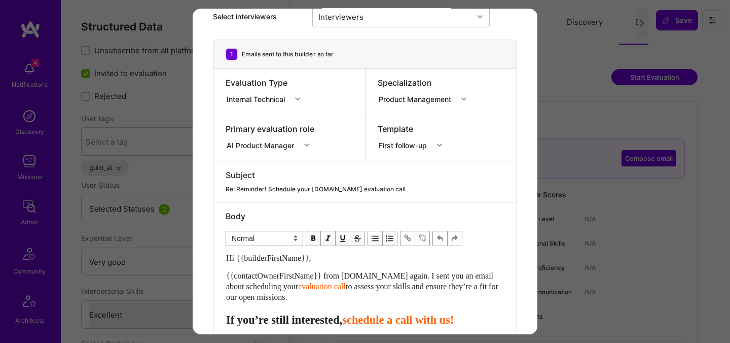
scroll to position [178, 0]
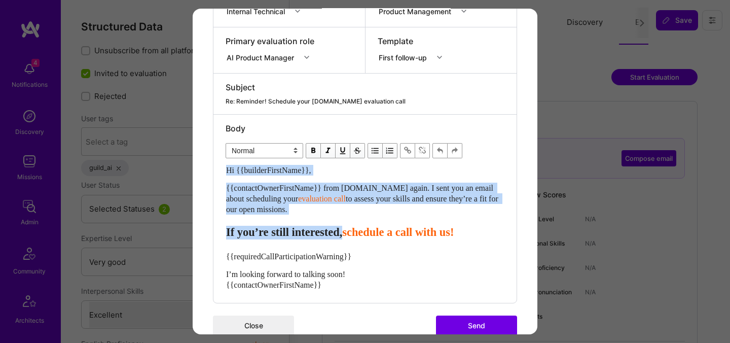
drag, startPoint x: 365, startPoint y: 233, endPoint x: 204, endPoint y: 168, distance: 173.8
click at [204, 168] on div "Send invitation to evaluation call Send invitation email or follow-up with a bu…" at bounding box center [365, 93] width 345 height 526
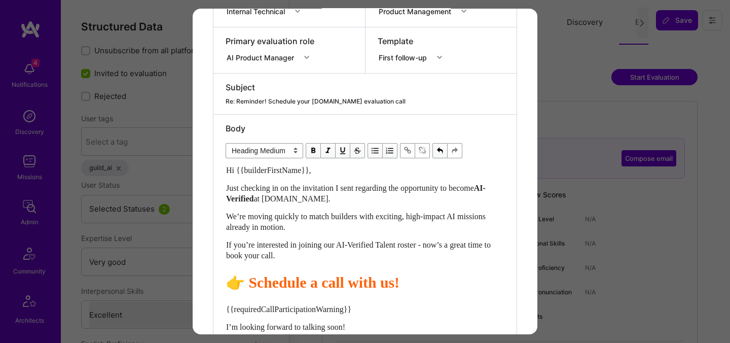
click at [323, 286] on span "Schedule a call with us!" at bounding box center [323, 282] width 151 height 17
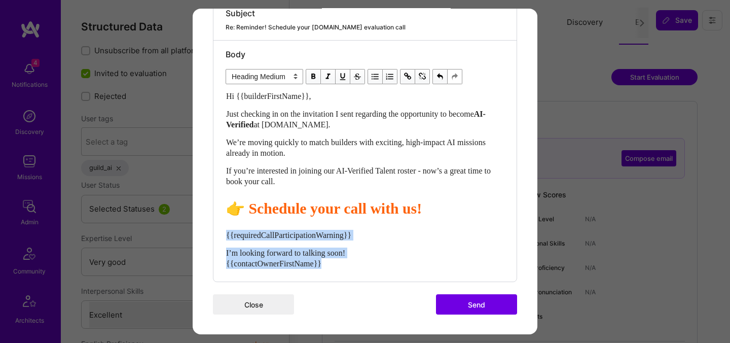
drag, startPoint x: 338, startPoint y: 261, endPoint x: 213, endPoint y: 231, distance: 128.1
click at [213, 231] on div "1 Emails sent to this builder so far Evaluation Type Internal Technical Special…" at bounding box center [365, 80] width 304 height 404
select select "unstyled"
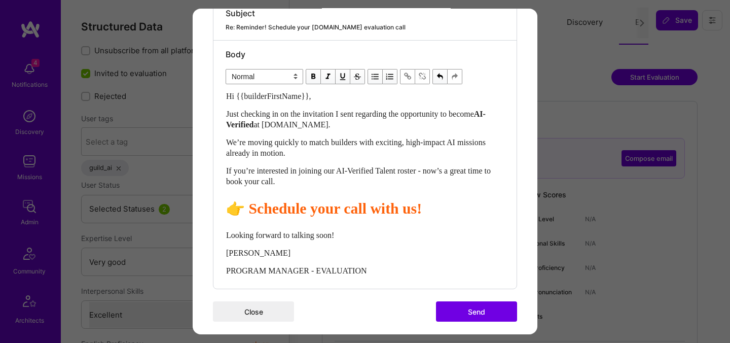
click at [468, 311] on button "Send" at bounding box center [476, 311] width 81 height 20
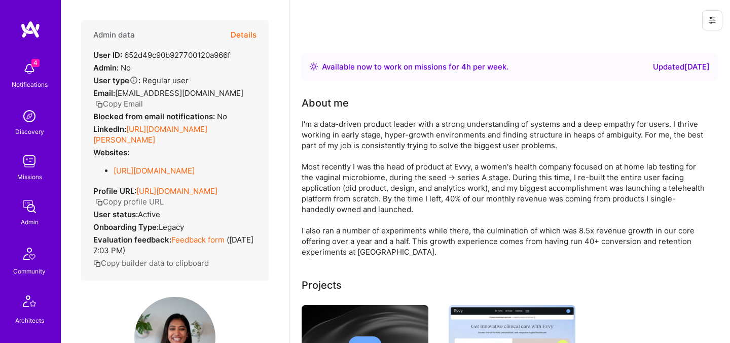
click at [249, 30] on button "Details" at bounding box center [244, 34] width 26 height 29
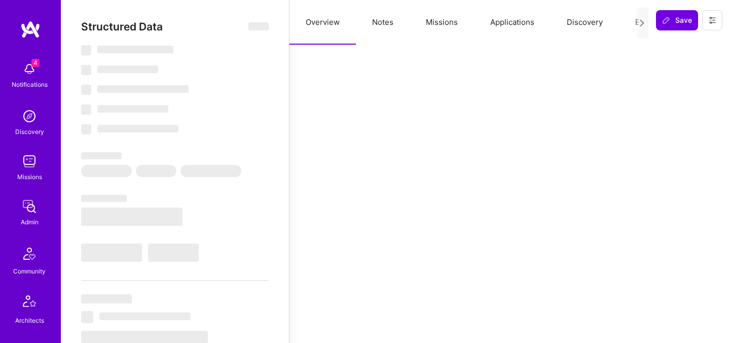
select select "Right Now"
select select "5"
select select "7"
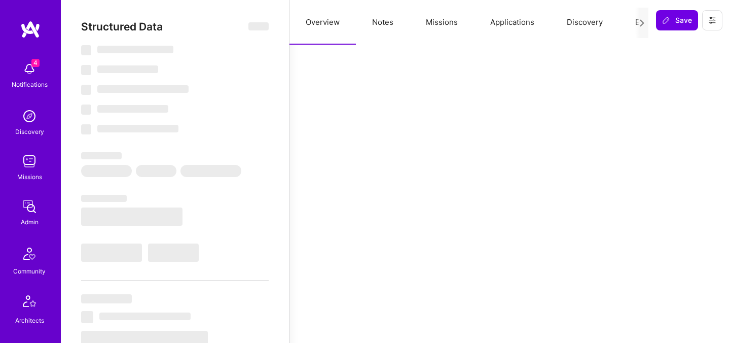
select select "US"
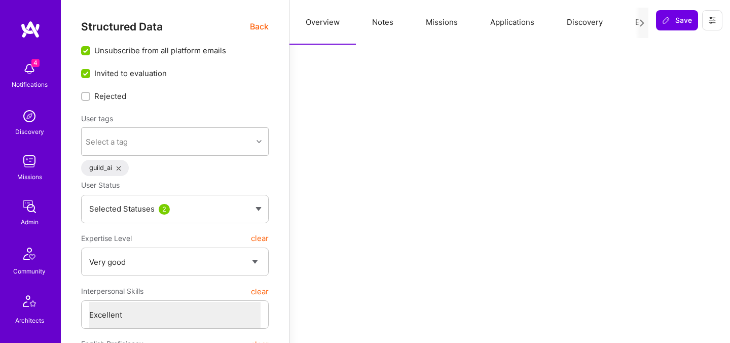
click at [628, 25] on button "Evaluation" at bounding box center [653, 22] width 69 height 45
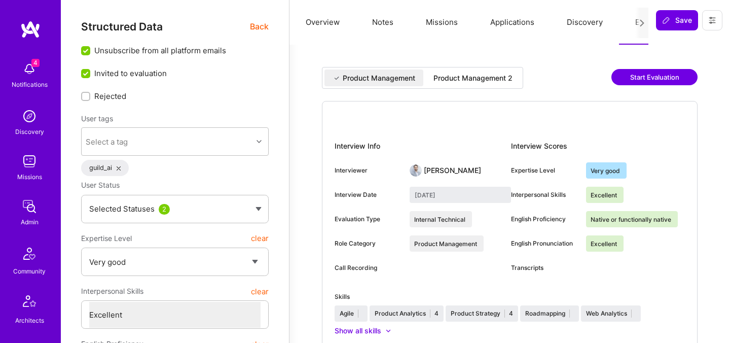
click at [503, 75] on div "Product Management 2" at bounding box center [472, 78] width 79 height 10
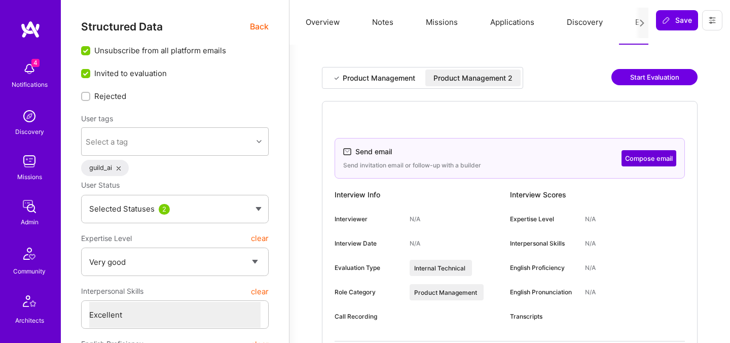
click at [642, 159] on button "Compose email" at bounding box center [648, 158] width 55 height 16
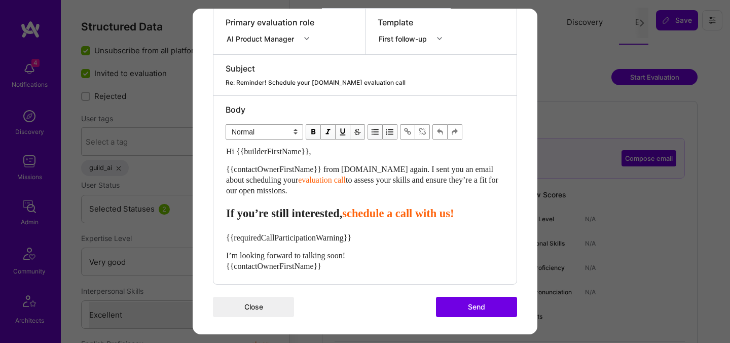
scroll to position [200, 0]
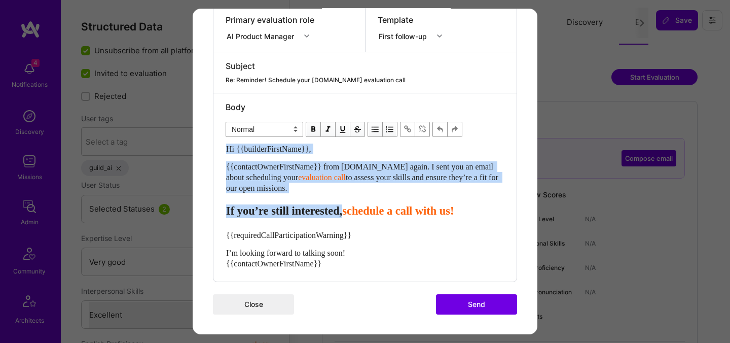
drag, startPoint x: 366, startPoint y: 211, endPoint x: 215, endPoint y: 146, distance: 164.4
click at [215, 146] on div "Body Normal Heading Large Heading Medium Heading Small Normal Hi {{builderFirst…" at bounding box center [364, 187] width 303 height 188
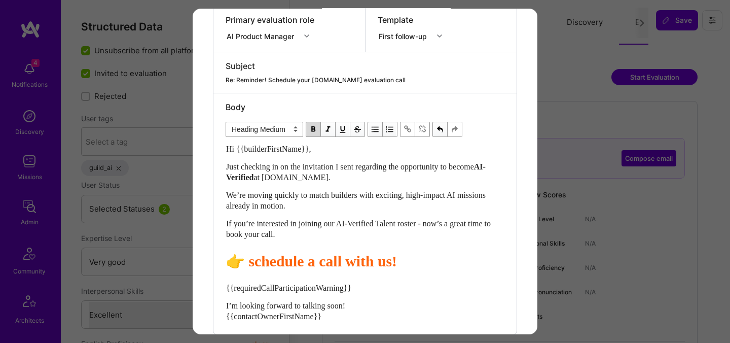
click at [261, 260] on span "schedule a call with us!" at bounding box center [322, 260] width 149 height 17
click at [328, 264] on span "Schedule a call with us!" at bounding box center [323, 260] width 151 height 17
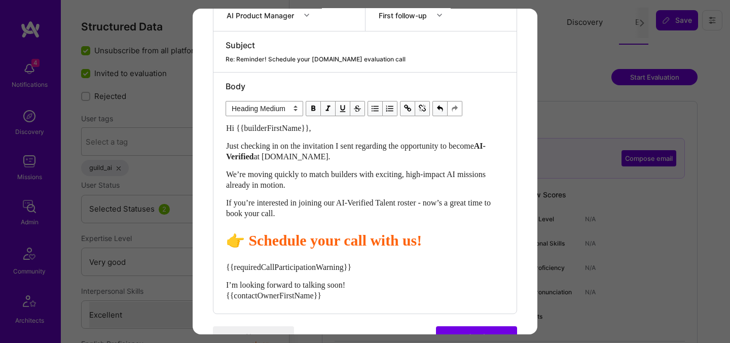
scroll to position [252, 0]
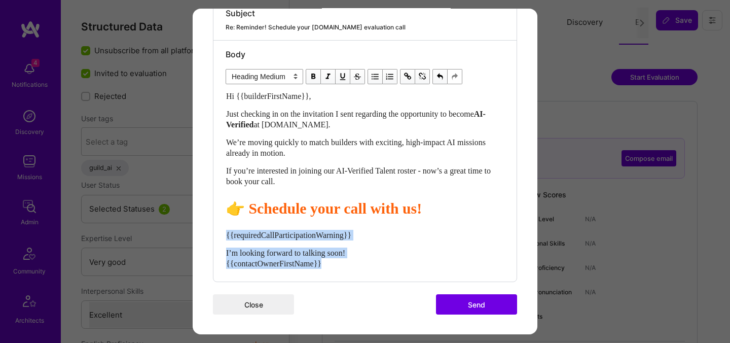
drag, startPoint x: 336, startPoint y: 264, endPoint x: 213, endPoint y: 237, distance: 125.6
click at [213, 237] on div "1 Emails sent to this builder so far Evaluation Type Internal Technical Special…" at bounding box center [365, 80] width 304 height 404
select select "unstyled"
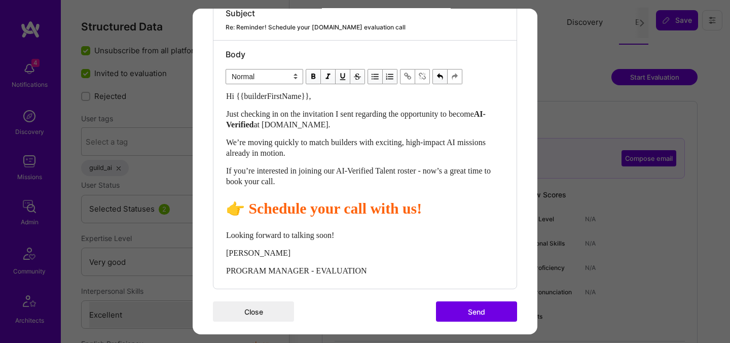
click at [480, 314] on button "Send" at bounding box center [476, 311] width 81 height 20
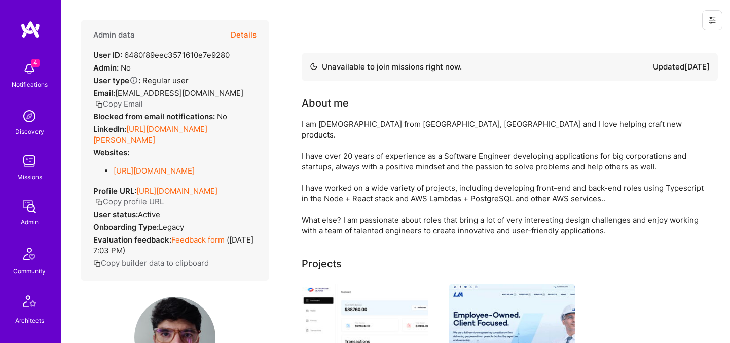
click at [242, 38] on button "Details" at bounding box center [244, 34] width 26 height 29
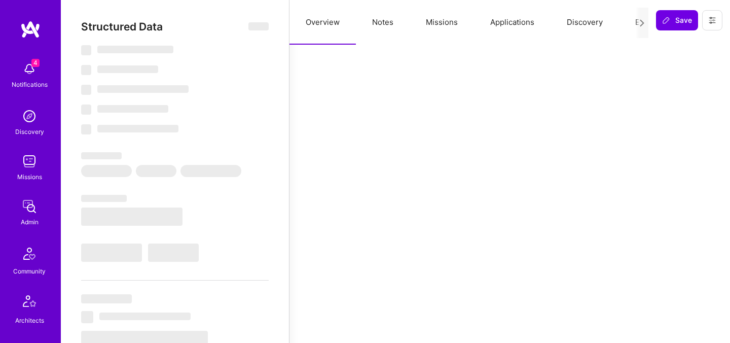
click at [632, 27] on button "Evaluation" at bounding box center [653, 22] width 69 height 45
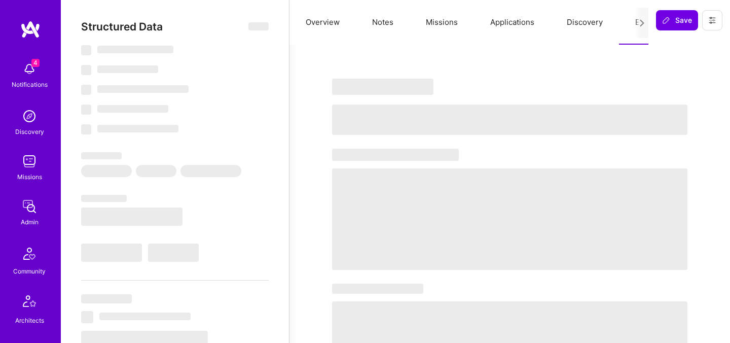
select select "Not Available"
select select "1 Month"
select select "5"
select select "7"
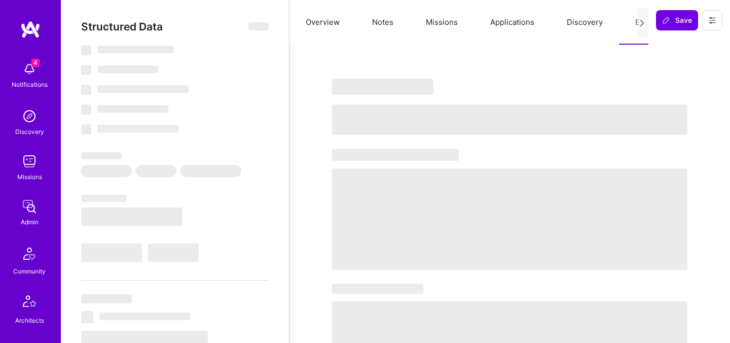
select select "7"
select select "US"
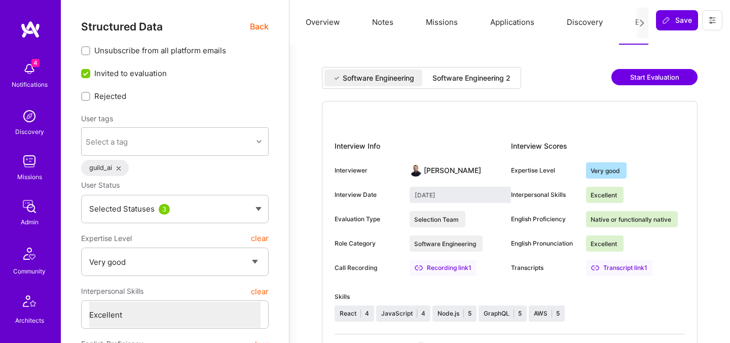
click at [454, 83] on div "Software Engineering 2" at bounding box center [471, 77] width 94 height 17
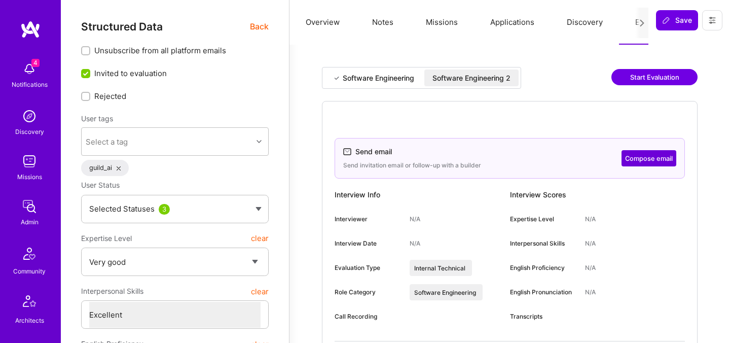
click at [660, 160] on button "Compose email" at bounding box center [648, 158] width 55 height 16
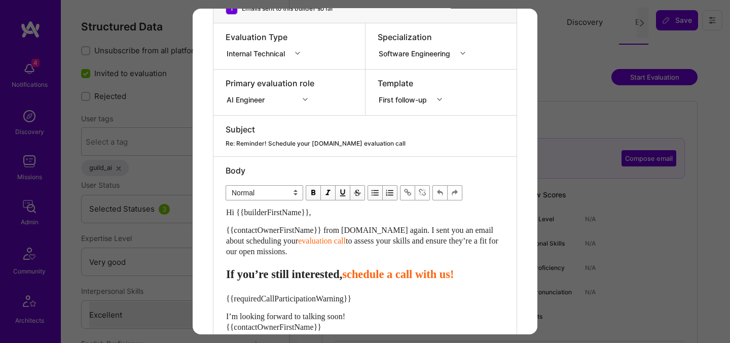
scroll to position [200, 0]
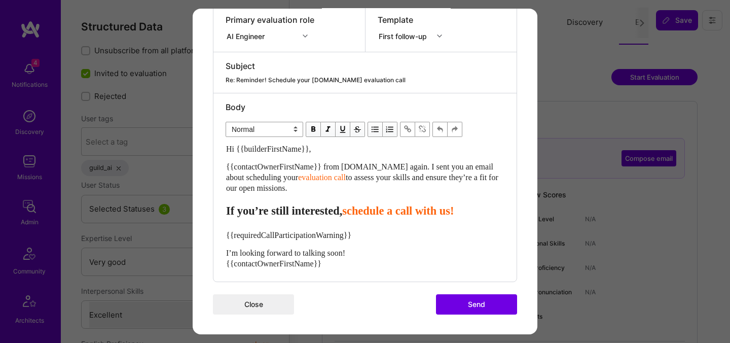
click at [304, 187] on div "{{contactOwnerFirstName}} from A.Team again. I sent you an email about scheduli…" at bounding box center [365, 177] width 278 height 32
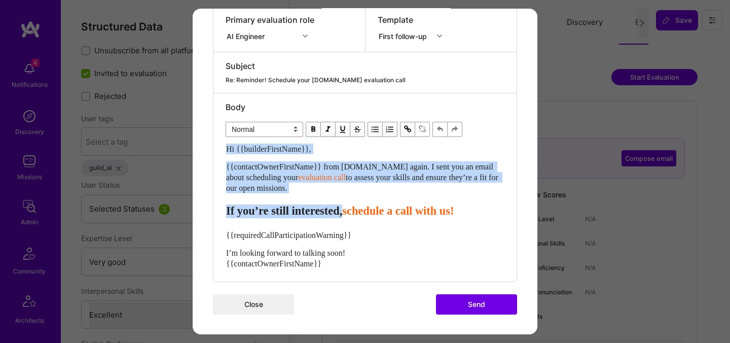
drag, startPoint x: 365, startPoint y: 213, endPoint x: 228, endPoint y: 140, distance: 156.3
click at [228, 140] on div "Normal Heading Large Heading Medium Heading Small Normal Hi {{builderFirstName}…" at bounding box center [365, 193] width 279 height 153
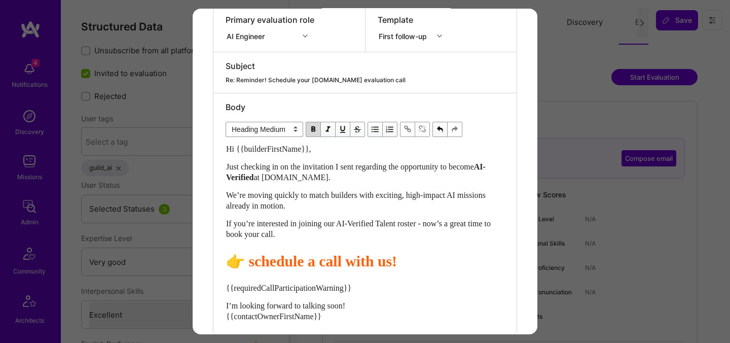
click at [259, 263] on span "schedule a call with us!" at bounding box center [322, 260] width 149 height 17
click at [325, 260] on span "Schedule a call with us!" at bounding box center [323, 260] width 151 height 17
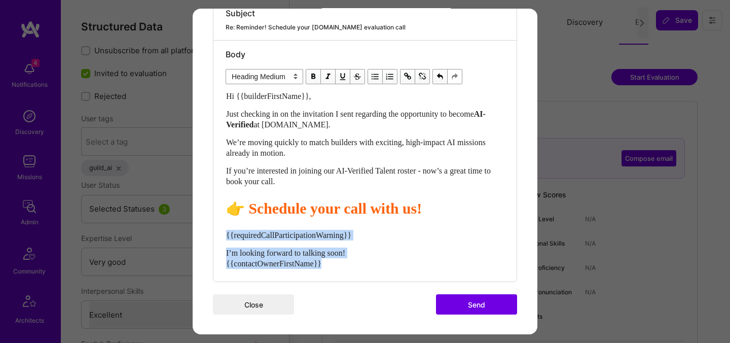
drag, startPoint x: 346, startPoint y: 266, endPoint x: 223, endPoint y: 237, distance: 127.0
click at [223, 237] on div "Body Normal Heading Large Heading Medium Heading Small Heading Medium Hi {{buil…" at bounding box center [364, 161] width 303 height 241
select select "unstyled"
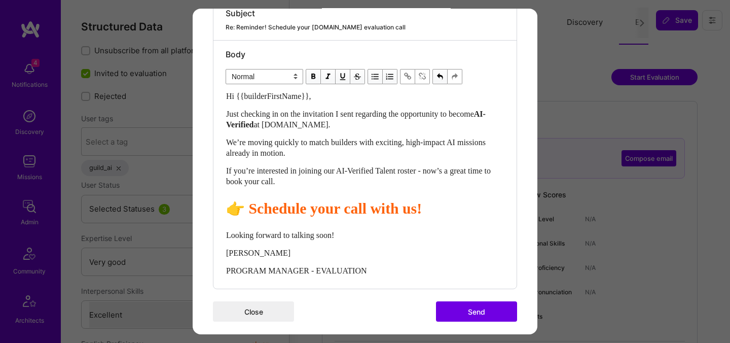
click at [471, 301] on button "Send" at bounding box center [476, 311] width 81 height 20
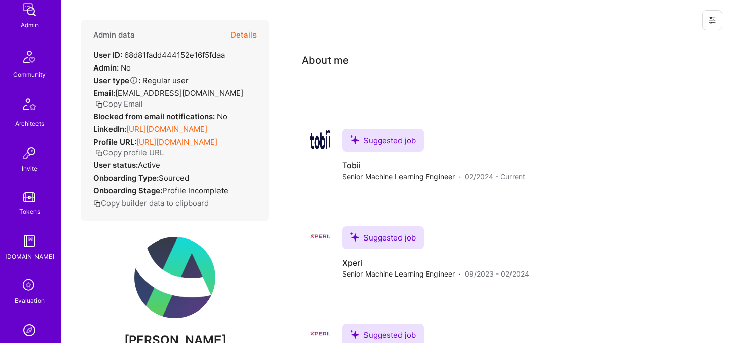
scroll to position [304, 0]
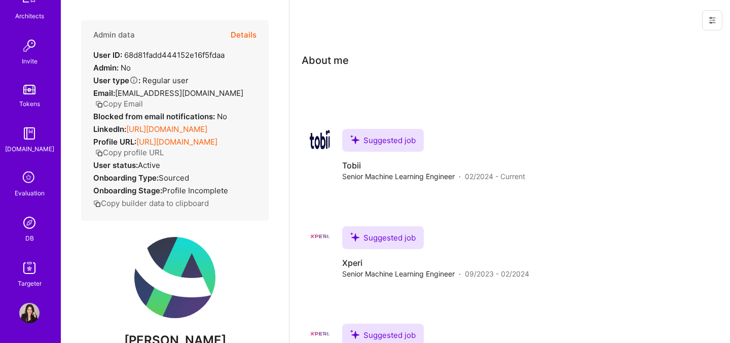
click at [28, 229] on img at bounding box center [29, 222] width 20 height 20
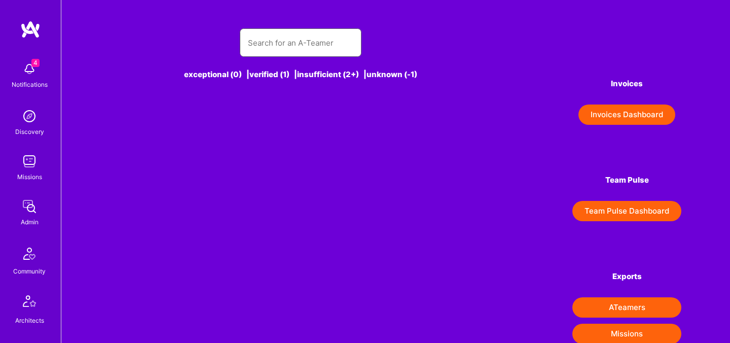
click at [270, 46] on input "text" at bounding box center [300, 43] width 105 height 26
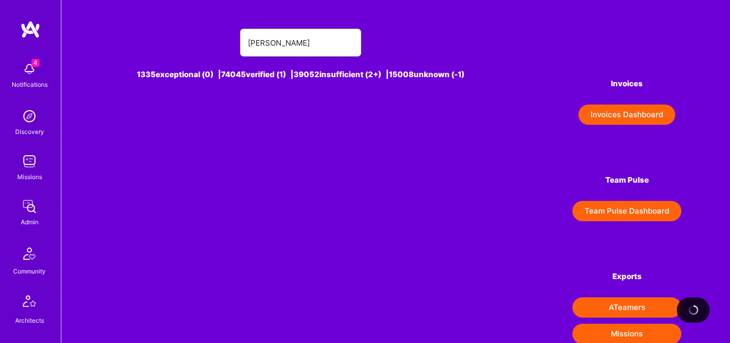
type input "[PERSON_NAME]"
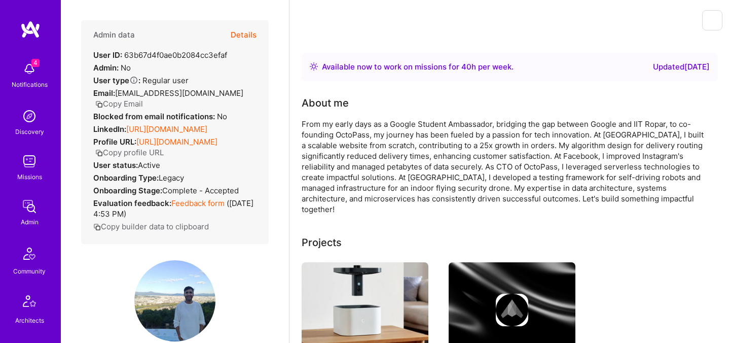
click at [156, 94] on span "[EMAIL_ADDRESS][DOMAIN_NAME]" at bounding box center [179, 93] width 128 height 10
click at [143, 98] on button "Copy Email" at bounding box center [119, 103] width 48 height 11
